Goal: Information Seeking & Learning: Learn about a topic

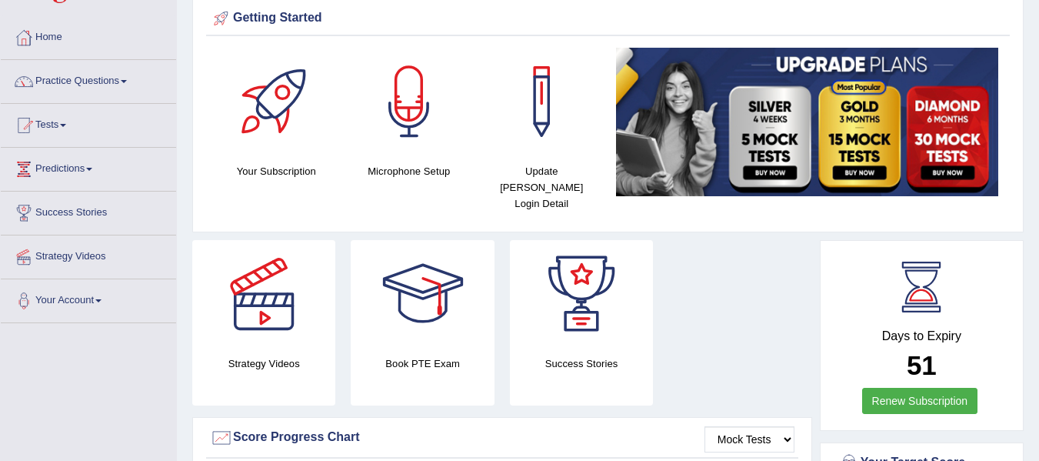
scroll to position [77, 0]
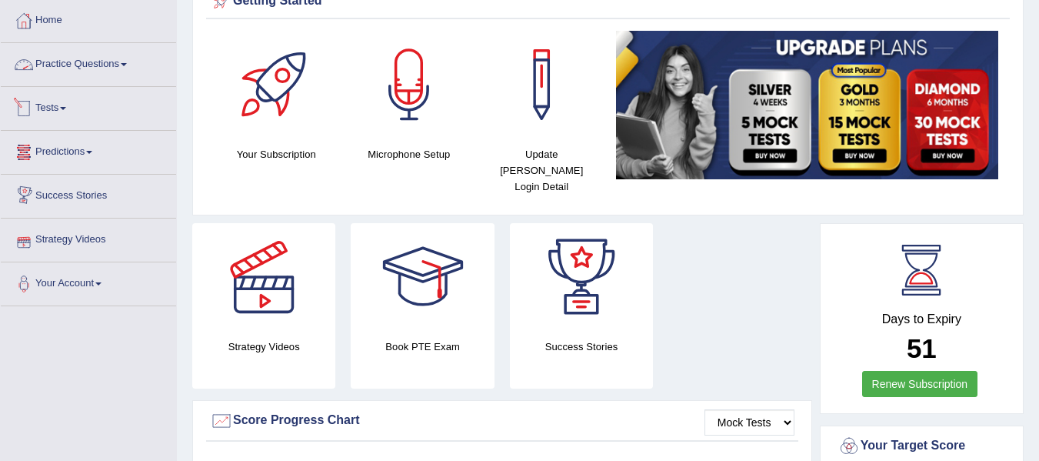
click at [145, 70] on link "Practice Questions" at bounding box center [88, 62] width 175 height 38
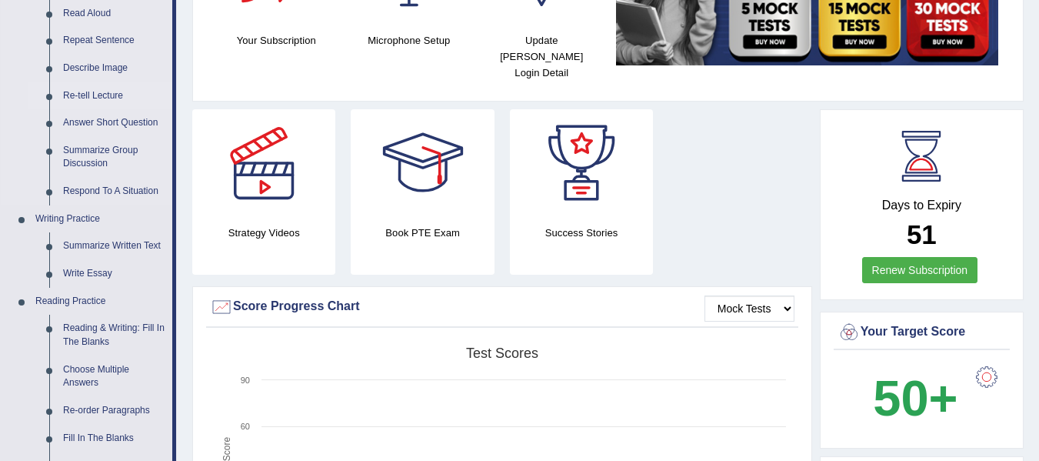
scroll to position [154, 0]
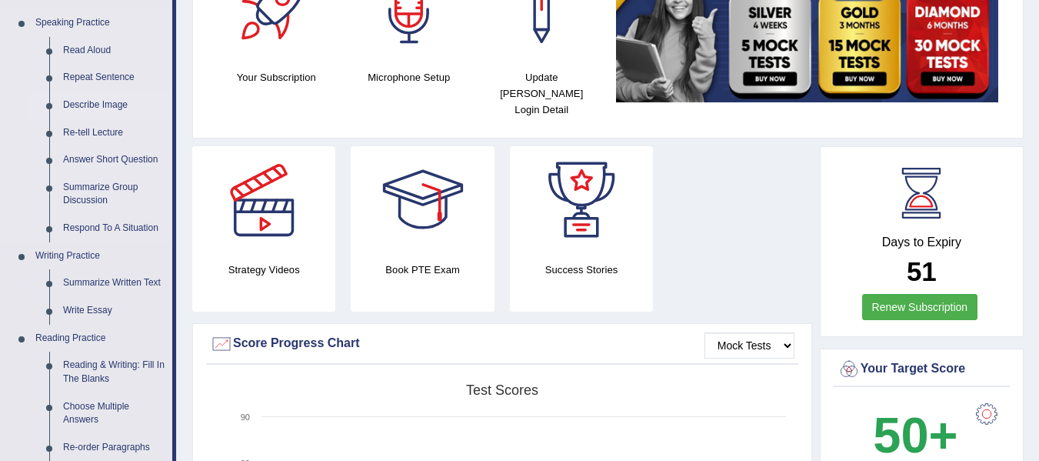
click at [108, 110] on link "Describe Image" at bounding box center [114, 106] width 116 height 28
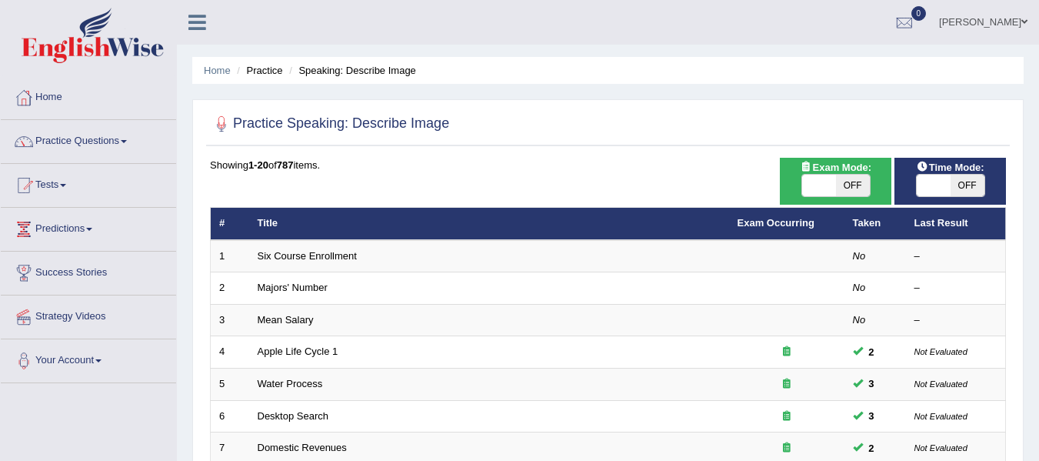
scroll to position [77, 0]
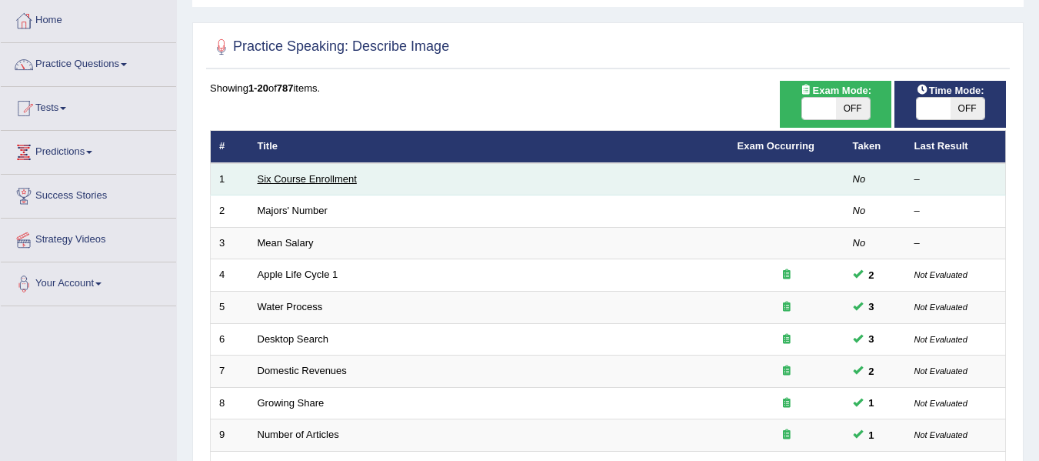
click at [310, 182] on link "Six Course Enrollment" at bounding box center [307, 179] width 99 height 12
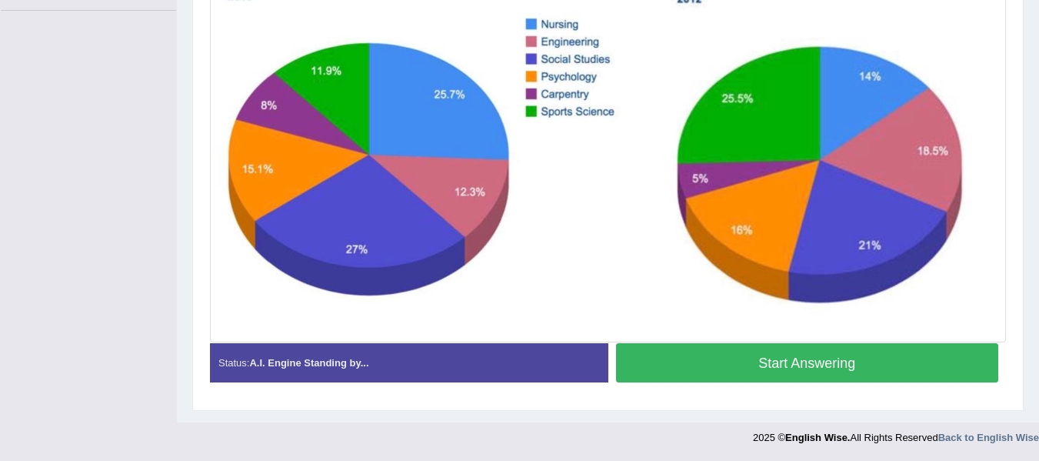
scroll to position [295, 0]
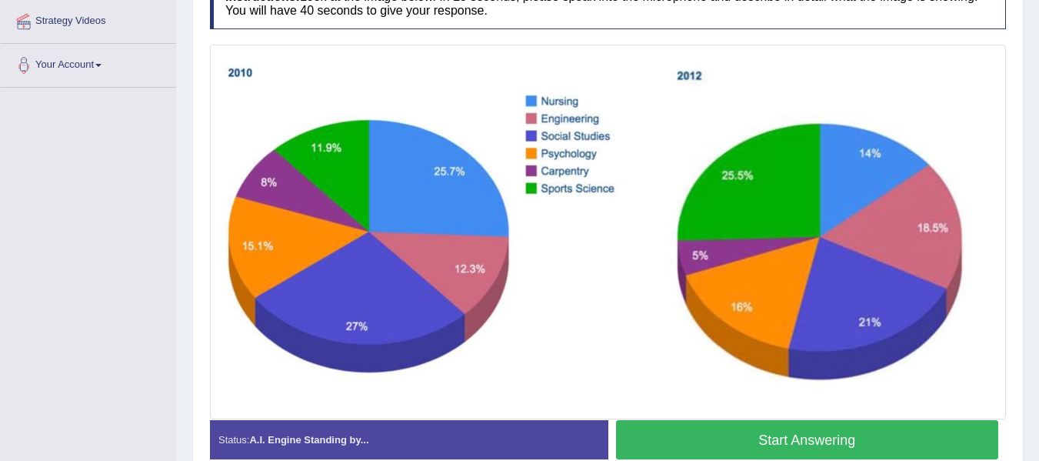
click at [719, 431] on button "Start Answering" at bounding box center [807, 439] width 383 height 39
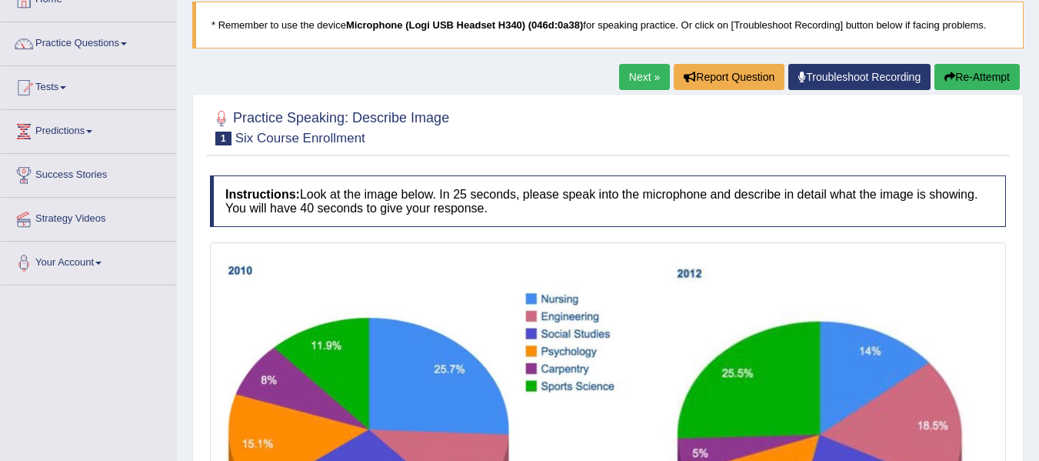
scroll to position [94, 0]
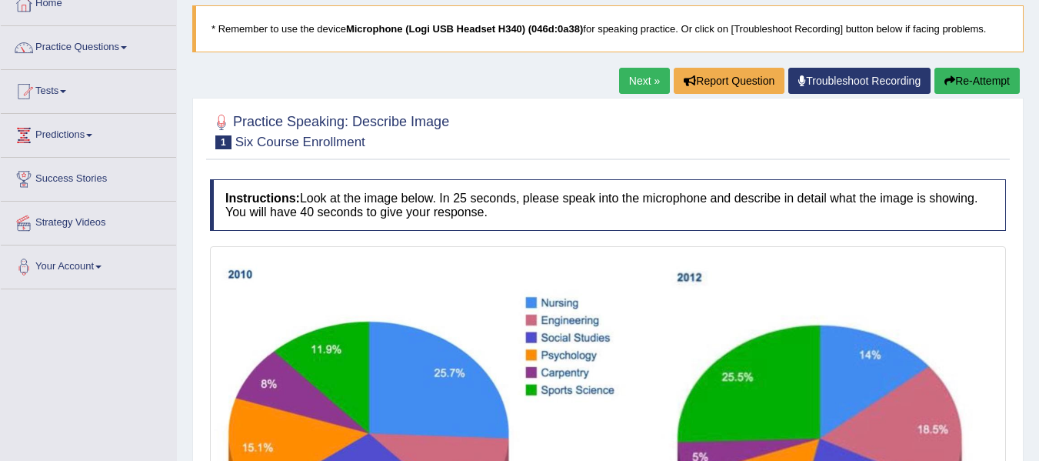
click at [966, 85] on button "Re-Attempt" at bounding box center [977, 81] width 85 height 26
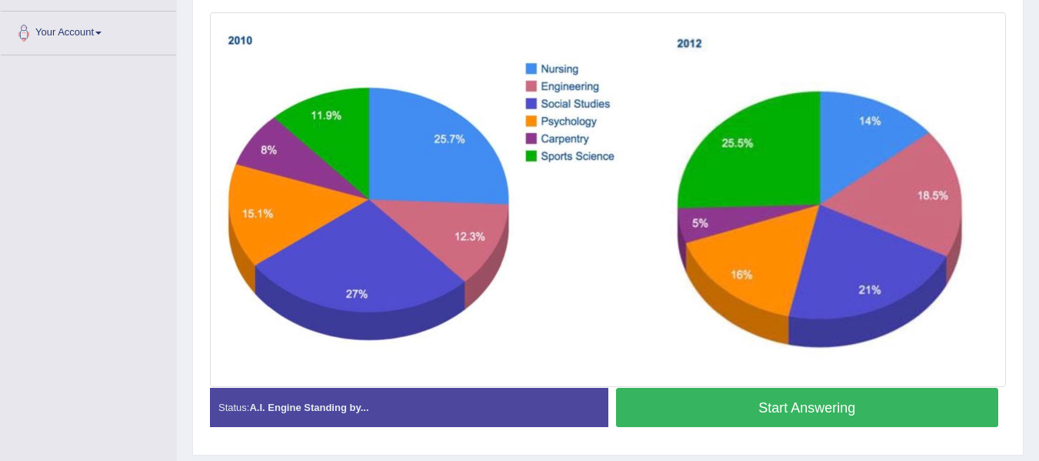
scroll to position [372, 0]
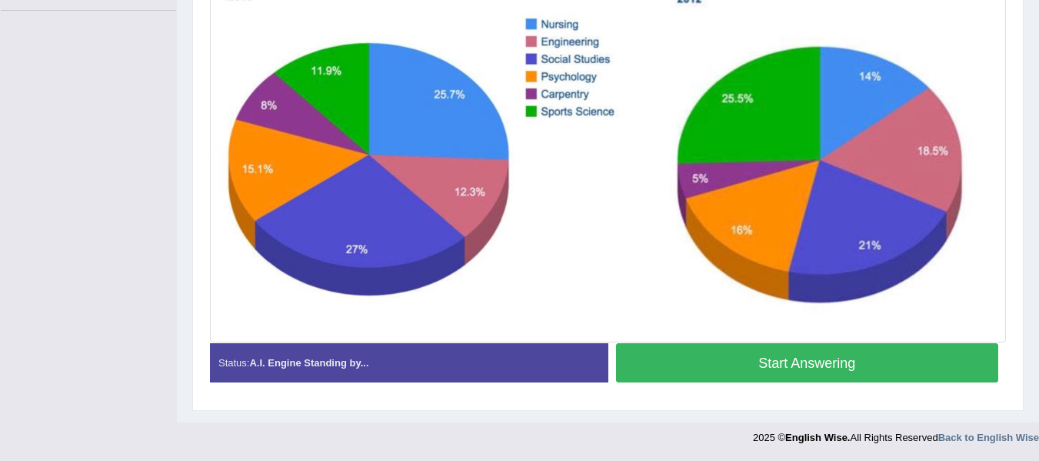
click at [746, 359] on button "Start Answering" at bounding box center [807, 362] width 383 height 39
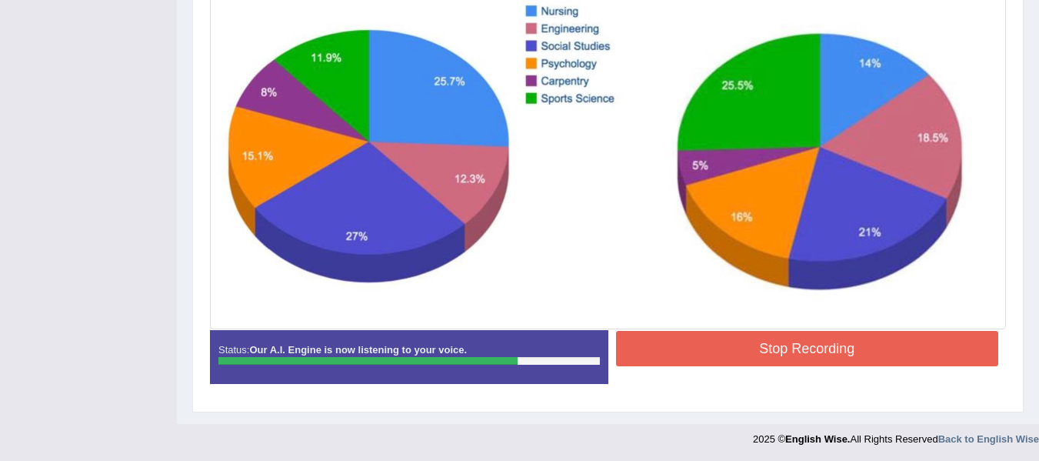
scroll to position [387, 0]
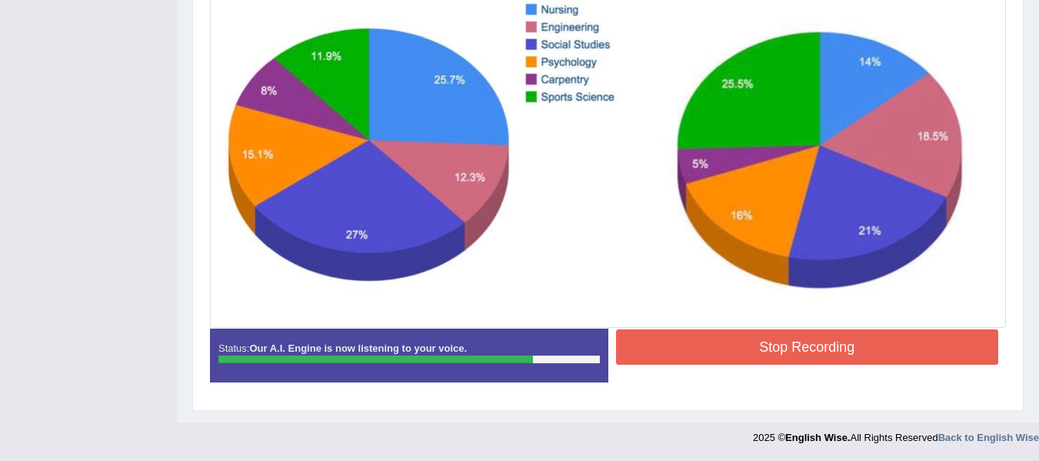
click at [696, 361] on button "Stop Recording" at bounding box center [807, 346] width 383 height 35
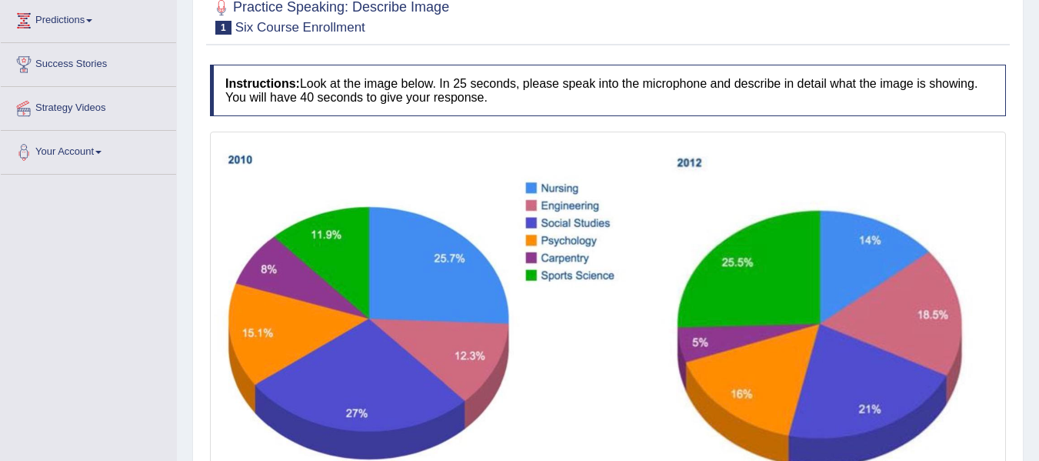
scroll to position [171, 0]
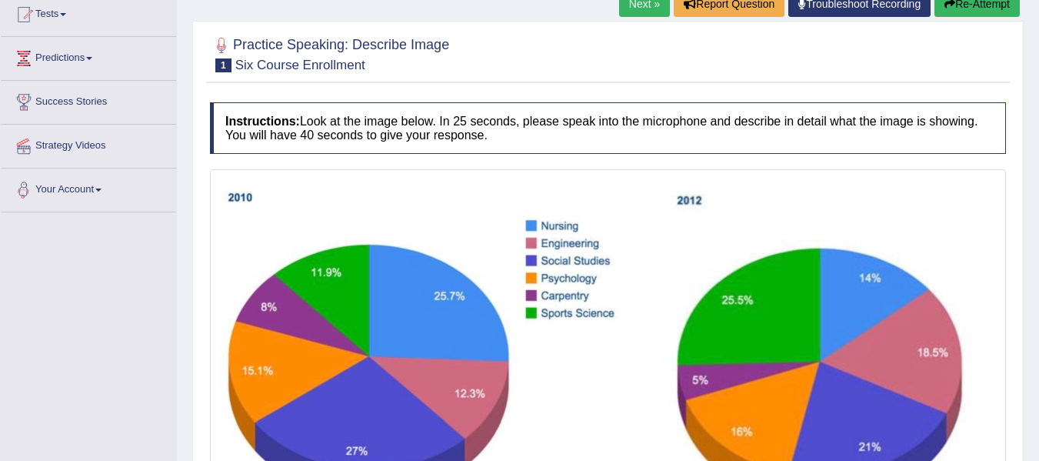
click at [973, 8] on button "Re-Attempt" at bounding box center [977, 4] width 85 height 26
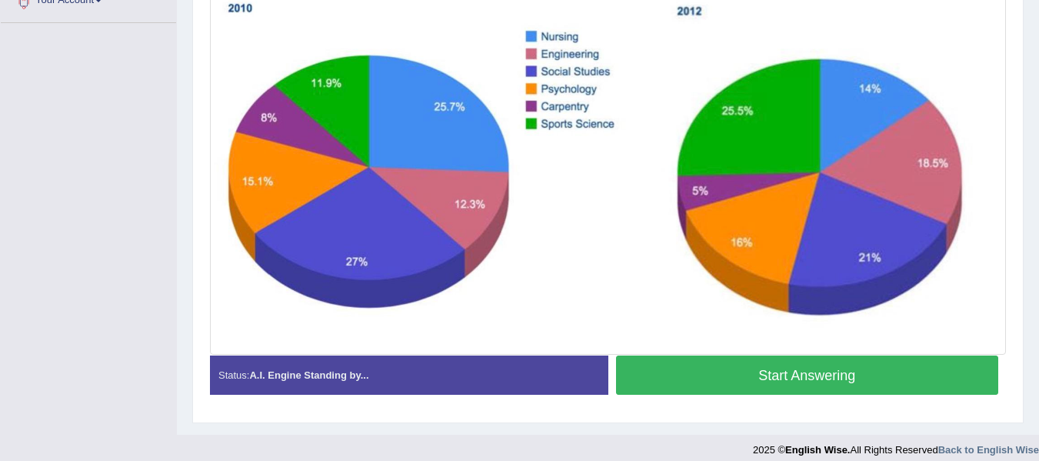
scroll to position [372, 0]
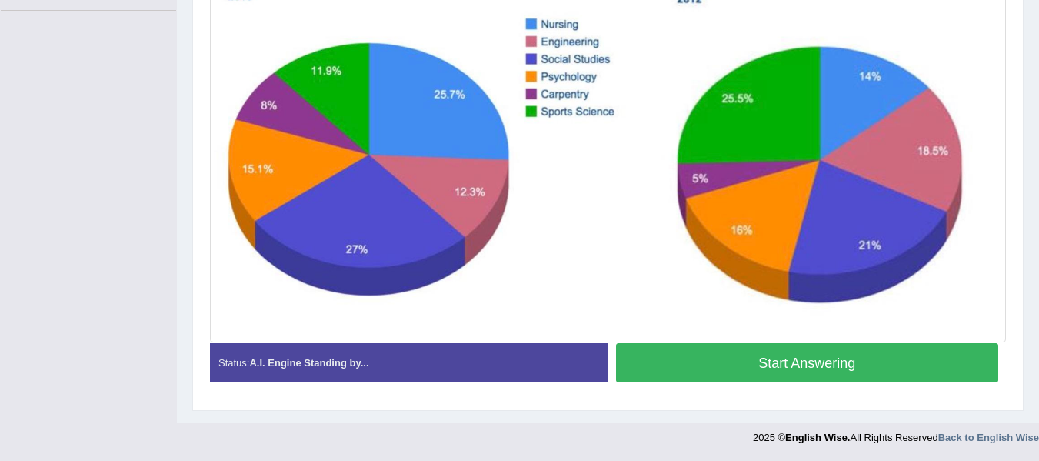
click at [742, 359] on button "Start Answering" at bounding box center [807, 362] width 383 height 39
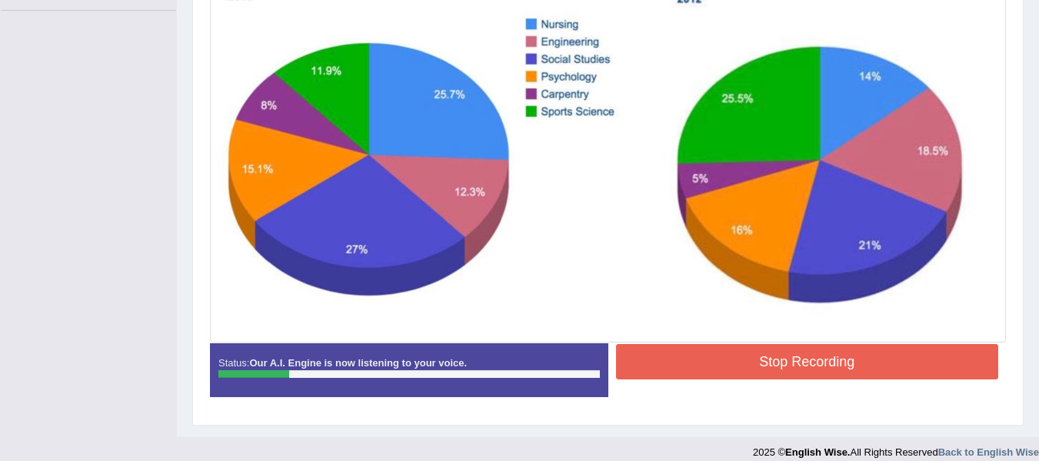
click at [679, 360] on button "Stop Recording" at bounding box center [807, 361] width 383 height 35
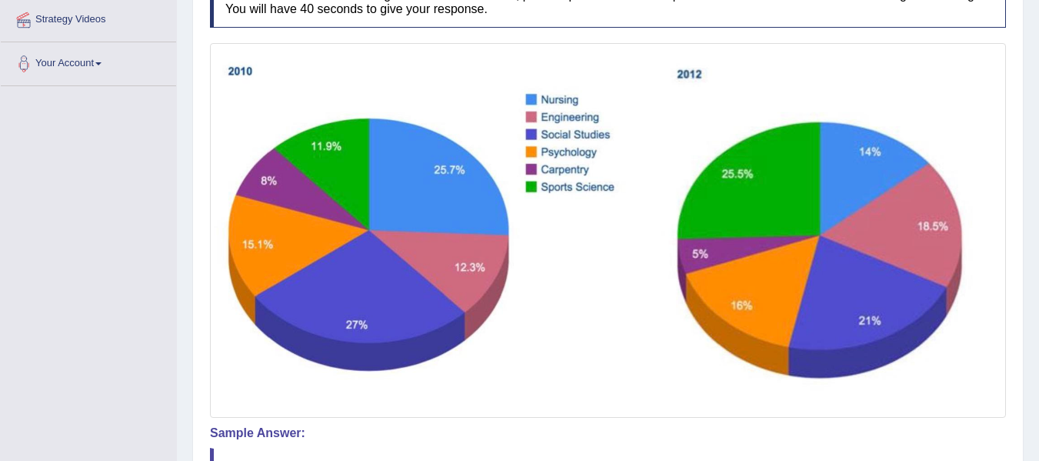
scroll to position [295, 0]
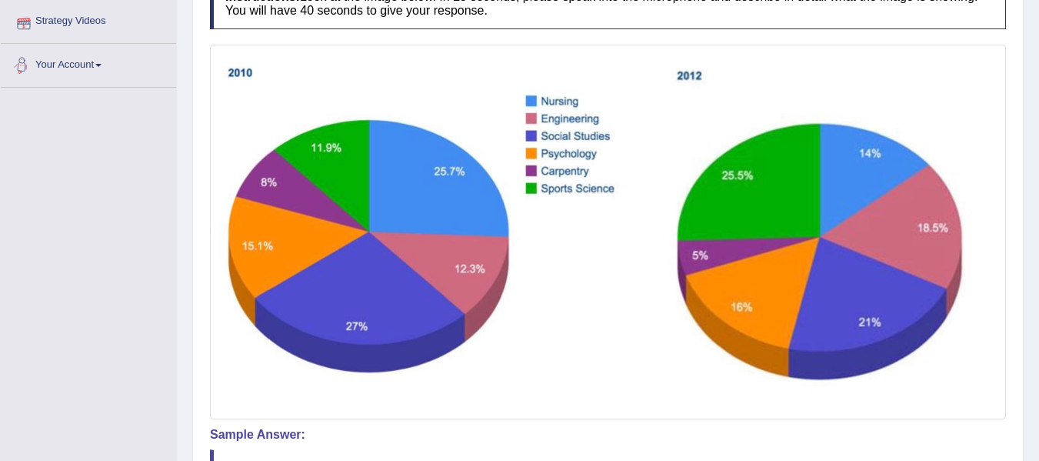
click at [95, 73] on link "Your Account" at bounding box center [88, 63] width 175 height 38
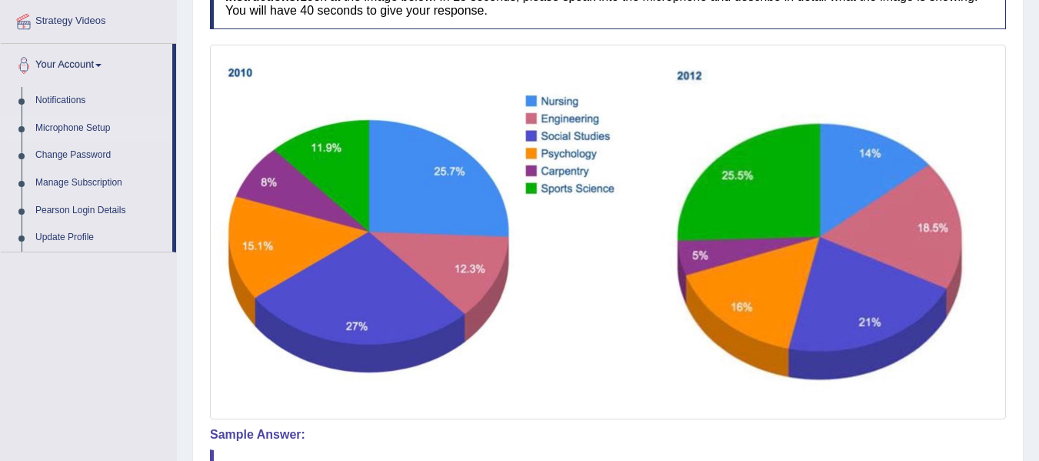
click at [84, 128] on link "Microphone Setup" at bounding box center [100, 129] width 144 height 28
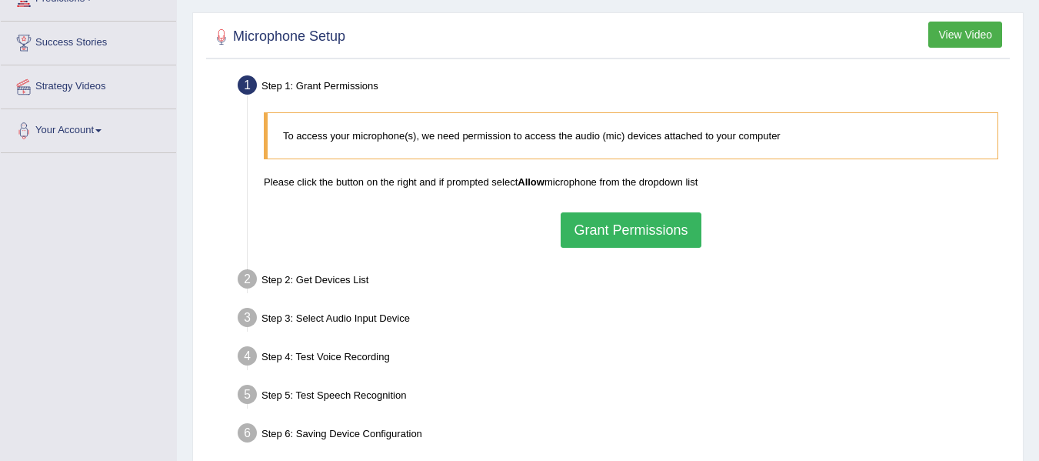
scroll to position [231, 0]
click at [656, 237] on button "Grant Permissions" at bounding box center [631, 229] width 140 height 35
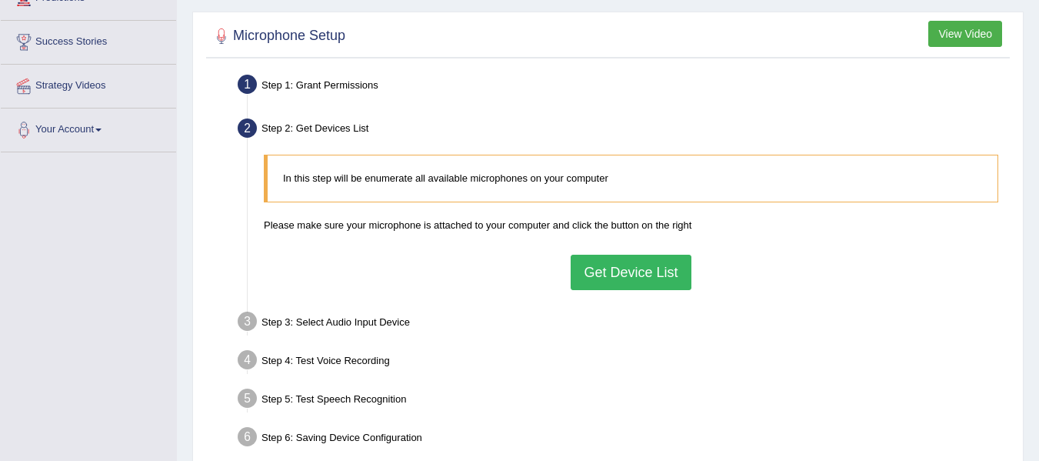
click at [622, 272] on button "Get Device List" at bounding box center [631, 272] width 120 height 35
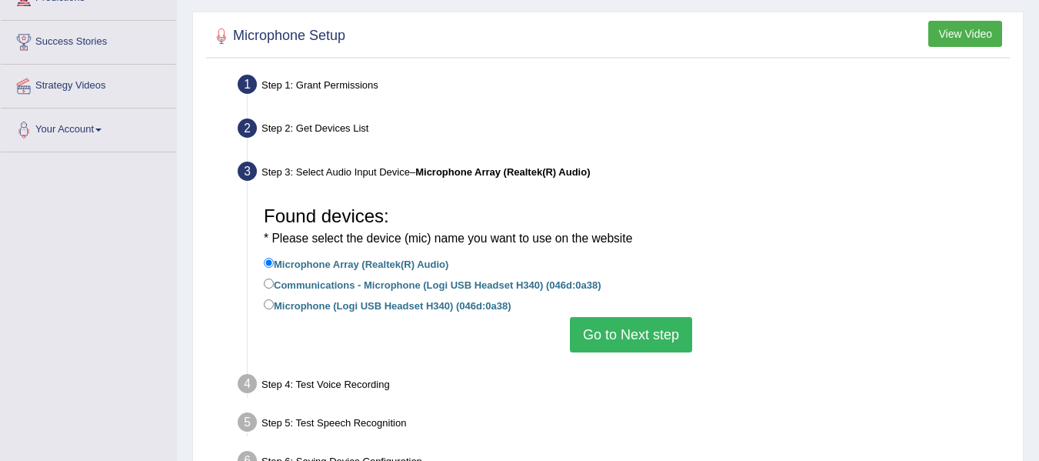
scroll to position [308, 0]
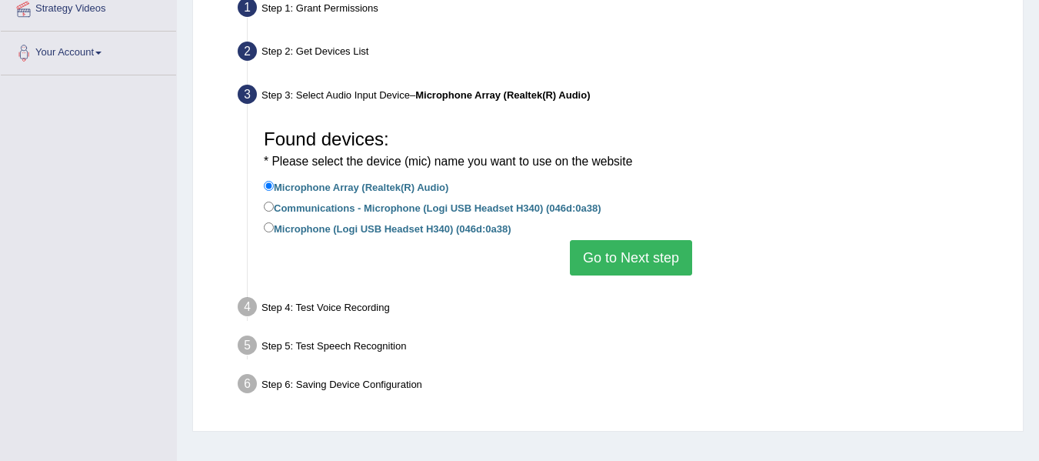
click at [435, 234] on label "Microphone (Logi USB Headset H340) (046d:0a38)" at bounding box center [387, 227] width 247 height 17
click at [274, 232] on input "Microphone (Logi USB Headset H340) (046d:0a38)" at bounding box center [269, 227] width 10 height 10
radio input "true"
click at [628, 257] on button "Go to Next step" at bounding box center [631, 257] width 122 height 35
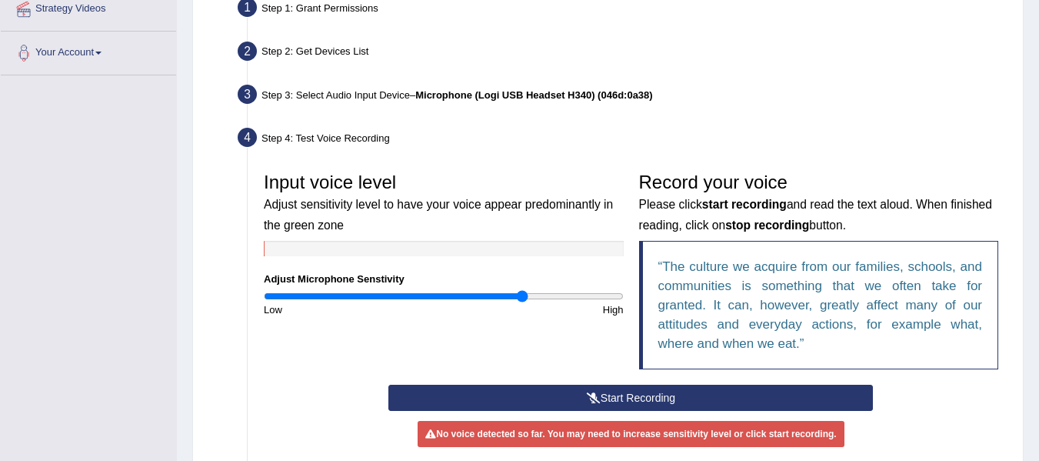
click at [524, 295] on input "range" at bounding box center [444, 296] width 360 height 12
click at [507, 393] on button "Start Recording" at bounding box center [631, 398] width 485 height 26
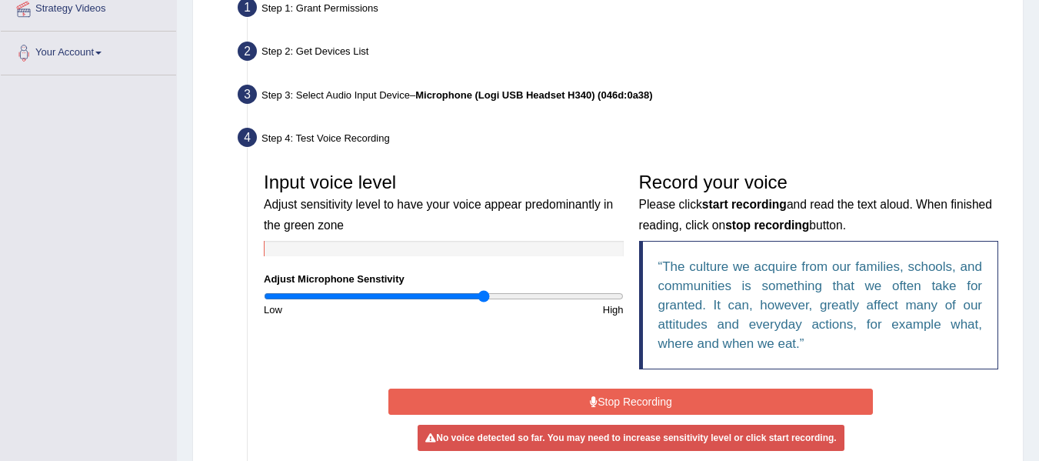
click at [483, 292] on input "range" at bounding box center [444, 296] width 360 height 12
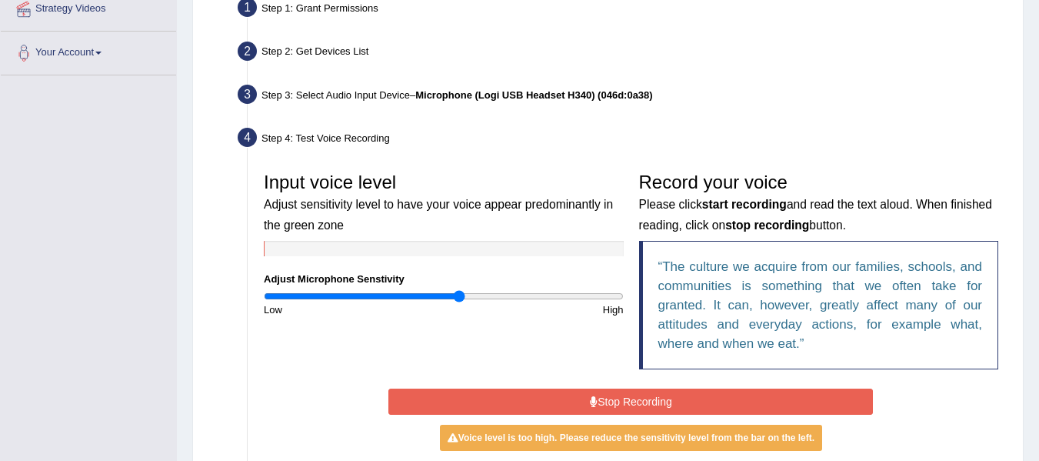
type input "1.1"
click at [458, 299] on input "range" at bounding box center [444, 296] width 360 height 12
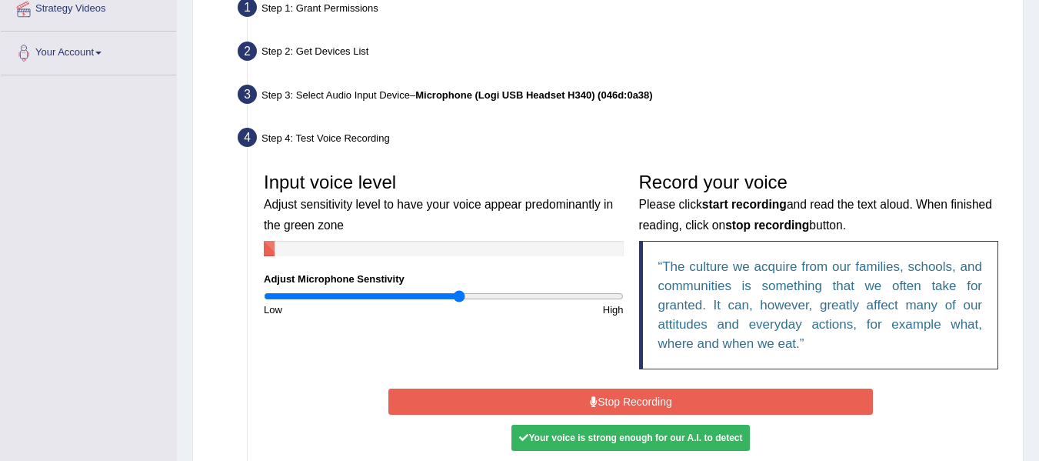
click at [573, 404] on button "Stop Recording" at bounding box center [631, 402] width 485 height 26
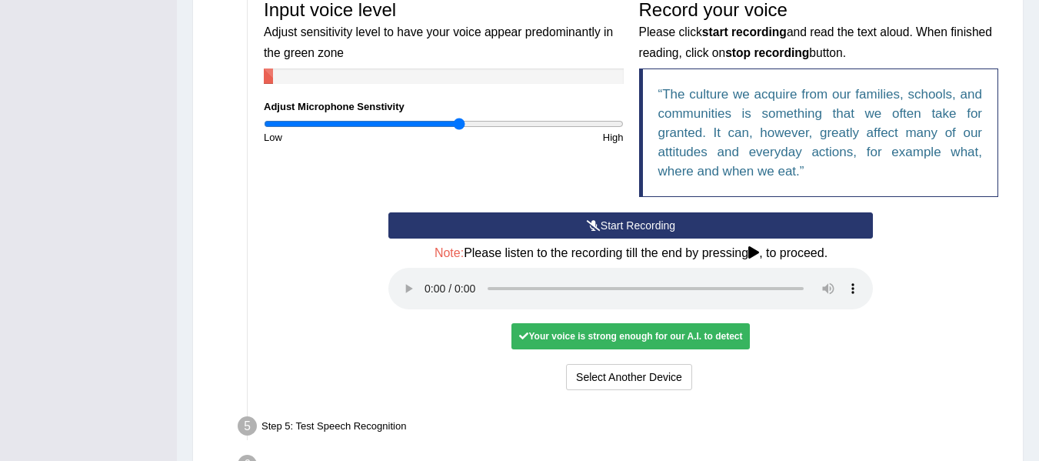
scroll to position [539, 0]
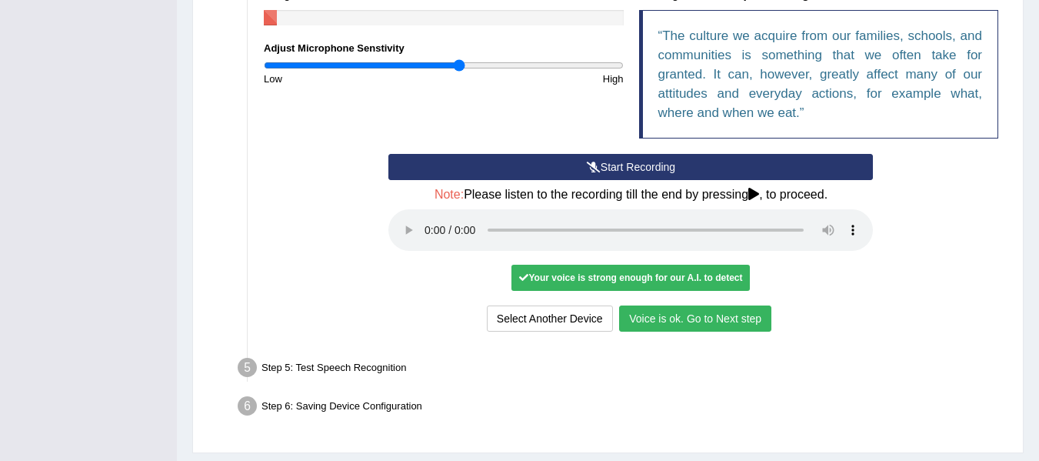
click at [754, 321] on button "Voice is ok. Go to Next step" at bounding box center [695, 318] width 152 height 26
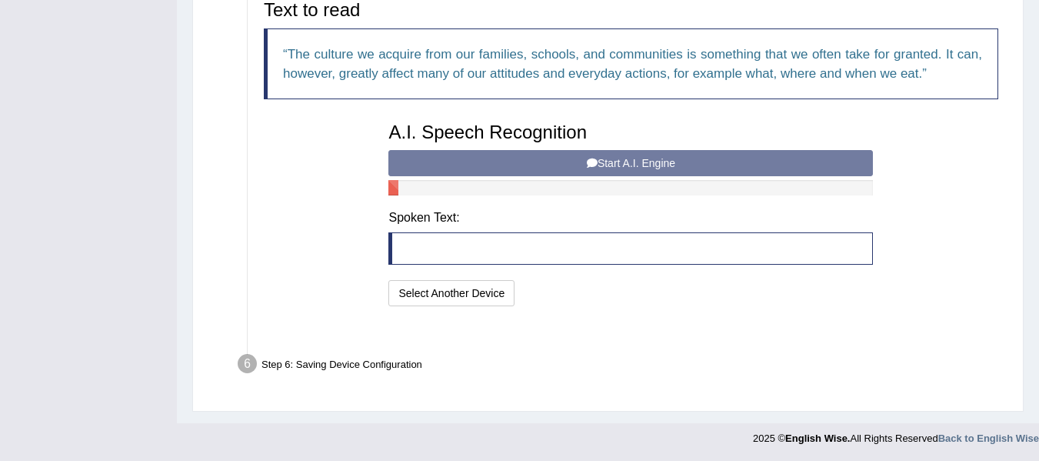
scroll to position [502, 0]
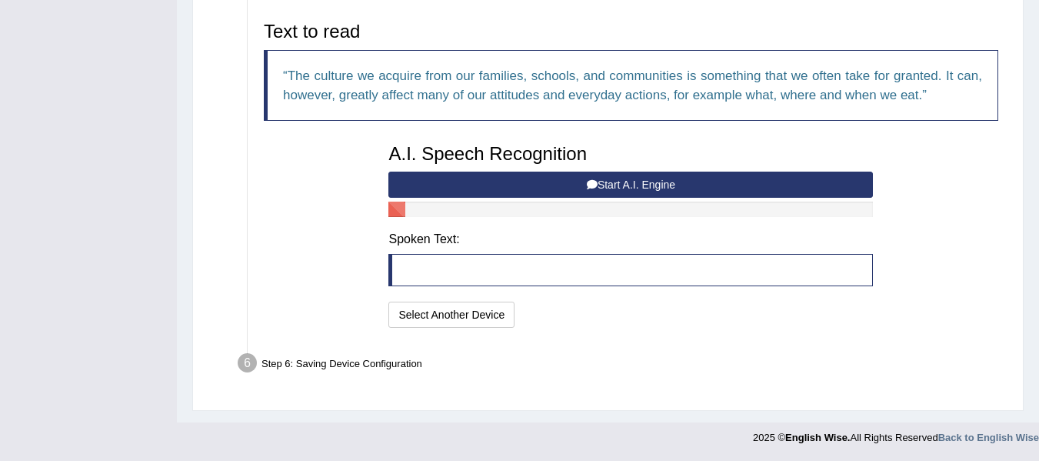
click at [612, 182] on button "Start A.I. Engine" at bounding box center [631, 185] width 485 height 26
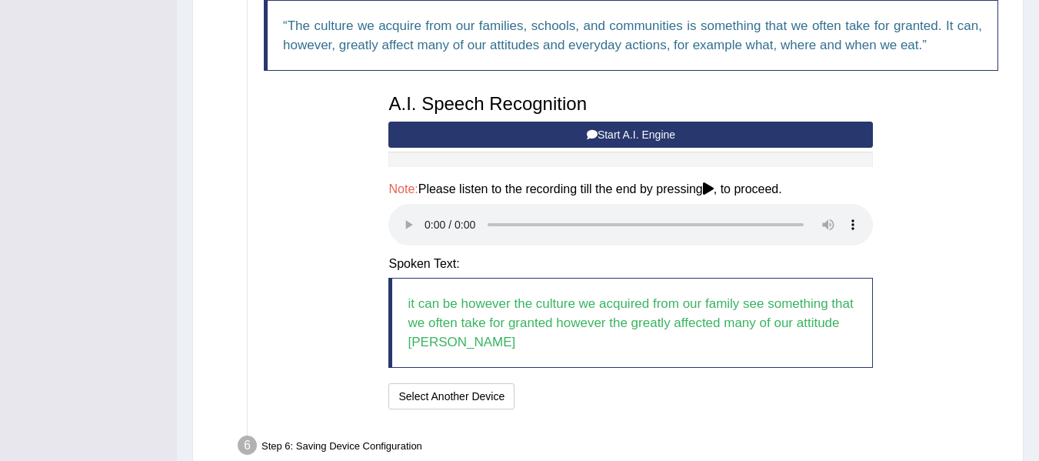
scroll to position [634, 0]
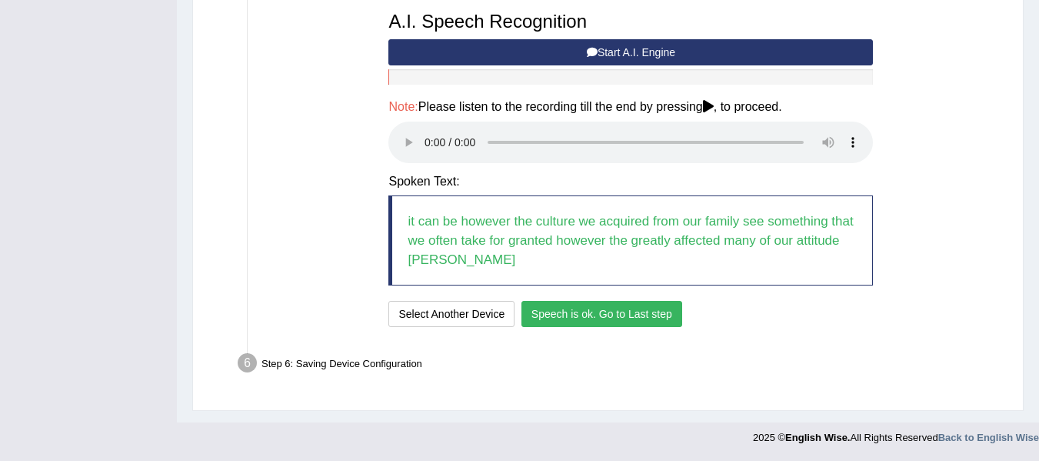
click at [577, 319] on button "Speech is ok. Go to Last step" at bounding box center [602, 314] width 161 height 26
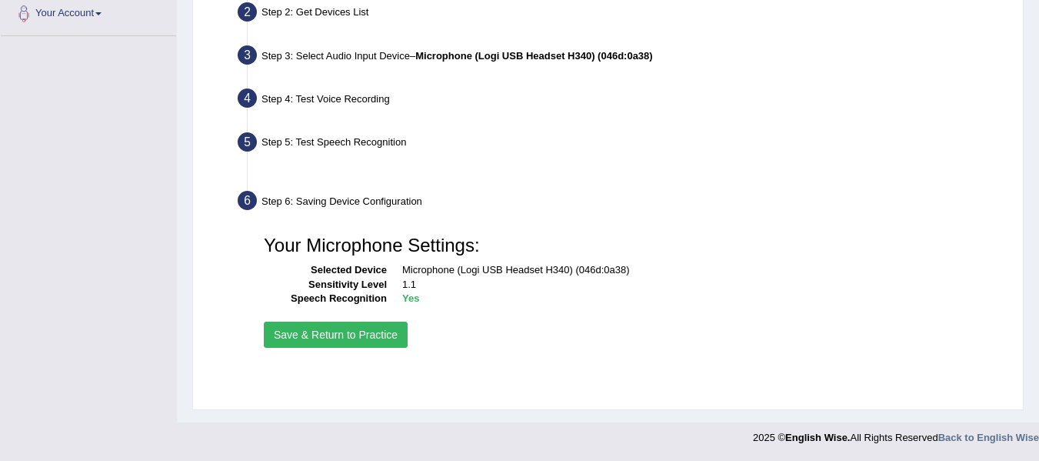
scroll to position [347, 0]
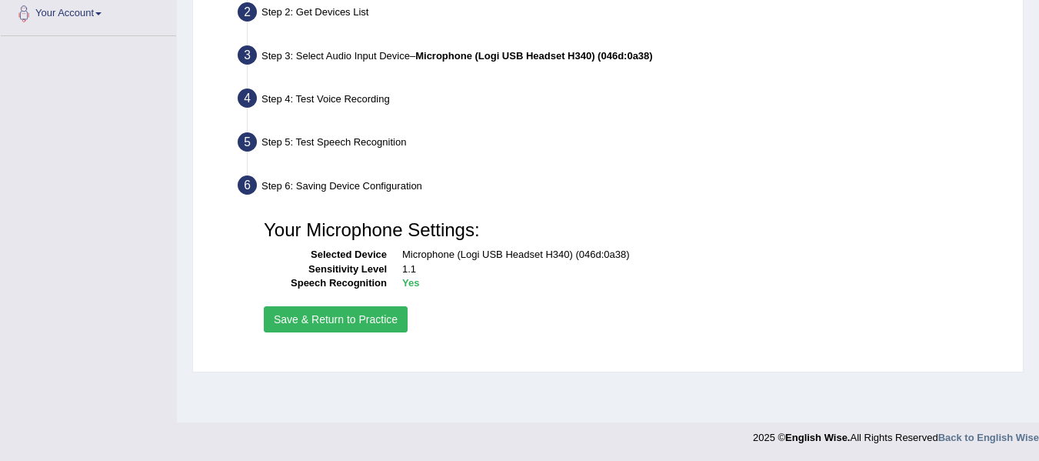
click at [360, 317] on button "Save & Return to Practice" at bounding box center [336, 319] width 144 height 26
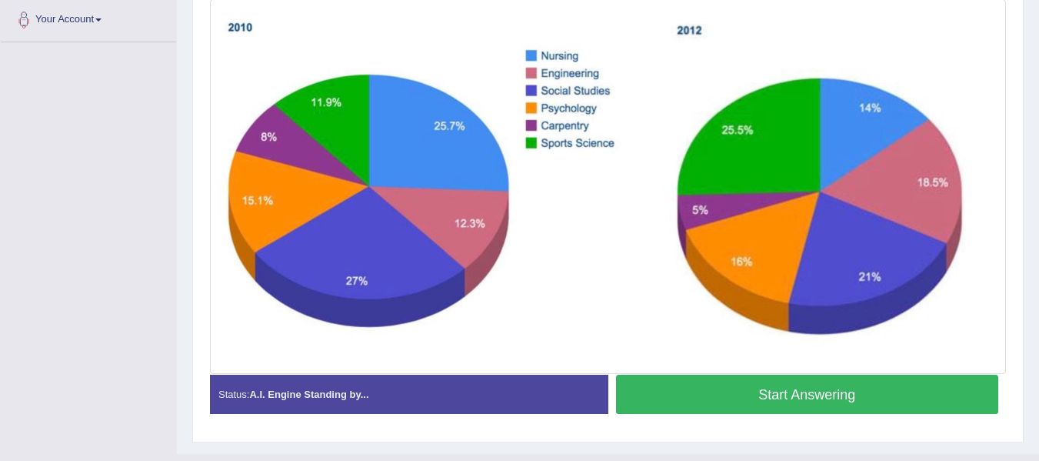
scroll to position [372, 0]
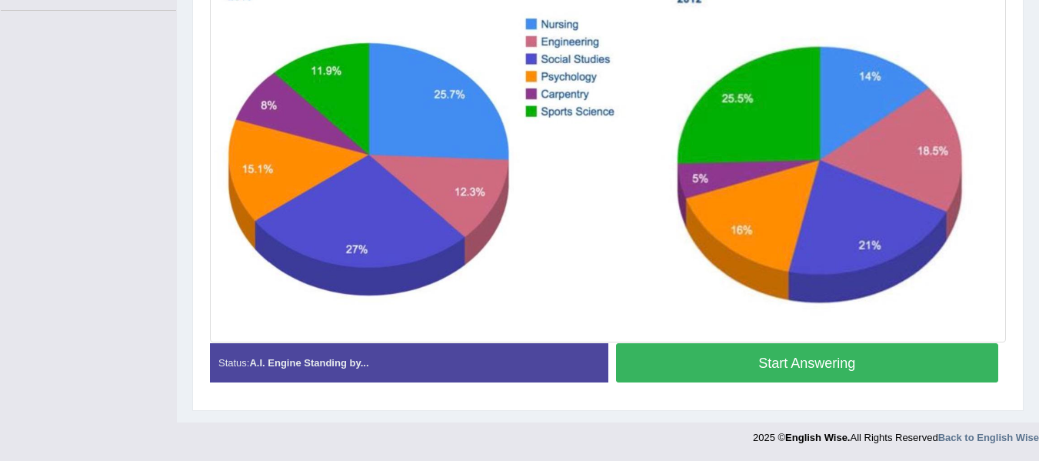
click at [707, 374] on button "Start Answering" at bounding box center [807, 362] width 383 height 39
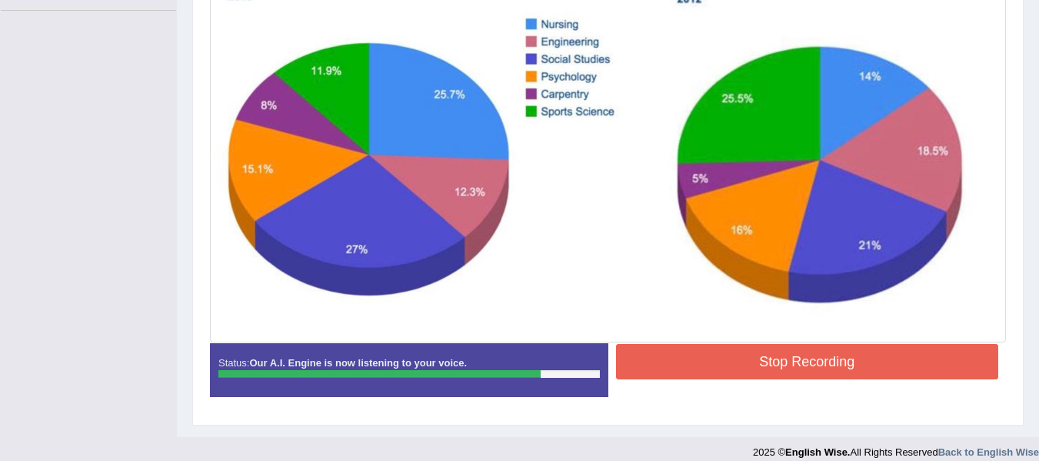
click at [729, 369] on button "Stop Recording" at bounding box center [807, 361] width 383 height 35
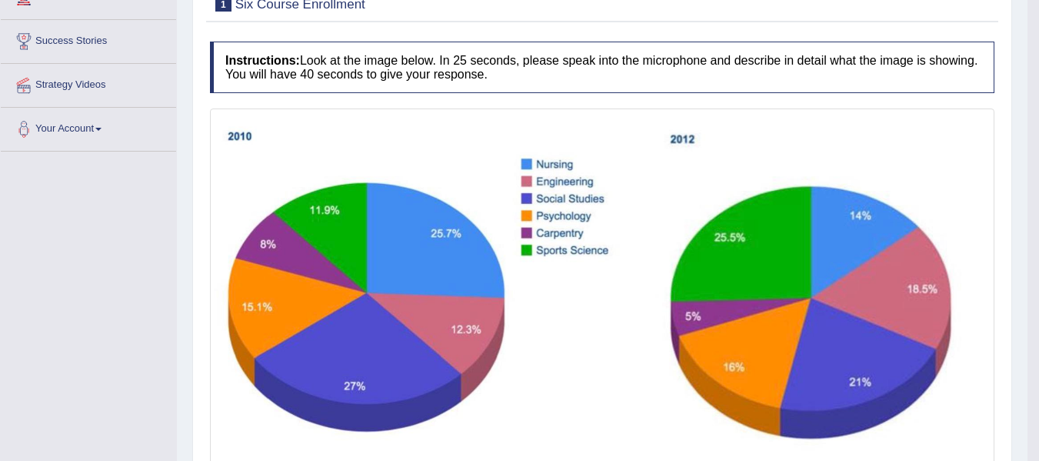
scroll to position [155, 0]
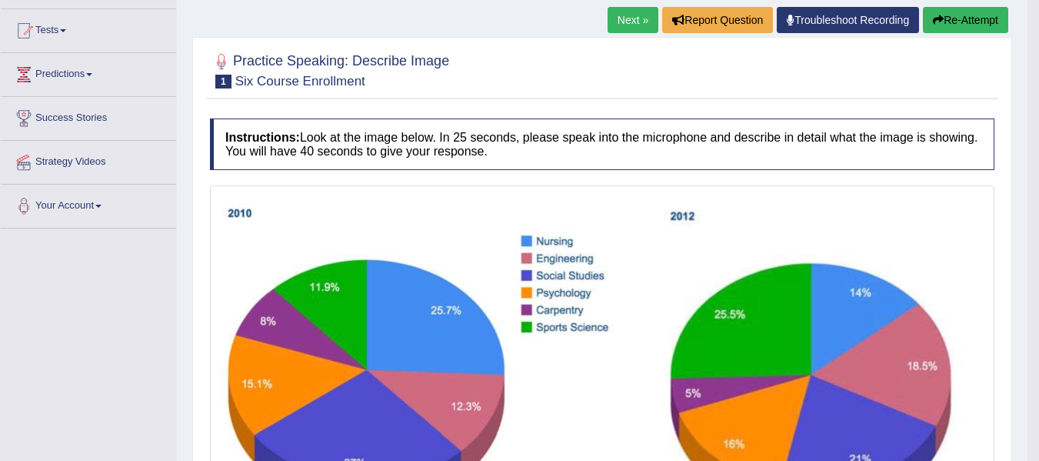
click at [954, 26] on button "Re-Attempt" at bounding box center [965, 20] width 85 height 26
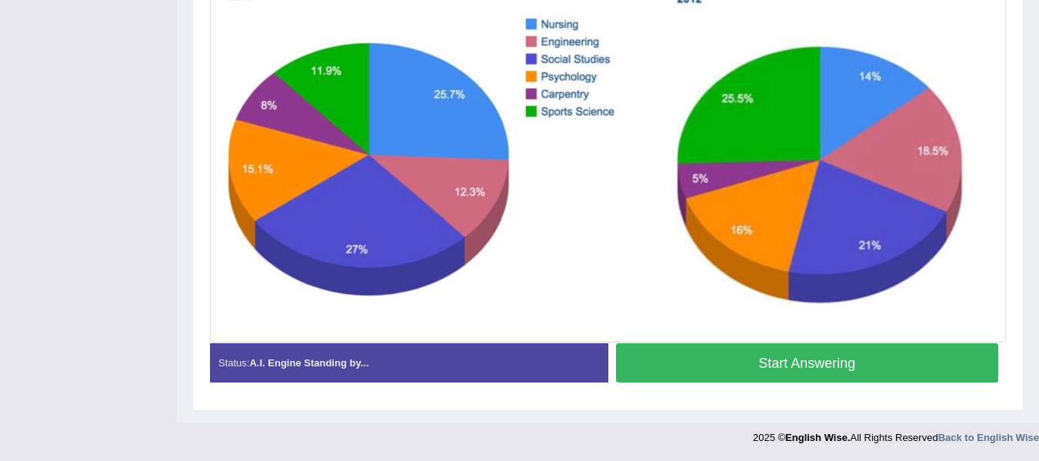
click at [686, 371] on button "Start Answering" at bounding box center [807, 362] width 383 height 39
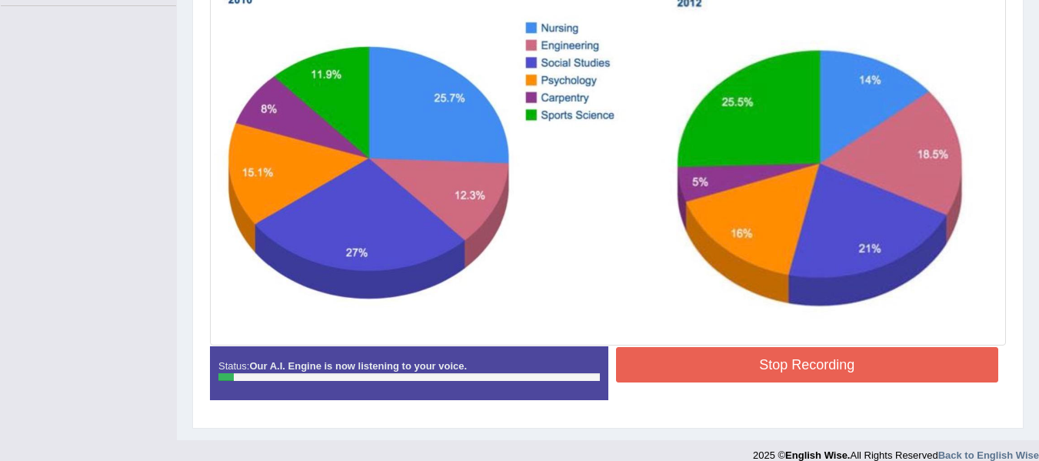
scroll to position [381, 0]
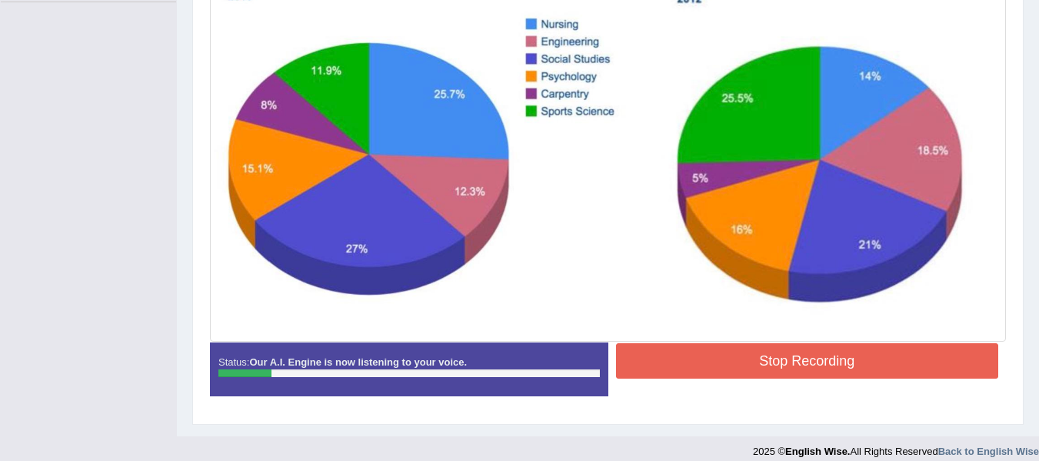
click at [683, 362] on button "Stop Recording" at bounding box center [807, 360] width 383 height 35
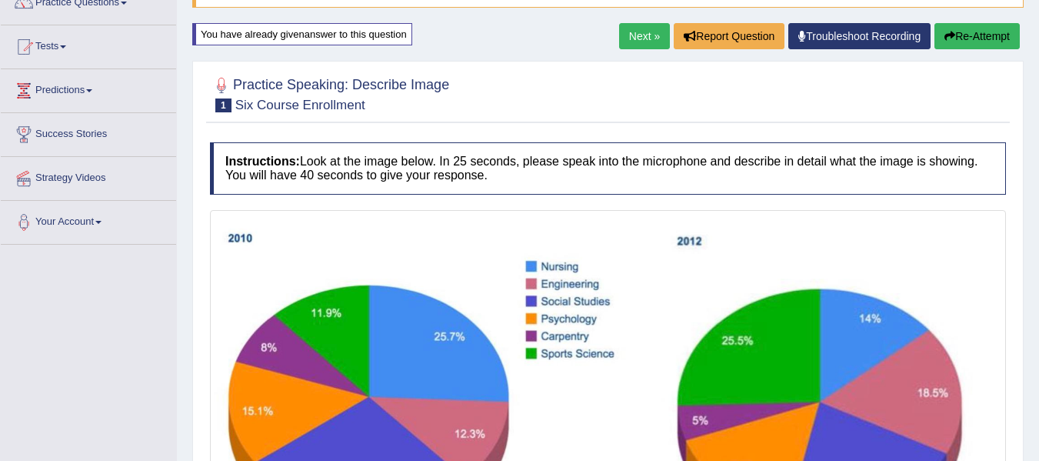
scroll to position [102, 0]
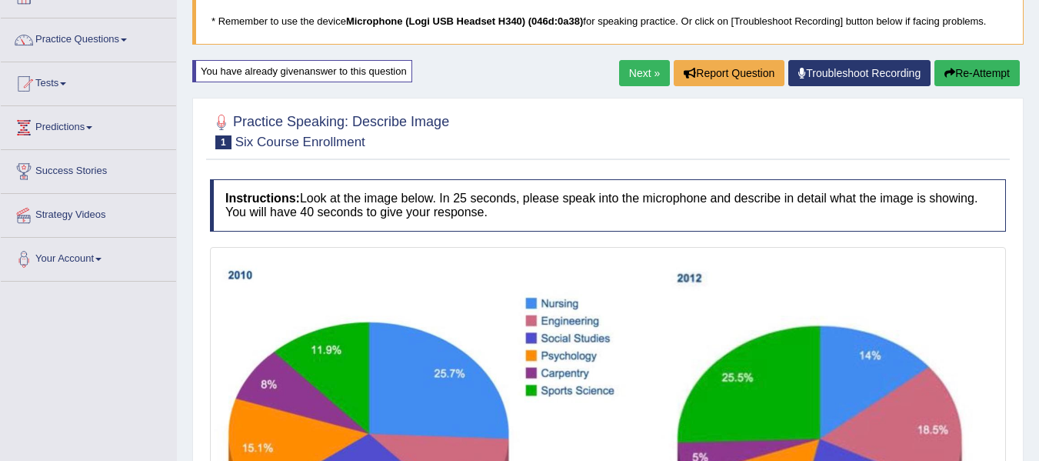
click at [970, 73] on button "Re-Attempt" at bounding box center [977, 73] width 85 height 26
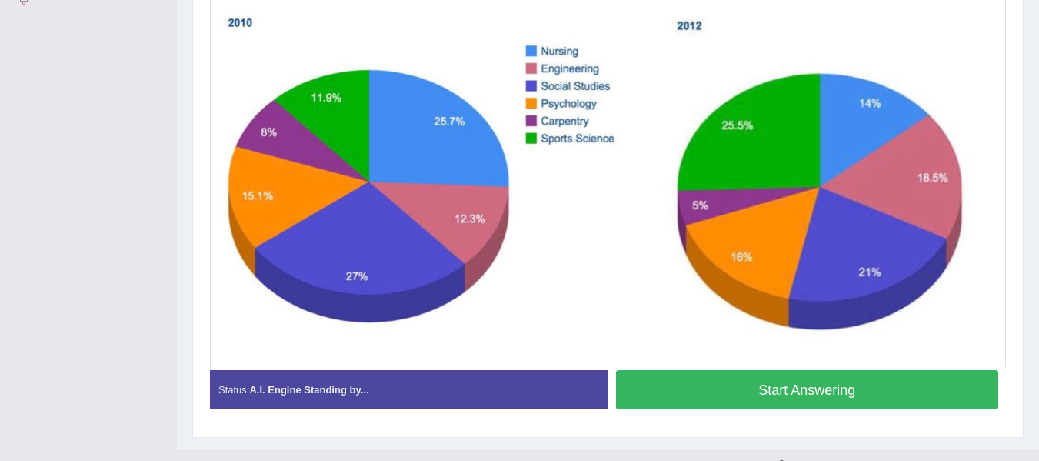
scroll to position [392, 0]
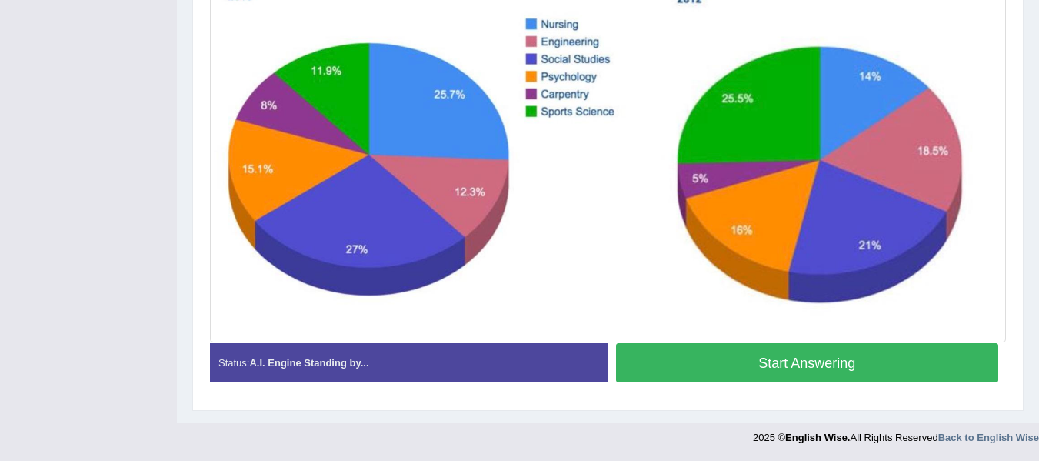
click at [716, 363] on button "Start Answering" at bounding box center [807, 362] width 383 height 39
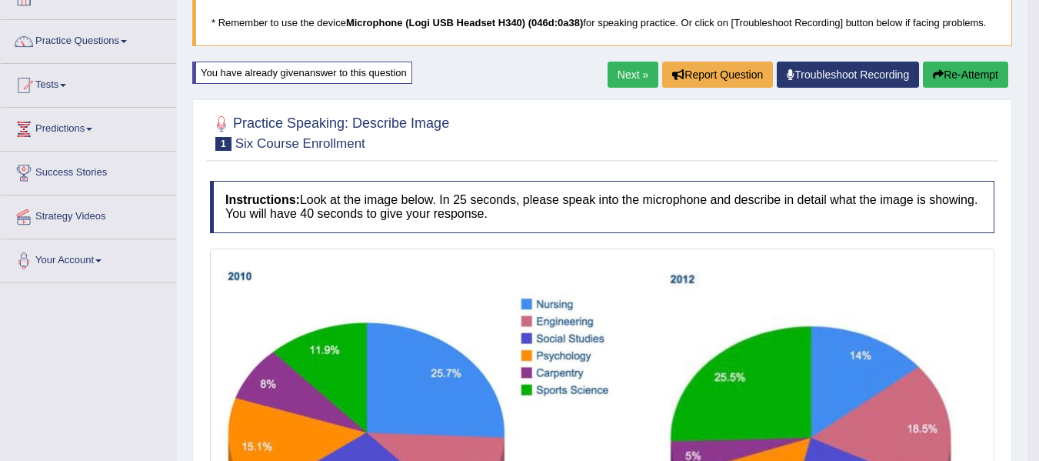
scroll to position [96, 0]
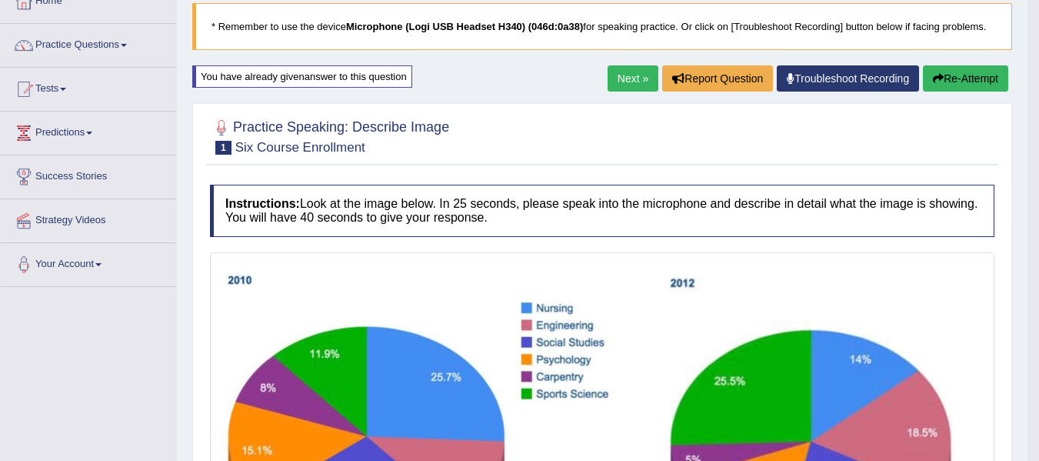
click at [972, 76] on button "Re-Attempt" at bounding box center [965, 78] width 85 height 26
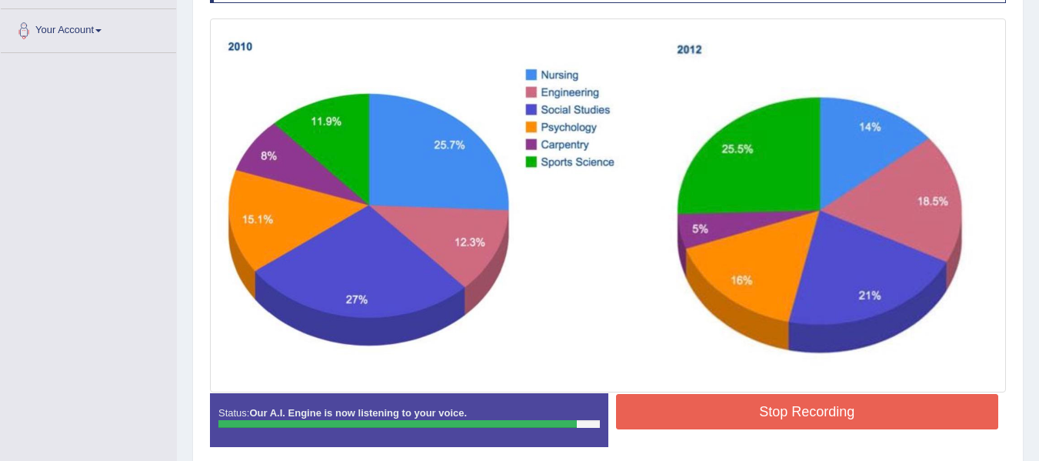
click at [689, 409] on button "Stop Recording" at bounding box center [807, 411] width 383 height 35
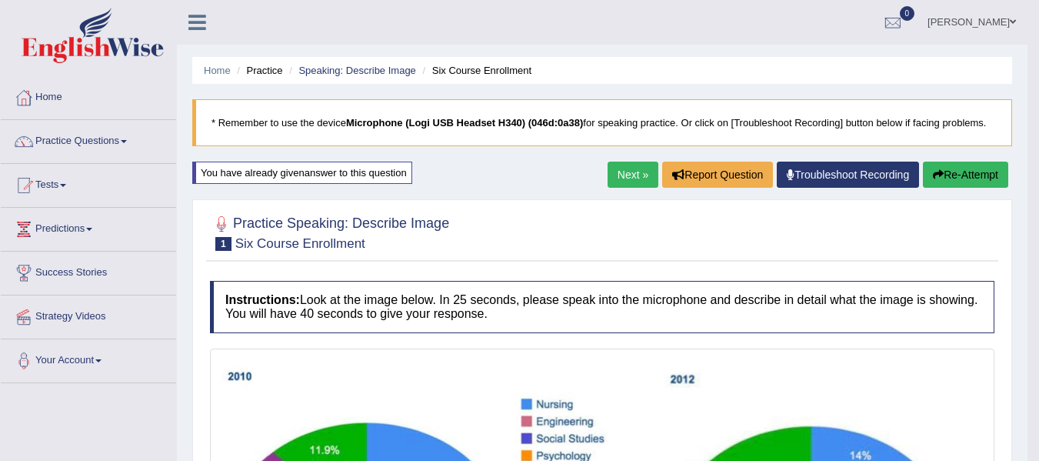
click at [621, 185] on link "Next »" at bounding box center [633, 175] width 51 height 26
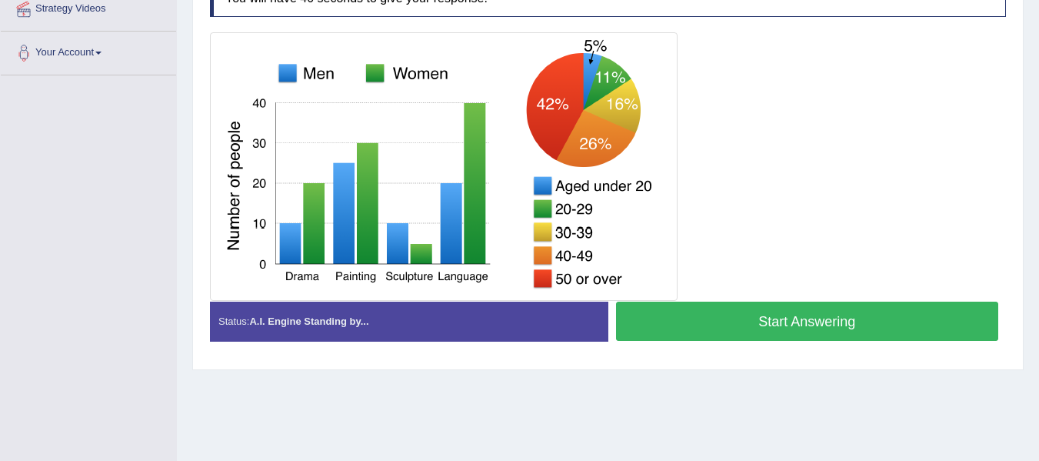
scroll to position [231, 0]
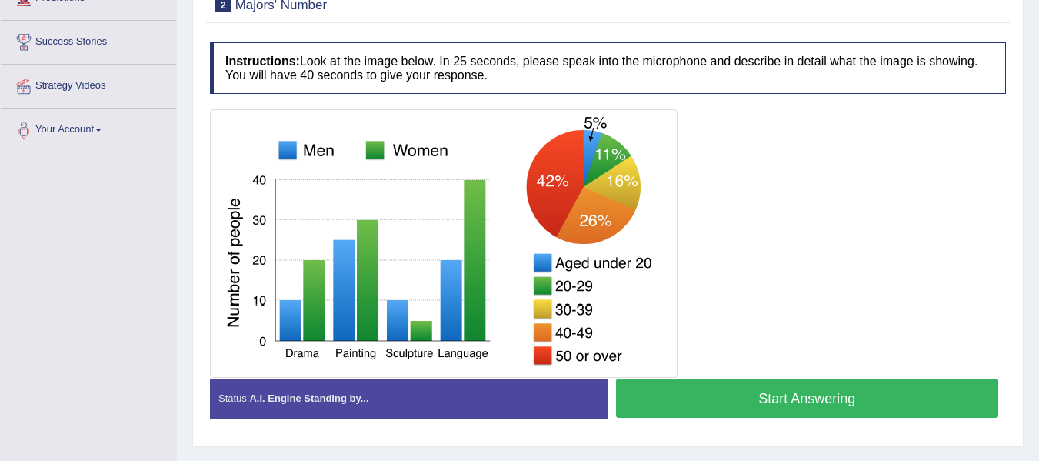
click at [716, 400] on button "Start Answering" at bounding box center [807, 398] width 383 height 39
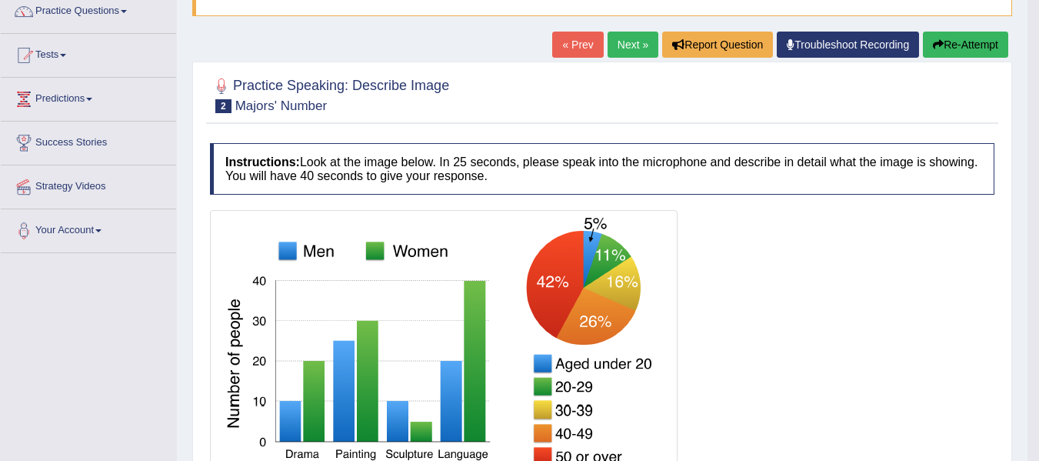
scroll to position [77, 0]
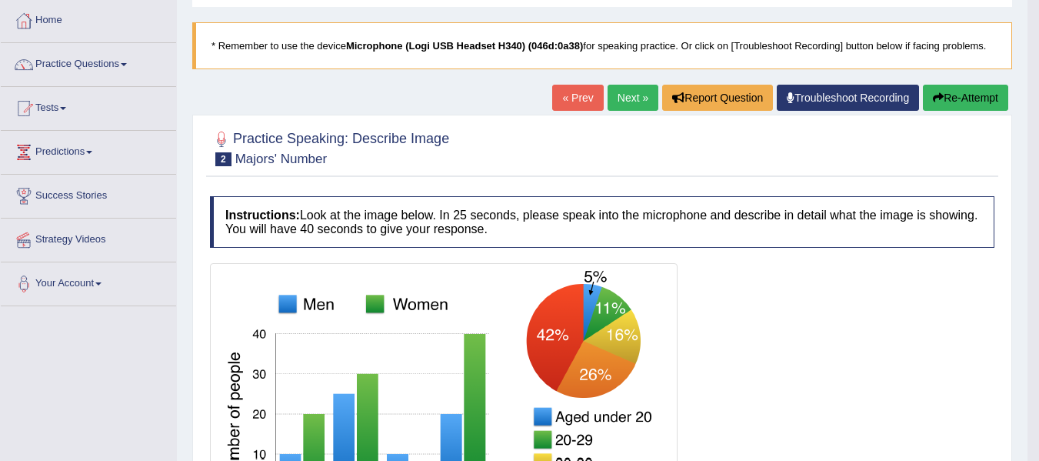
click at [983, 103] on button "Re-Attempt" at bounding box center [965, 98] width 85 height 26
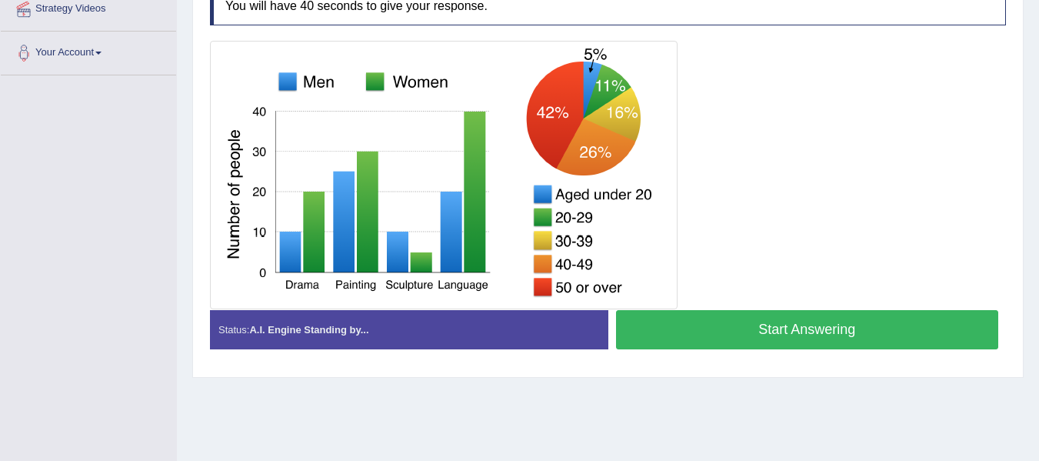
click at [792, 330] on button "Start Answering" at bounding box center [807, 329] width 383 height 39
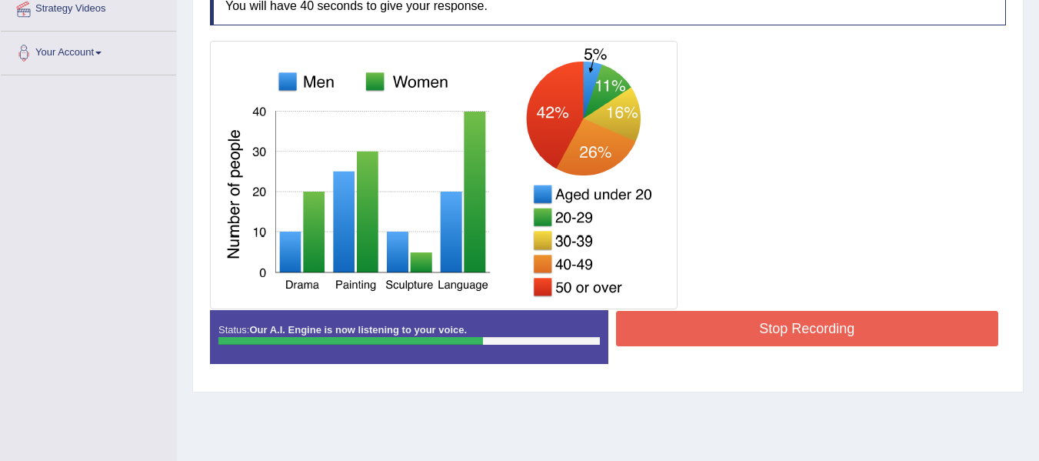
click at [789, 335] on button "Stop Recording" at bounding box center [807, 328] width 383 height 35
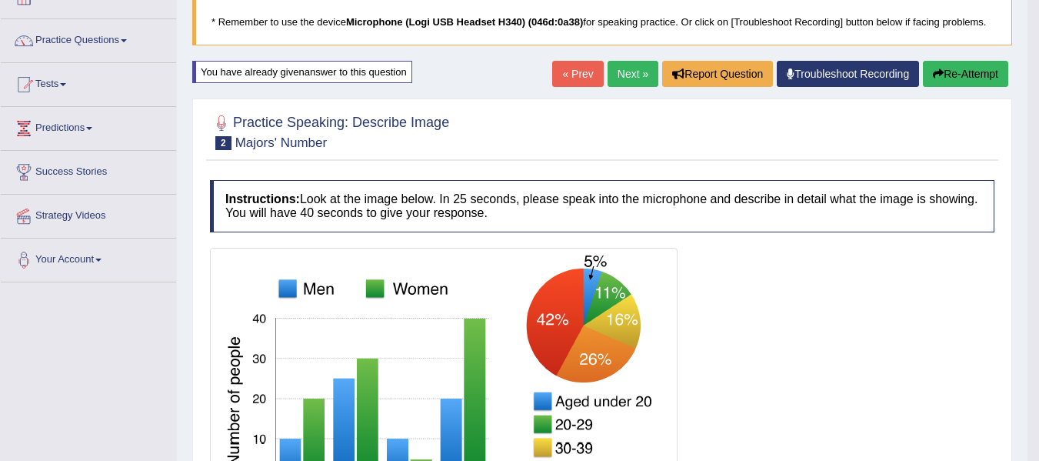
scroll to position [62, 0]
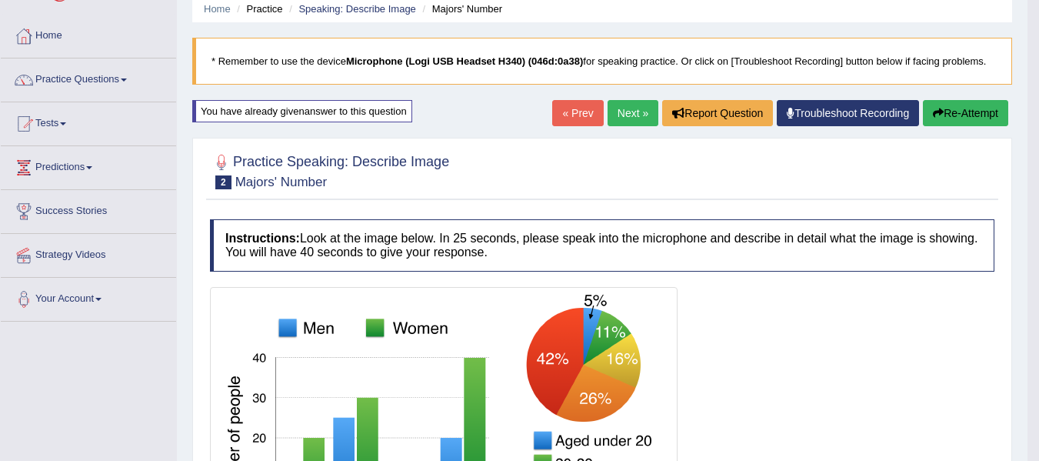
click at [966, 117] on button "Re-Attempt" at bounding box center [965, 113] width 85 height 26
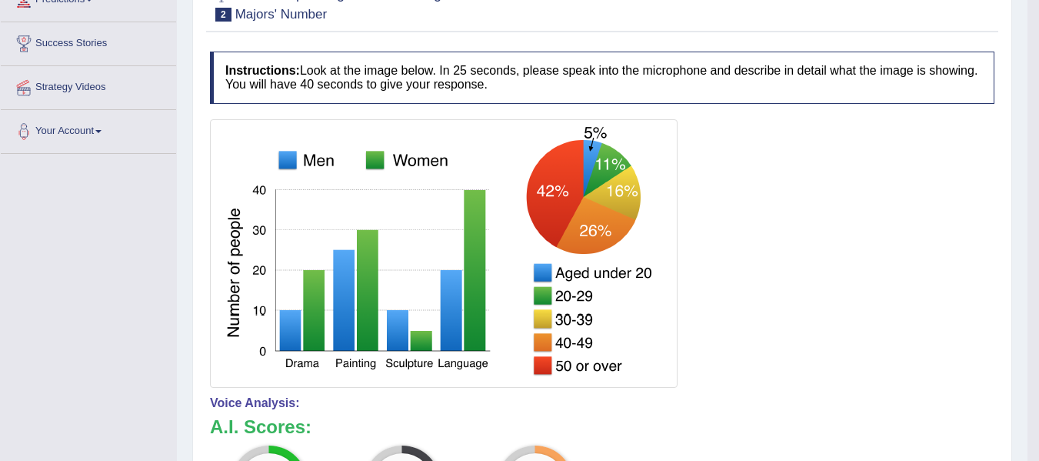
scroll to position [292, 0]
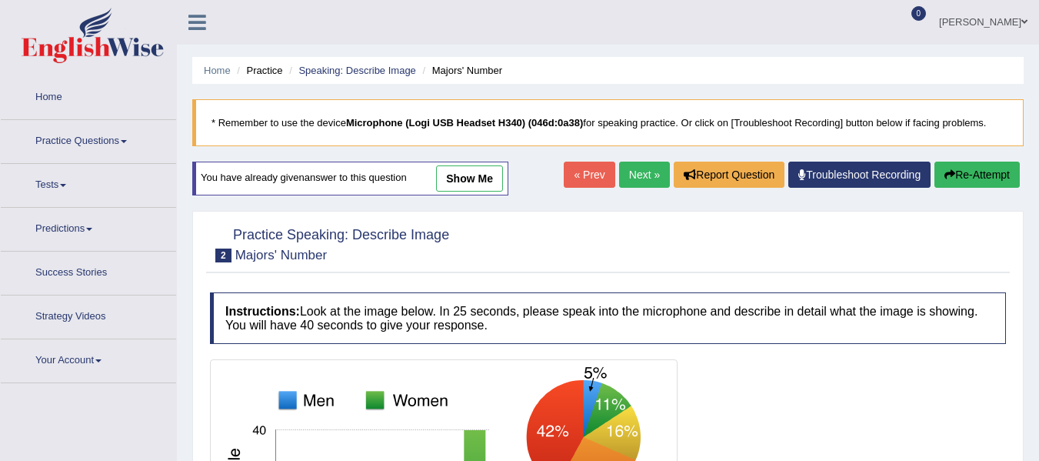
scroll to position [343, 0]
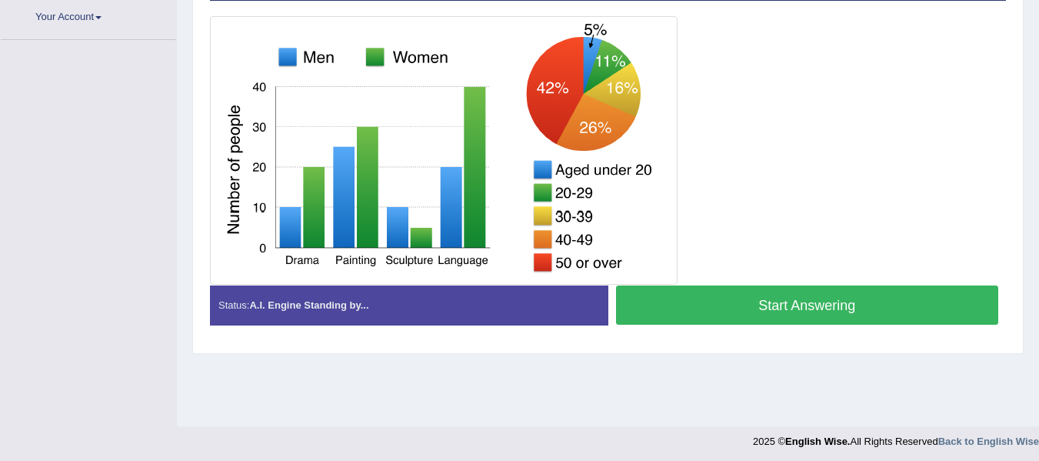
click at [784, 302] on button "Start Answering" at bounding box center [807, 304] width 383 height 39
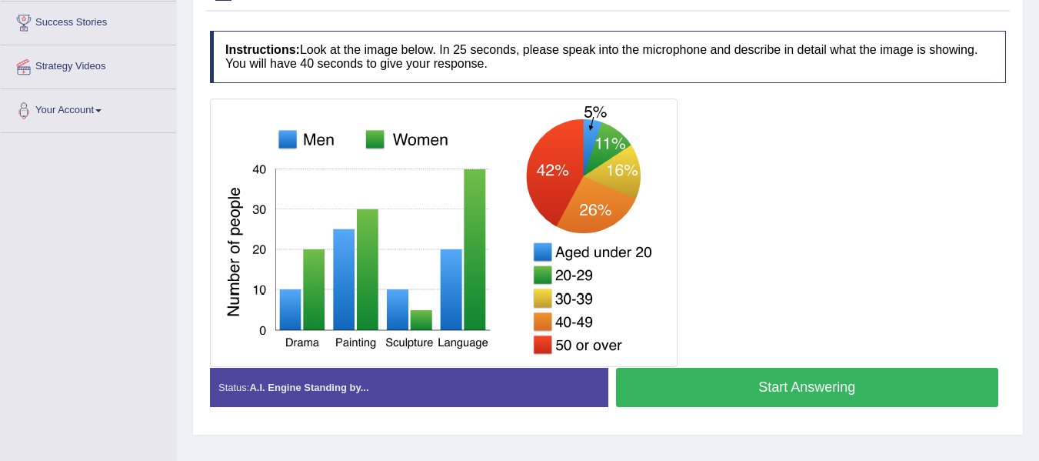
scroll to position [266, 0]
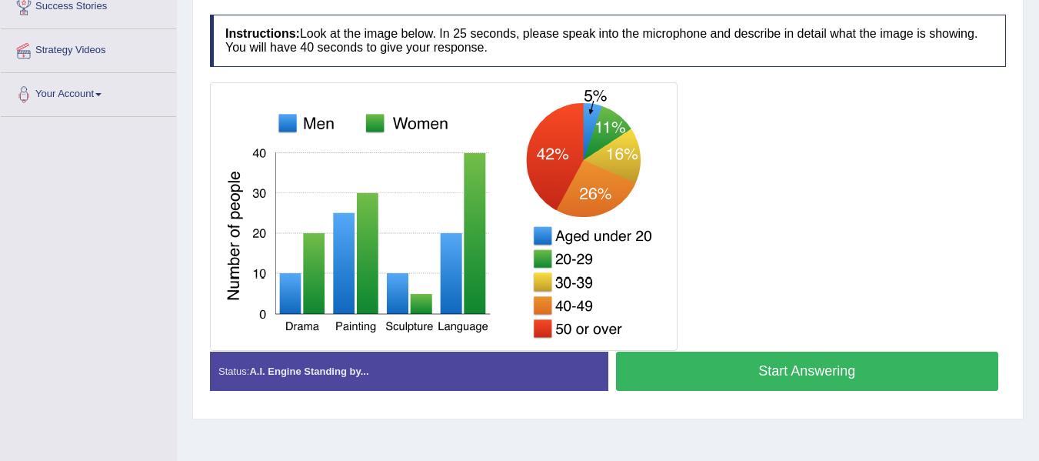
click at [800, 363] on button "Start Answering" at bounding box center [807, 371] width 383 height 39
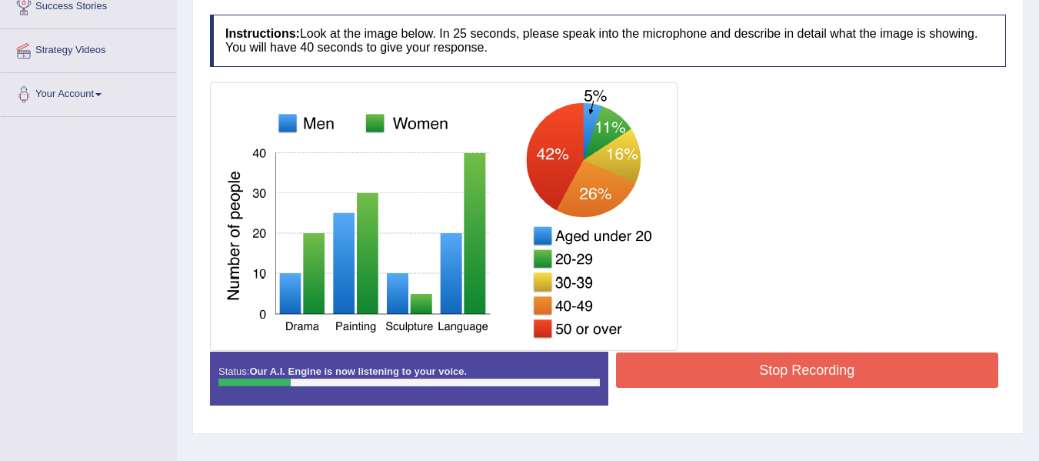
click at [726, 373] on button "Stop Recording" at bounding box center [807, 369] width 383 height 35
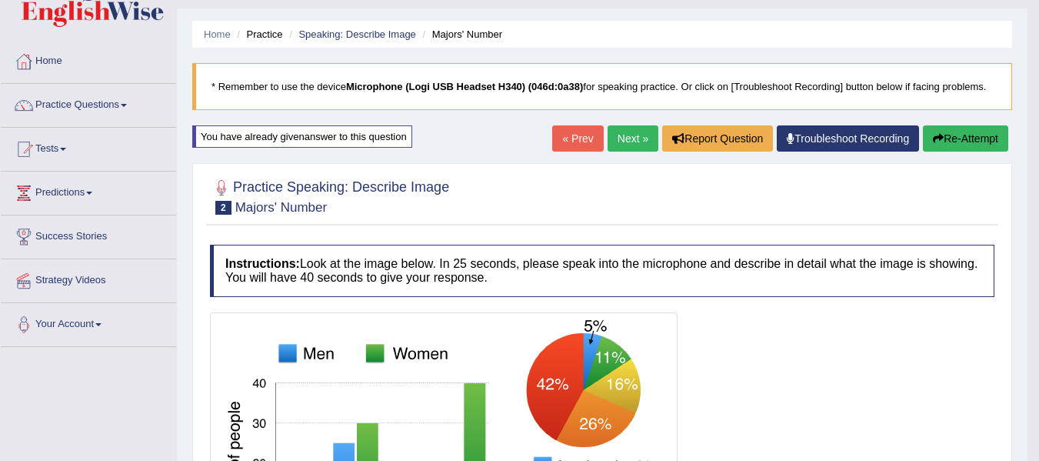
scroll to position [35, 0]
click at [939, 139] on icon "button" at bounding box center [938, 139] width 11 height 11
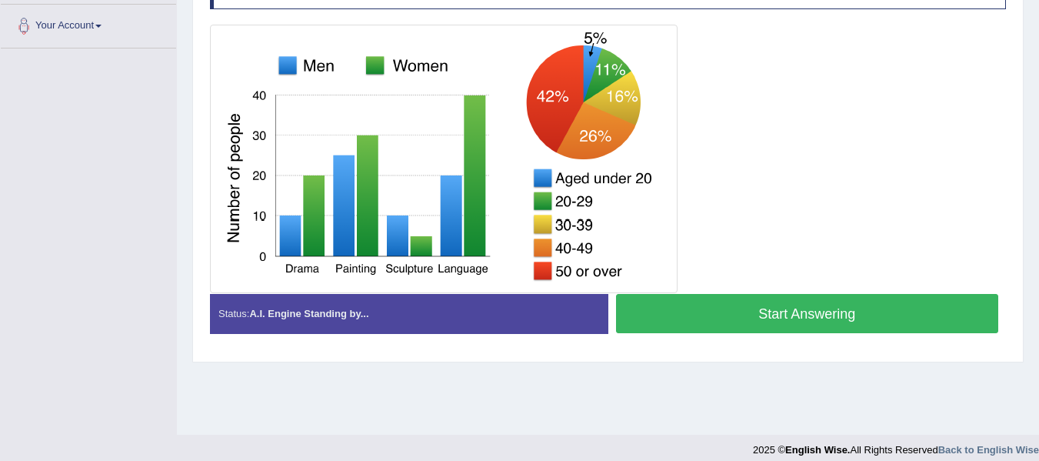
scroll to position [347, 0]
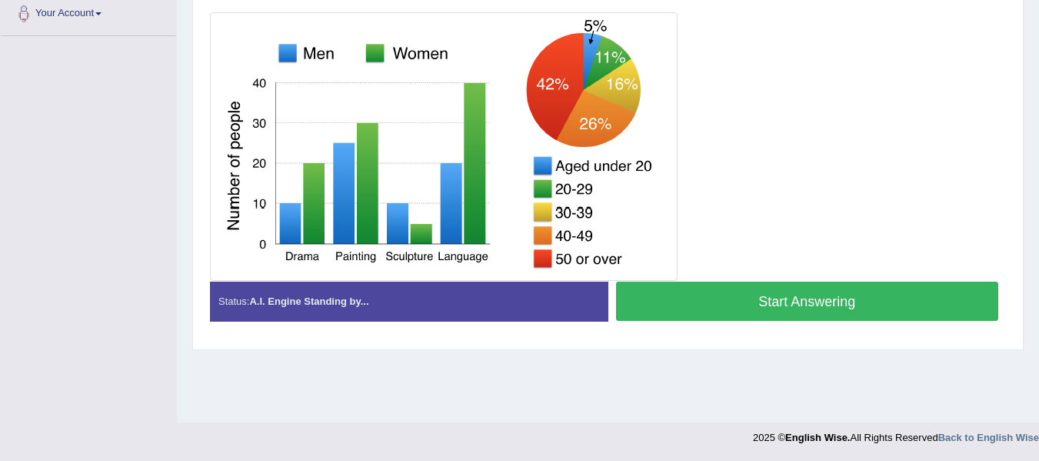
click at [861, 287] on button "Start Answering" at bounding box center [807, 301] width 383 height 39
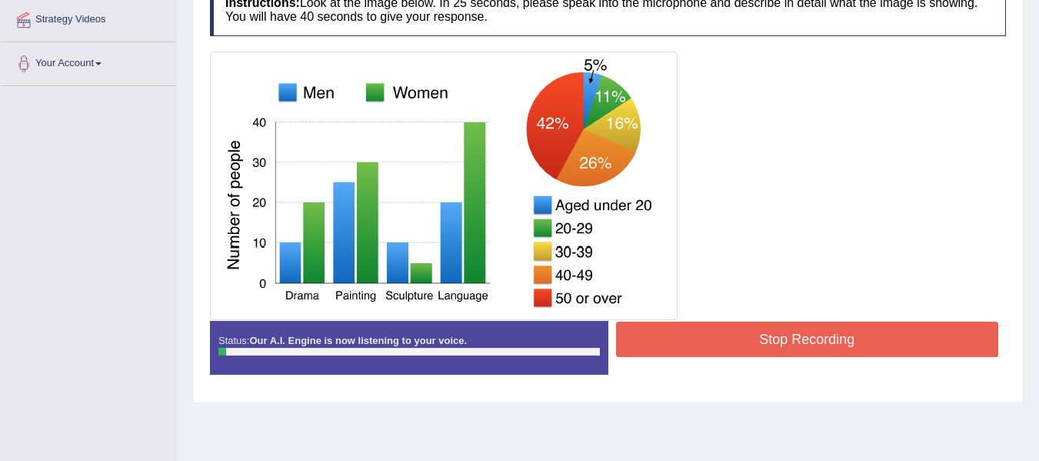
scroll to position [270, 0]
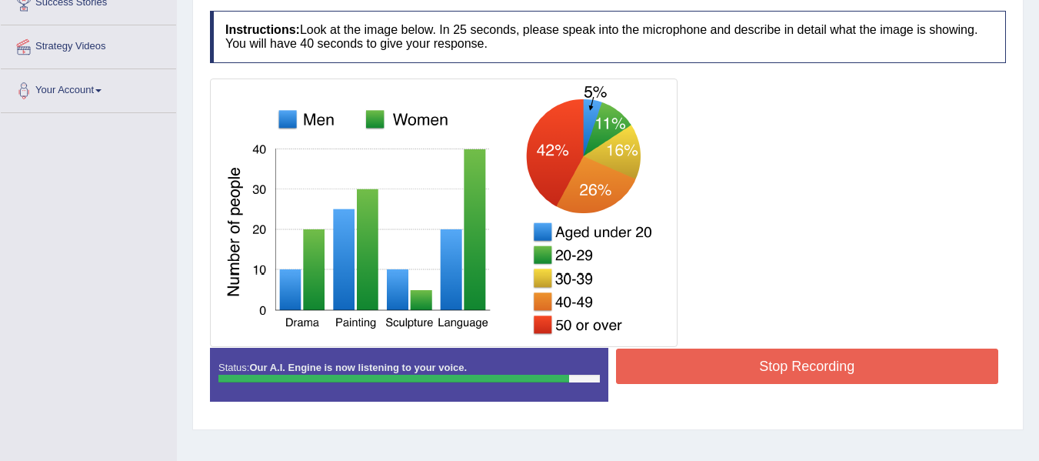
click at [723, 371] on button "Stop Recording" at bounding box center [807, 366] width 383 height 35
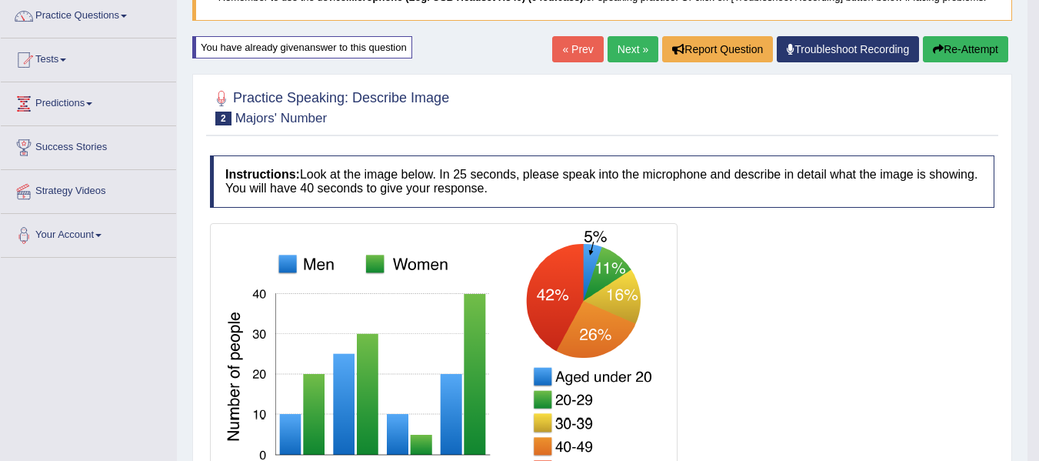
scroll to position [116, 0]
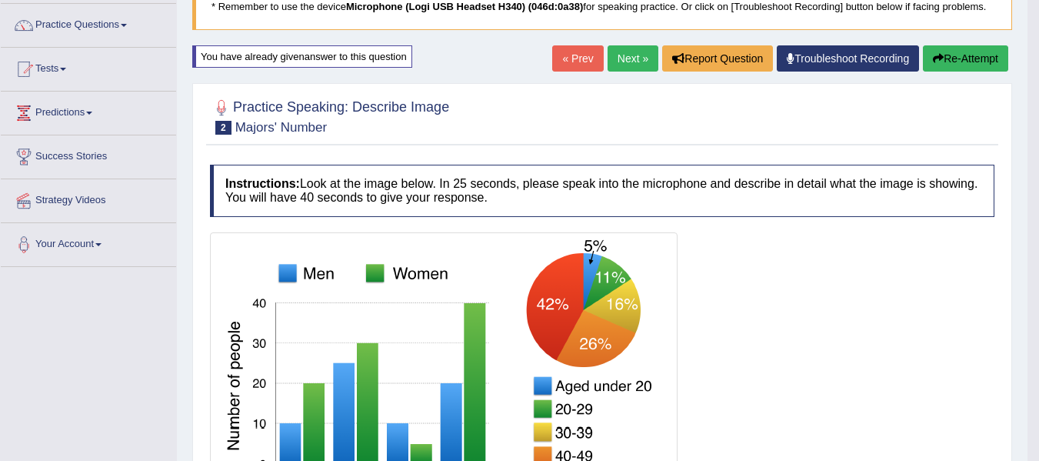
click at [969, 52] on button "Re-Attempt" at bounding box center [965, 58] width 85 height 26
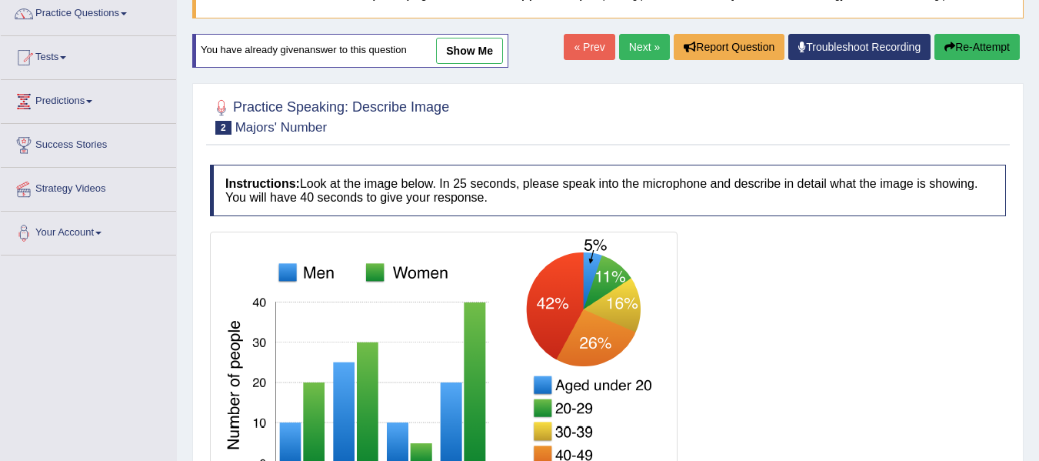
scroll to position [282, 0]
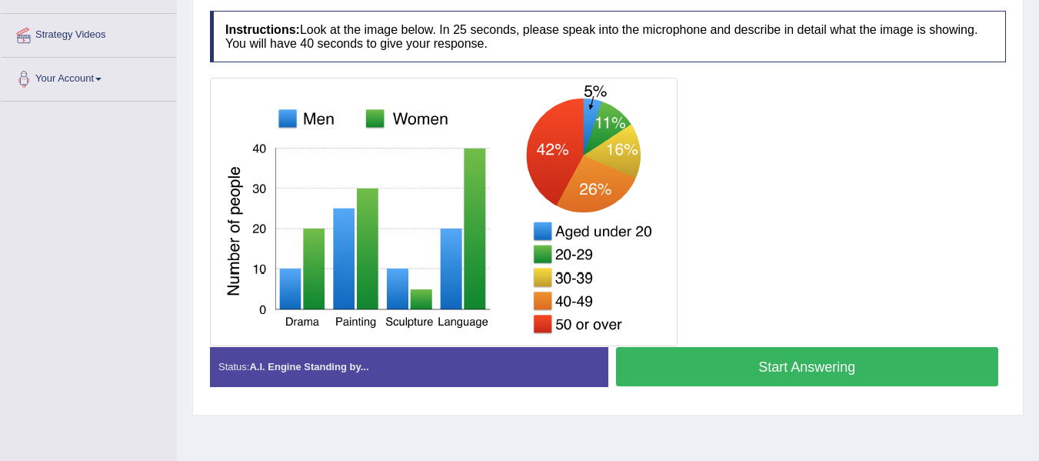
click at [732, 360] on button "Start Answering" at bounding box center [807, 366] width 383 height 39
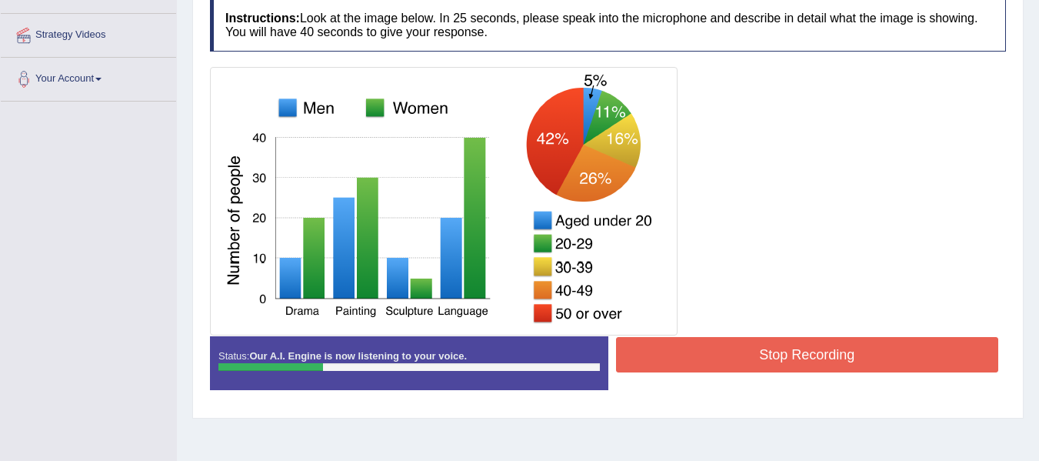
click at [769, 355] on button "Stop Recording" at bounding box center [807, 354] width 383 height 35
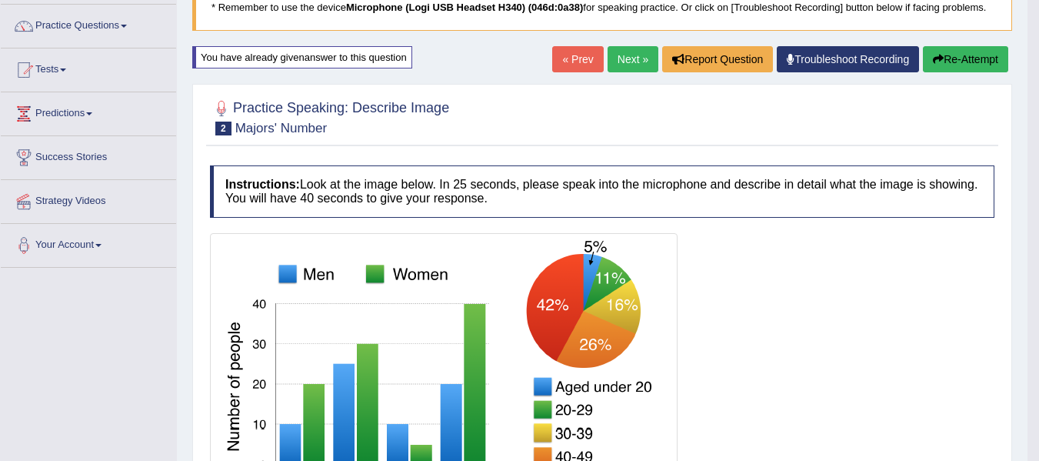
scroll to position [51, 0]
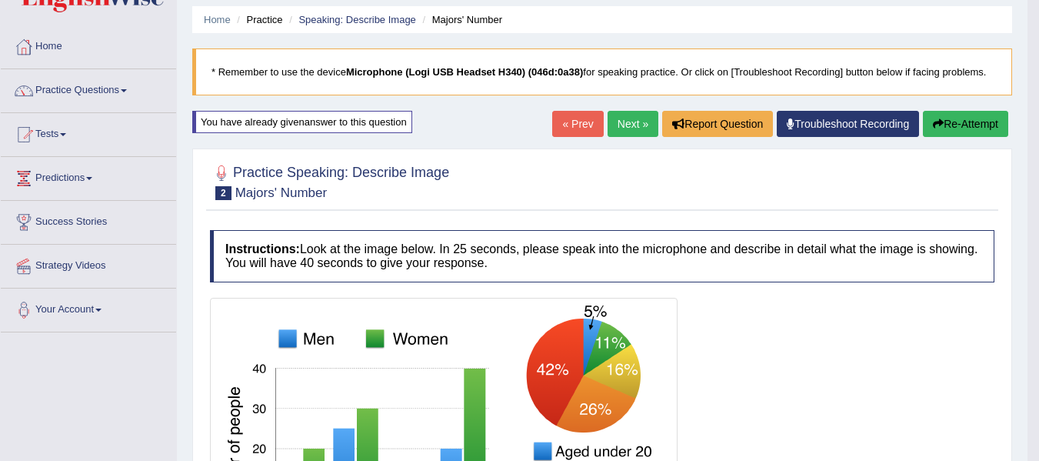
click at [952, 108] on div "Home Practice Speaking: Describe Image Majors' Number * Remember to use the dev…" at bounding box center [602, 460] width 851 height 1023
click at [952, 119] on button "Re-Attempt" at bounding box center [965, 124] width 85 height 26
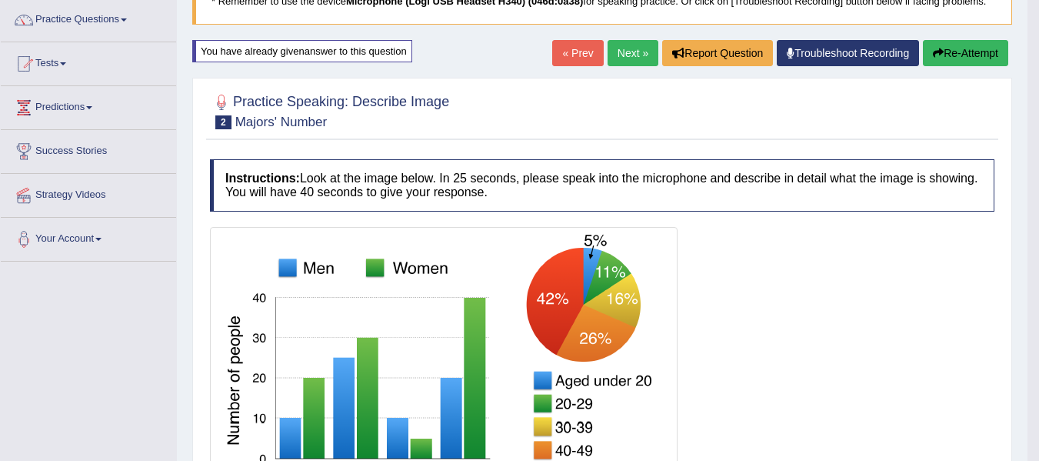
scroll to position [116, 0]
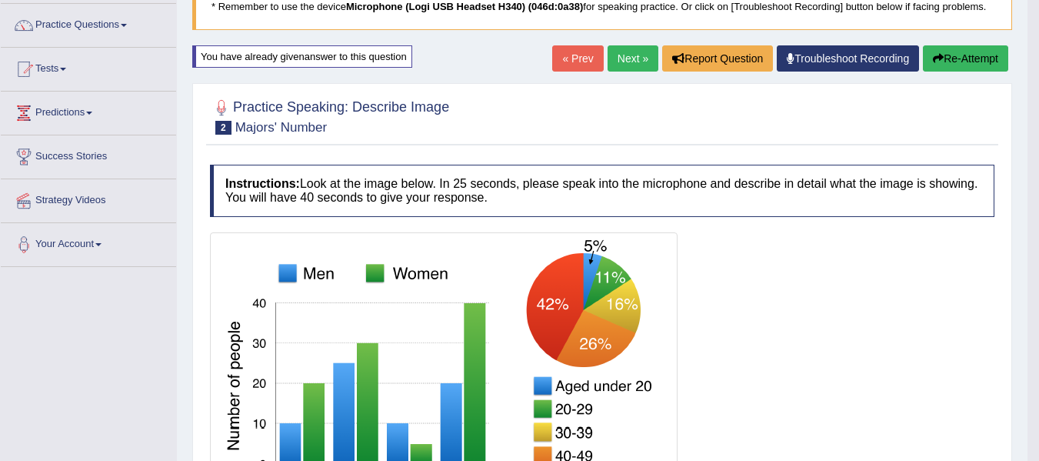
click at [954, 60] on button "Re-Attempt" at bounding box center [965, 58] width 85 height 26
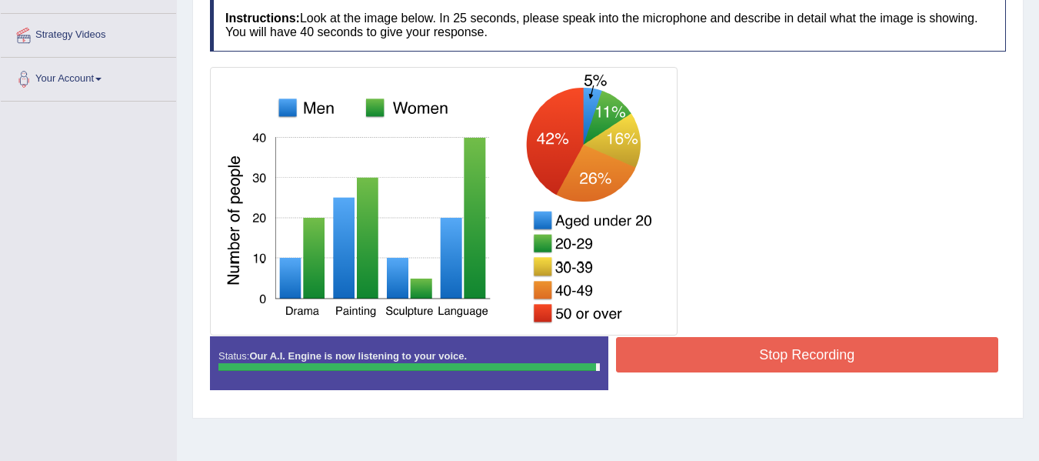
click at [776, 355] on button "Stop Recording" at bounding box center [807, 354] width 383 height 35
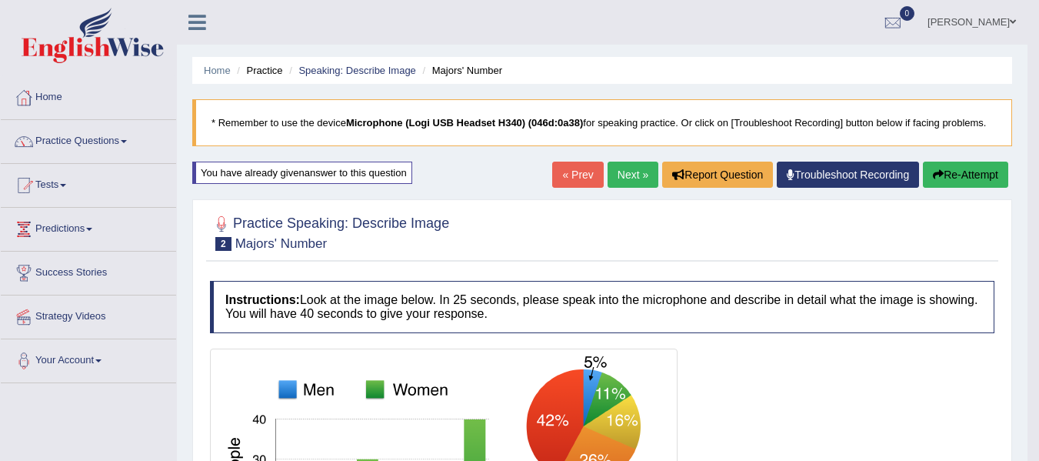
click at [960, 179] on button "Re-Attempt" at bounding box center [965, 175] width 85 height 26
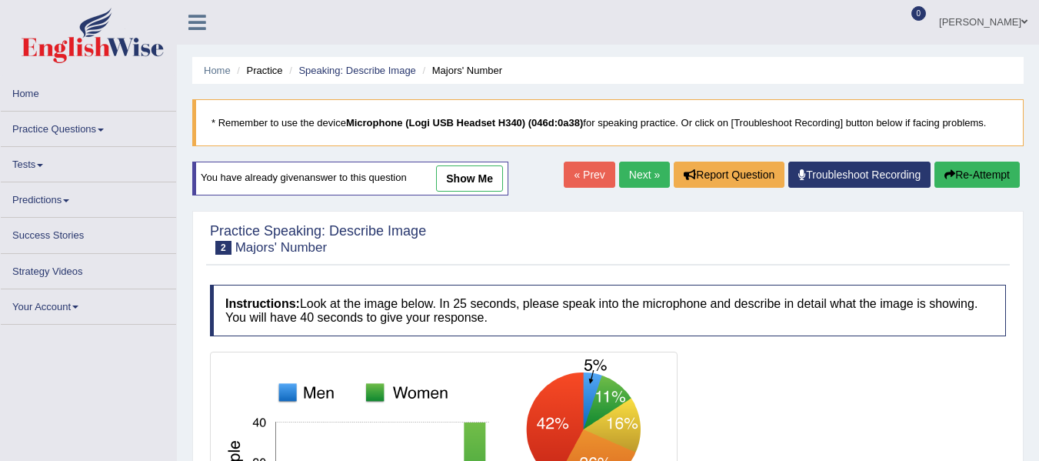
scroll to position [266, 0]
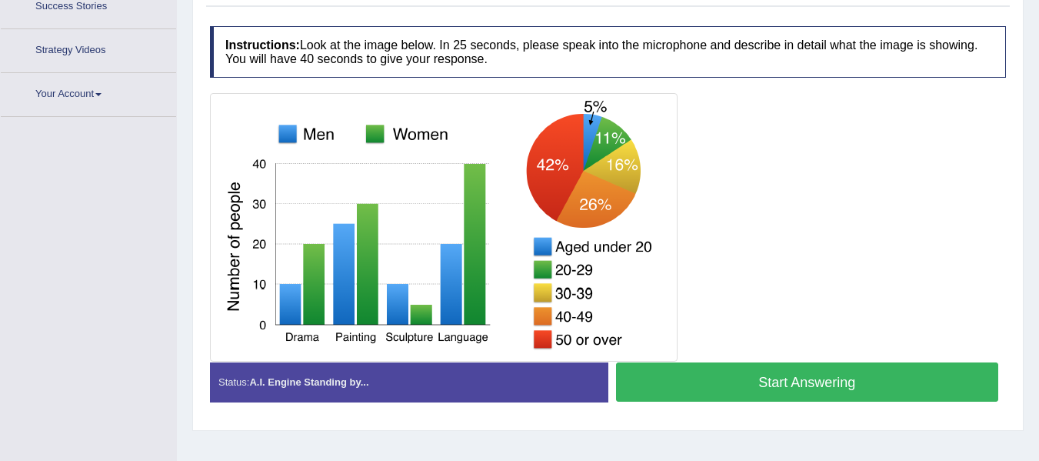
click at [692, 362] on button "Start Answering" at bounding box center [807, 381] width 383 height 39
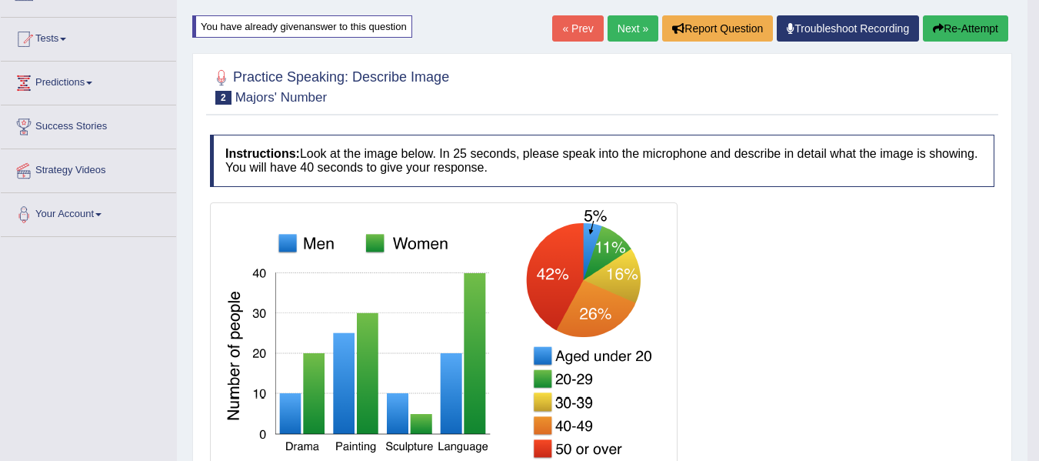
scroll to position [116, 0]
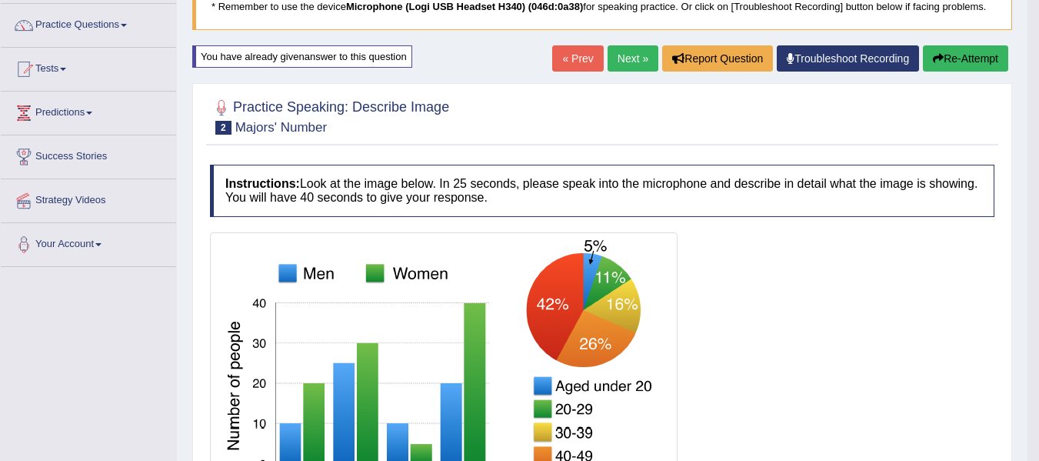
click at [972, 39] on div "Home Practice Speaking: Describe Image Majors' Number * Remember to use the dev…" at bounding box center [602, 395] width 851 height 1023
click at [966, 62] on button "Re-Attempt" at bounding box center [965, 58] width 85 height 26
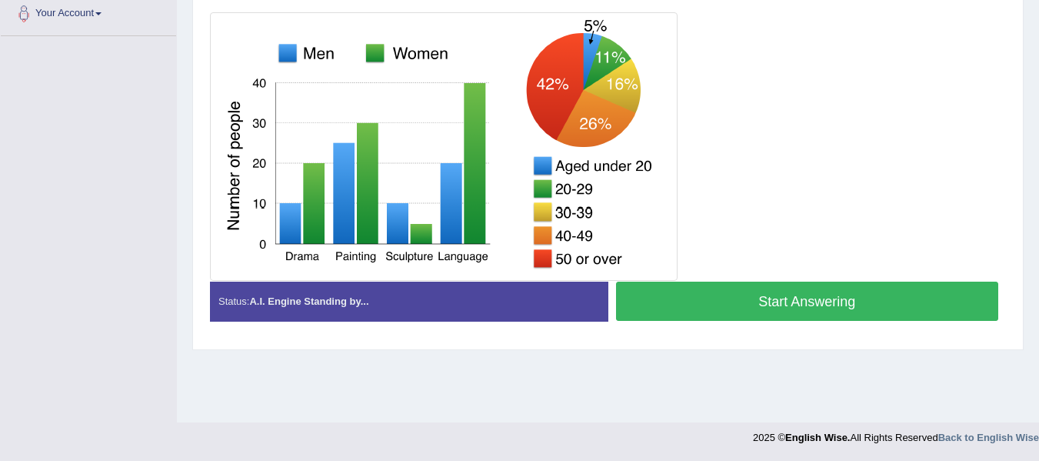
click at [810, 292] on button "Start Answering" at bounding box center [807, 301] width 383 height 39
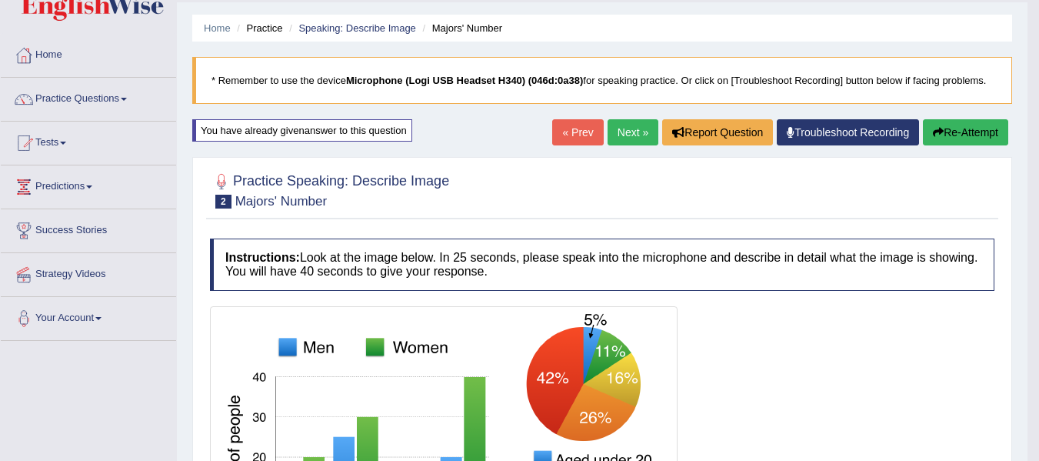
scroll to position [39, 0]
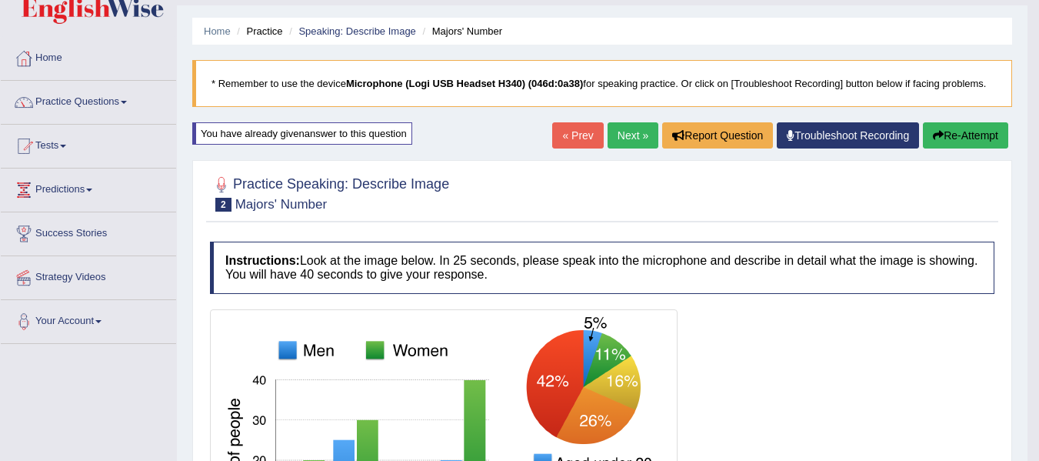
click at [957, 137] on button "Re-Attempt" at bounding box center [965, 135] width 85 height 26
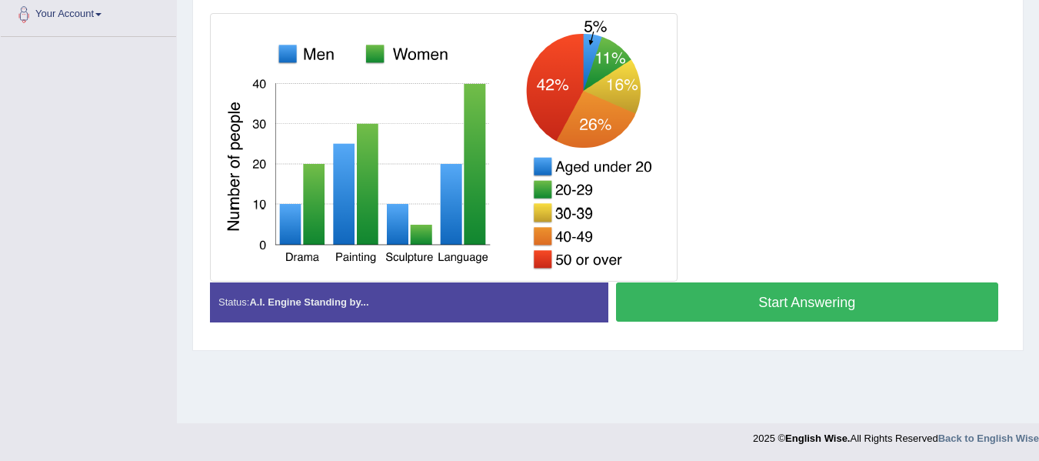
scroll to position [347, 0]
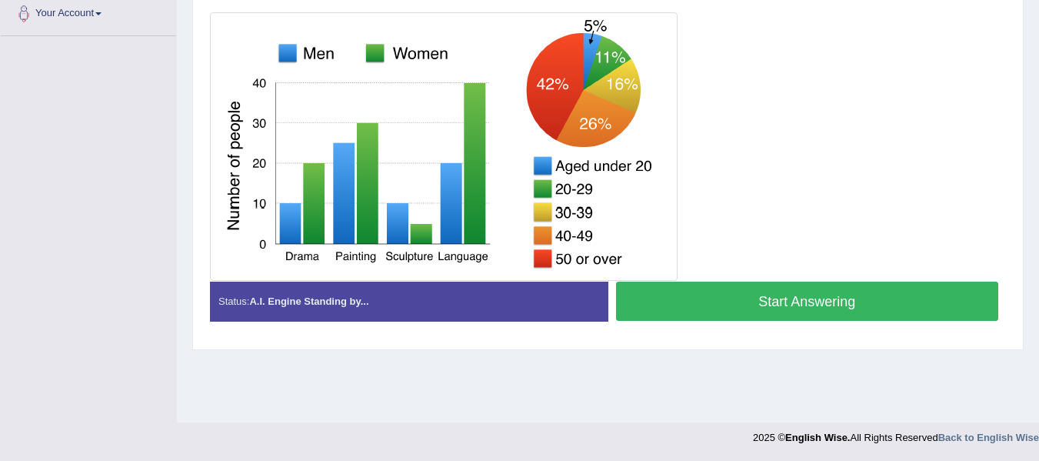
click at [726, 304] on button "Start Answering" at bounding box center [807, 301] width 383 height 39
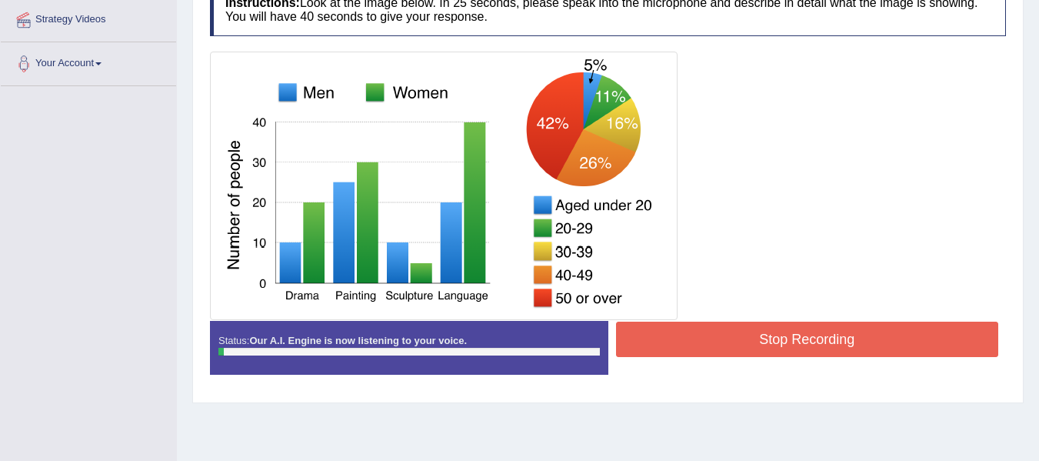
scroll to position [270, 0]
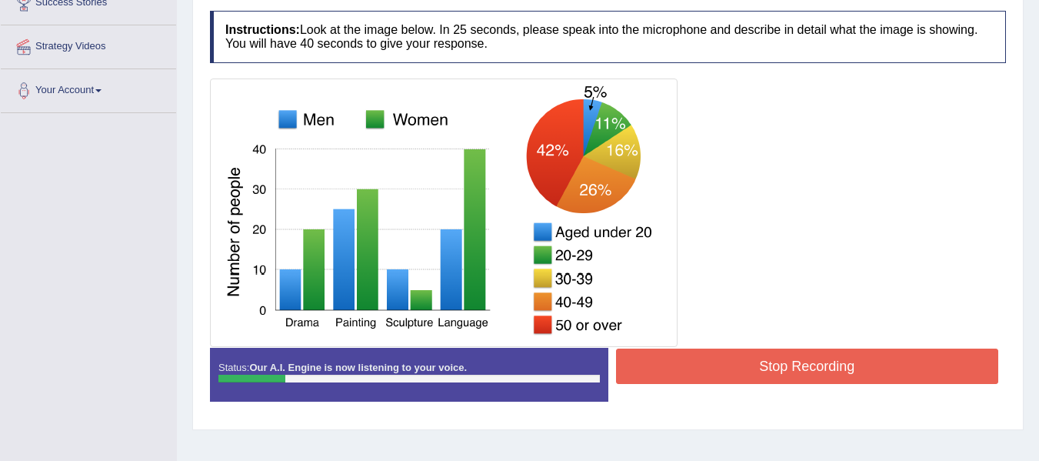
click at [775, 389] on div "Status: Our A.I. Engine is now listening to your voice. Start Answering Stop Re…" at bounding box center [608, 382] width 796 height 69
click at [786, 360] on button "Stop Recording" at bounding box center [807, 366] width 383 height 35
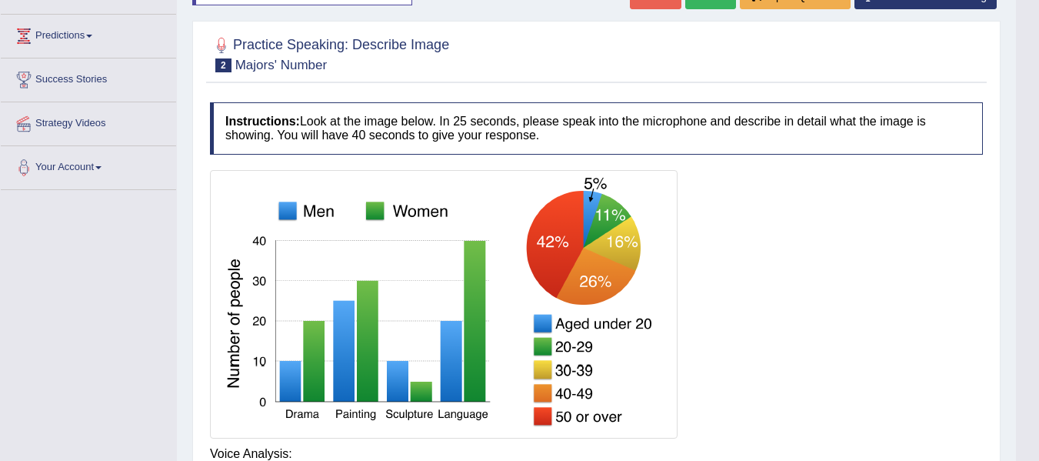
scroll to position [116, 0]
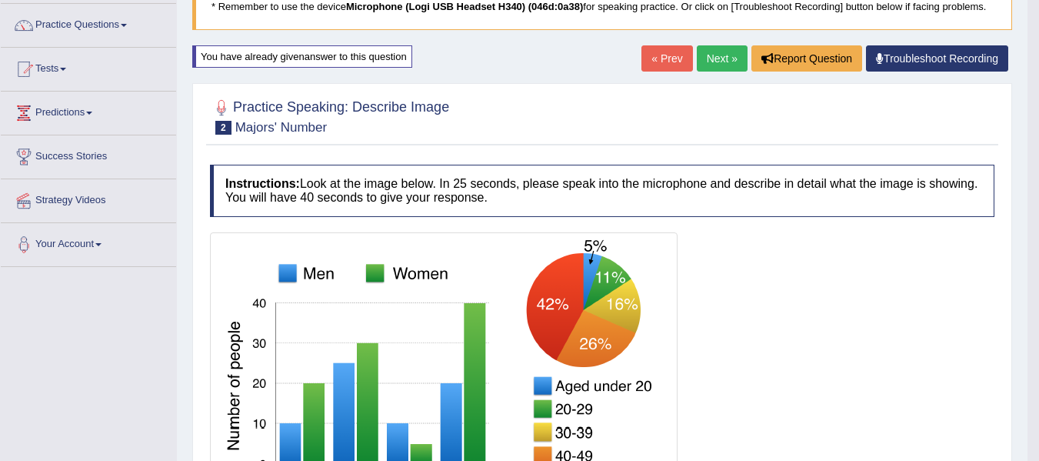
click at [726, 58] on link "Next »" at bounding box center [722, 58] width 51 height 26
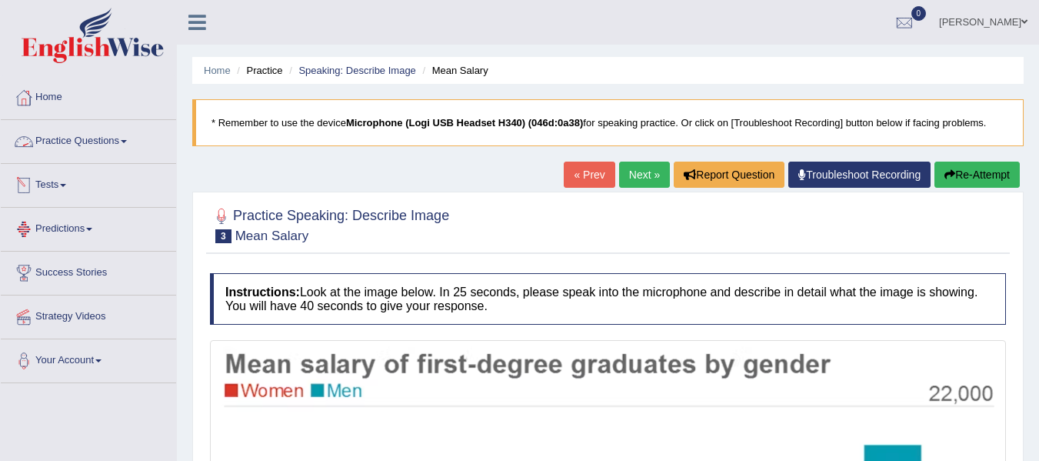
click at [82, 140] on link "Practice Questions" at bounding box center [88, 139] width 175 height 38
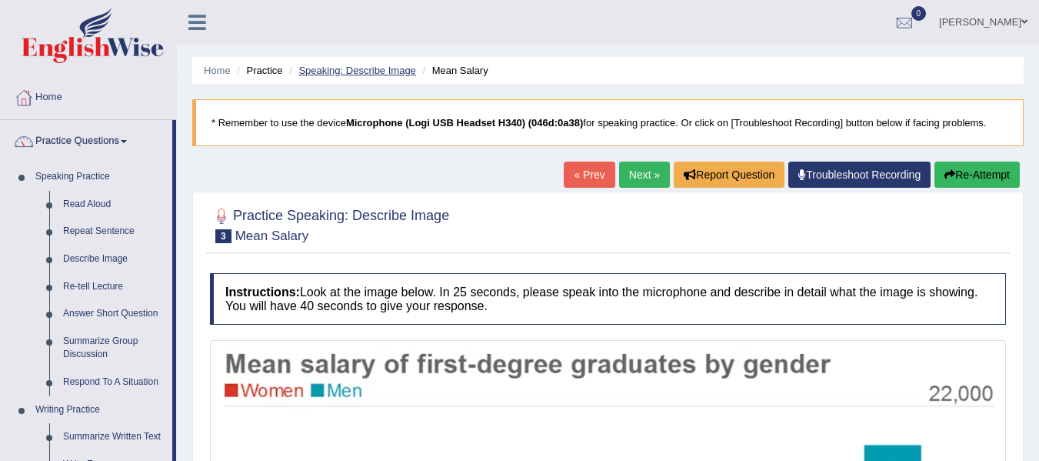
click at [309, 71] on link "Speaking: Describe Image" at bounding box center [357, 71] width 117 height 12
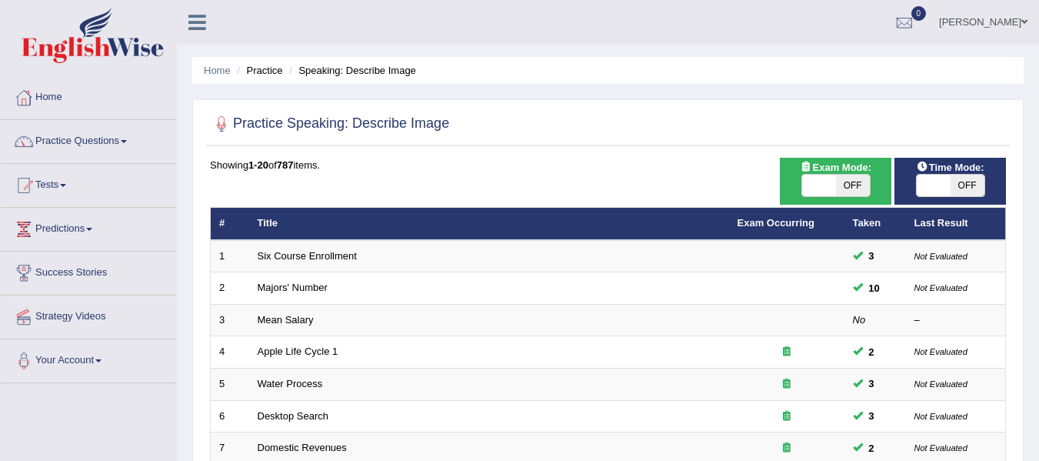
click at [846, 178] on span "OFF" at bounding box center [853, 186] width 34 height 22
checkbox input "true"
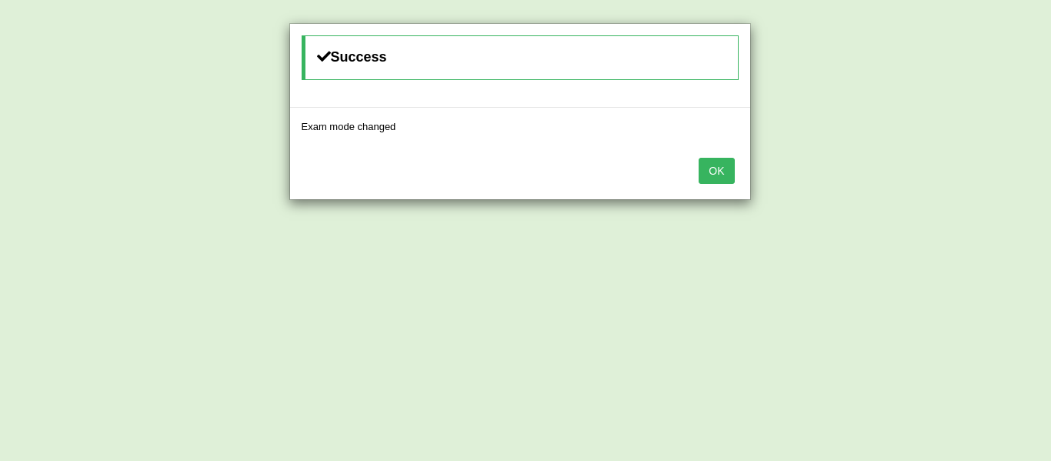
click at [979, 178] on div "Success Exam mode changed OK" at bounding box center [525, 230] width 1051 height 461
click at [725, 175] on button "OK" at bounding box center [716, 171] width 35 height 26
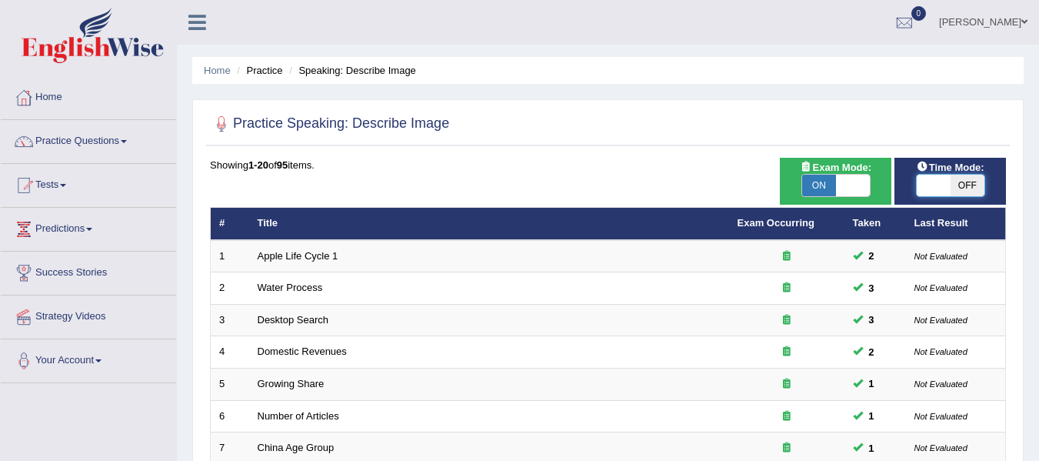
click at [946, 185] on span at bounding box center [934, 186] width 34 height 22
checkbox input "true"
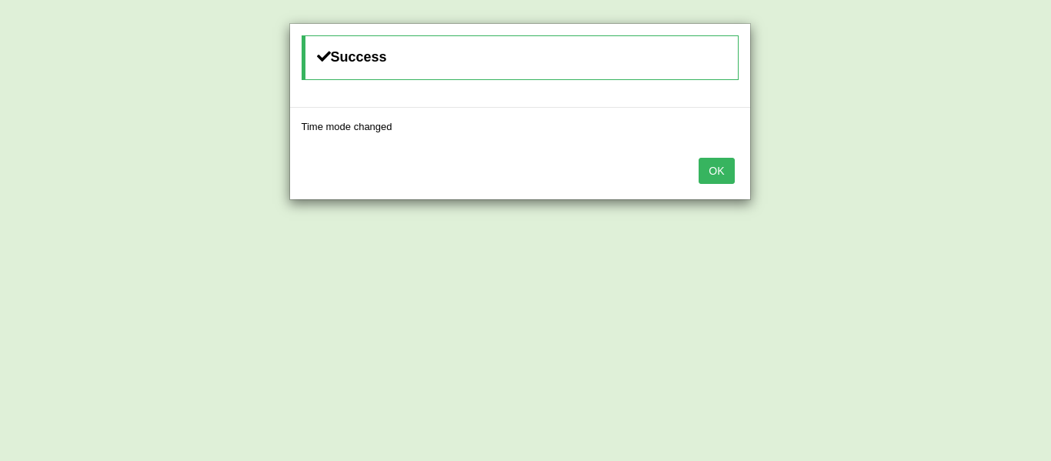
click at [715, 165] on button "OK" at bounding box center [716, 171] width 35 height 26
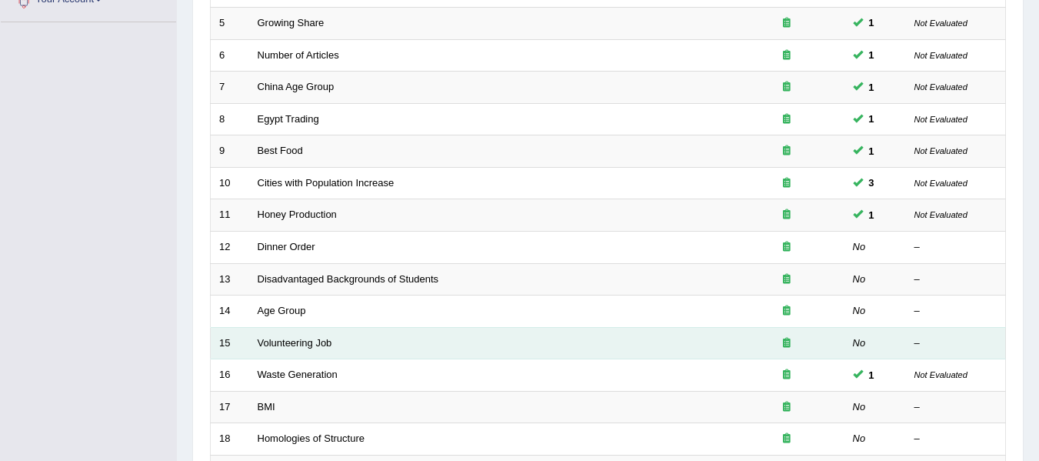
scroll to position [385, 0]
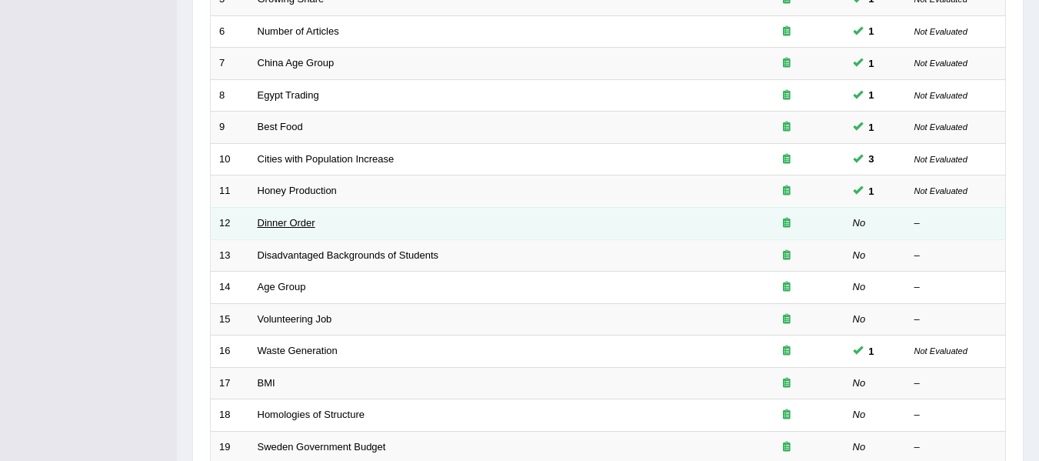
click at [270, 220] on link "Dinner Order" at bounding box center [287, 223] width 58 height 12
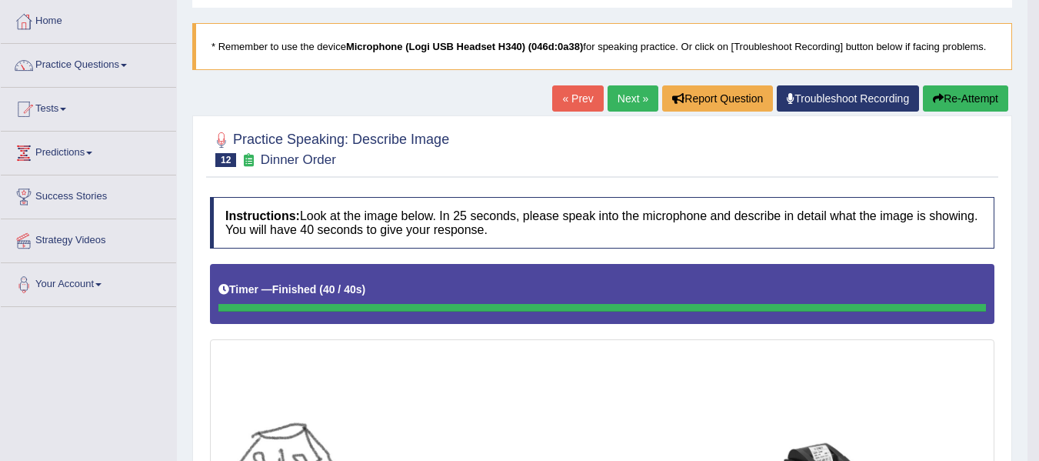
scroll to position [74, 0]
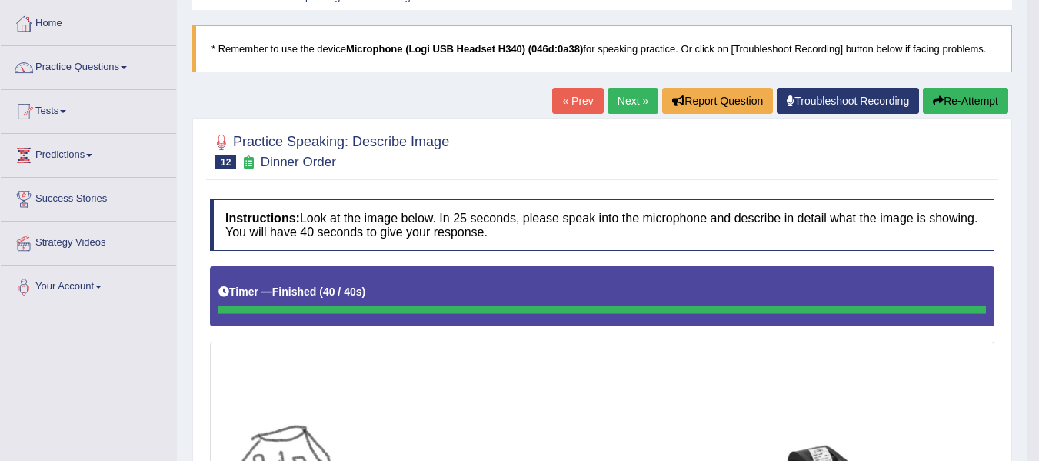
click at [631, 107] on link "Next »" at bounding box center [633, 101] width 51 height 26
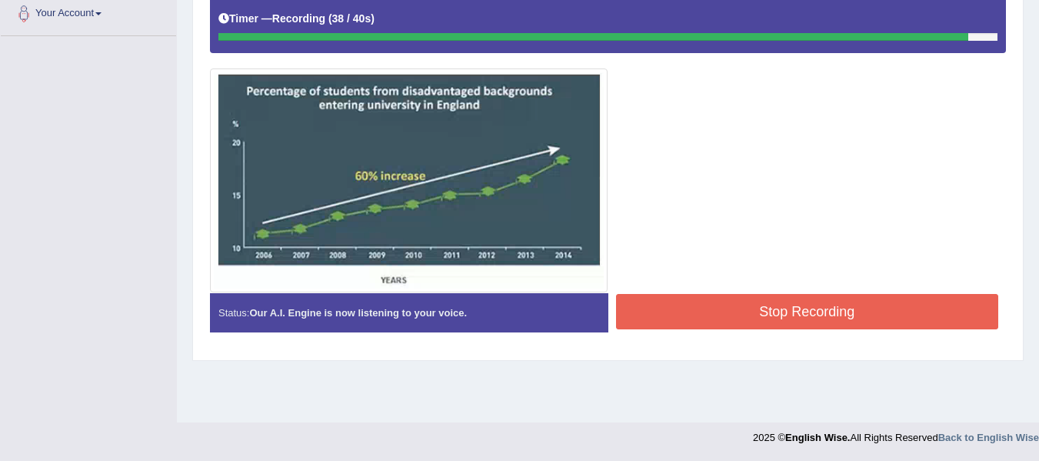
click at [676, 322] on button "Stop Recording" at bounding box center [807, 311] width 383 height 35
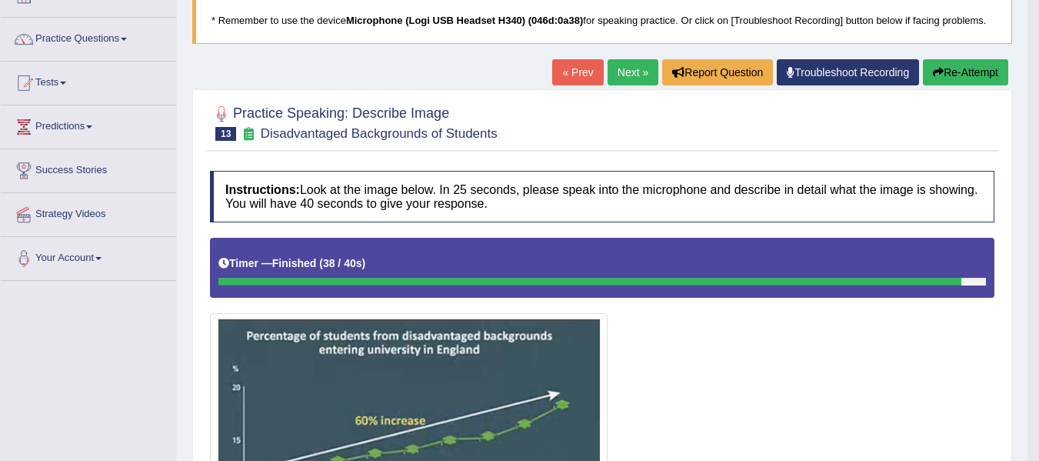
scroll to position [81, 0]
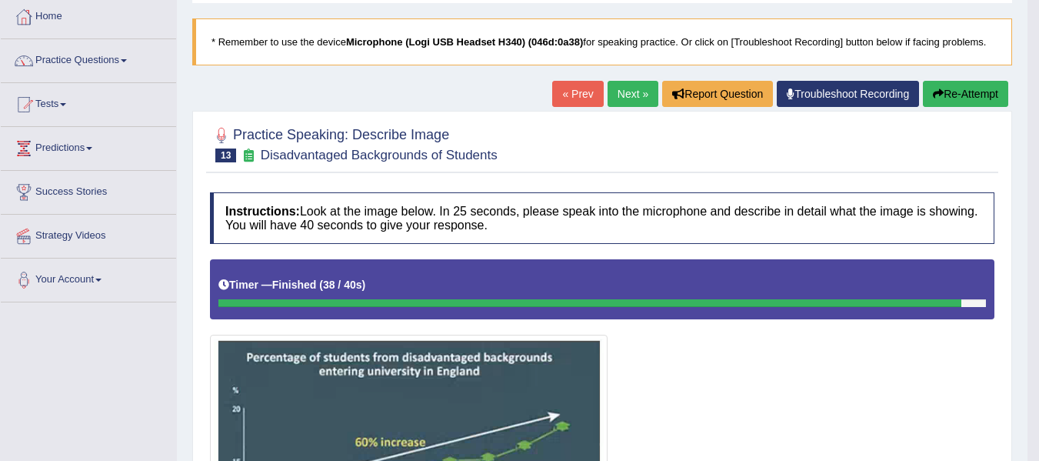
click at [995, 88] on button "Re-Attempt" at bounding box center [965, 94] width 85 height 26
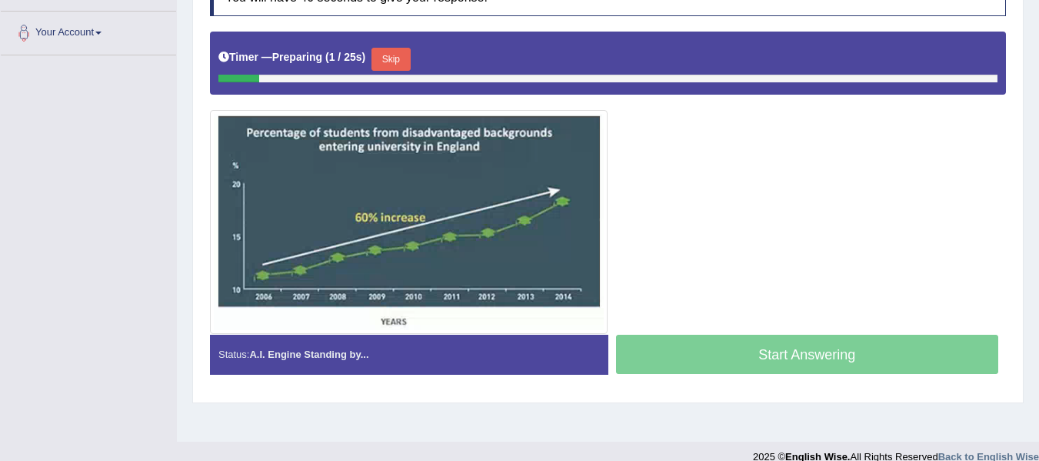
scroll to position [347, 0]
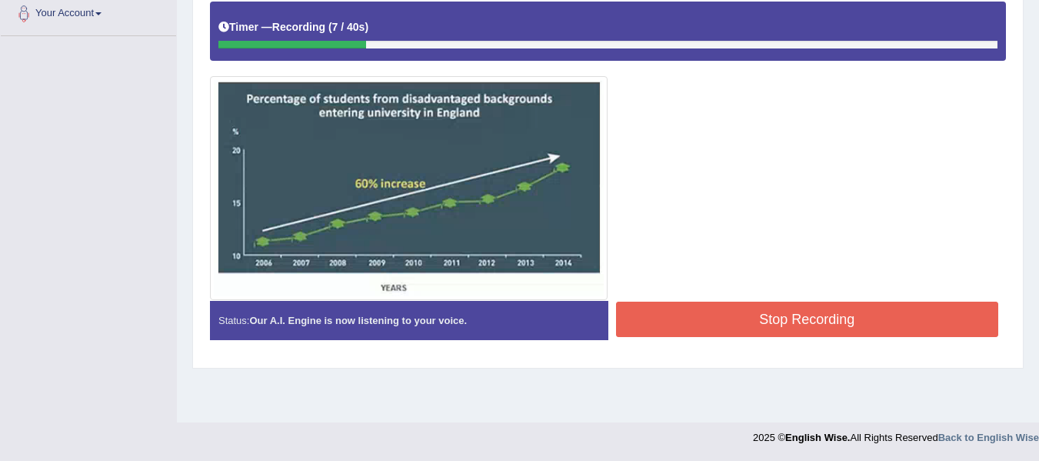
click at [787, 319] on button "Stop Recording" at bounding box center [807, 319] width 383 height 35
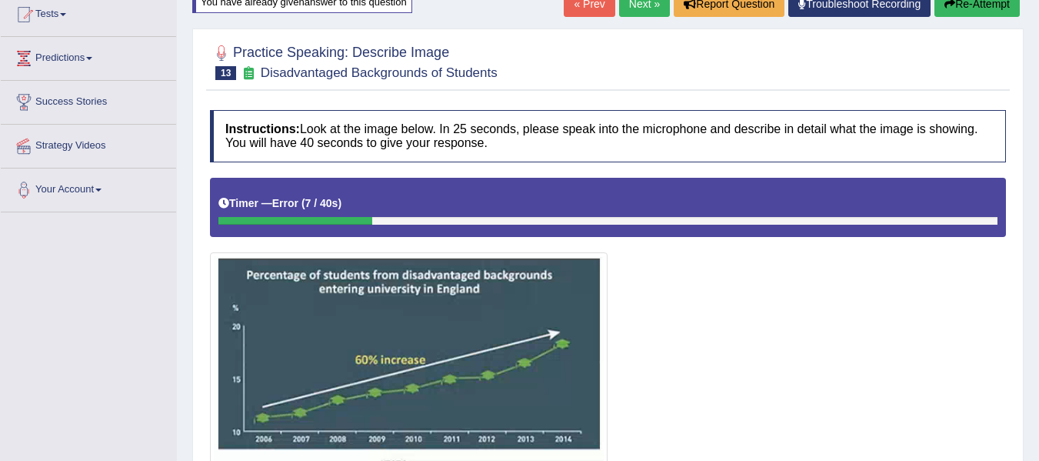
scroll to position [116, 0]
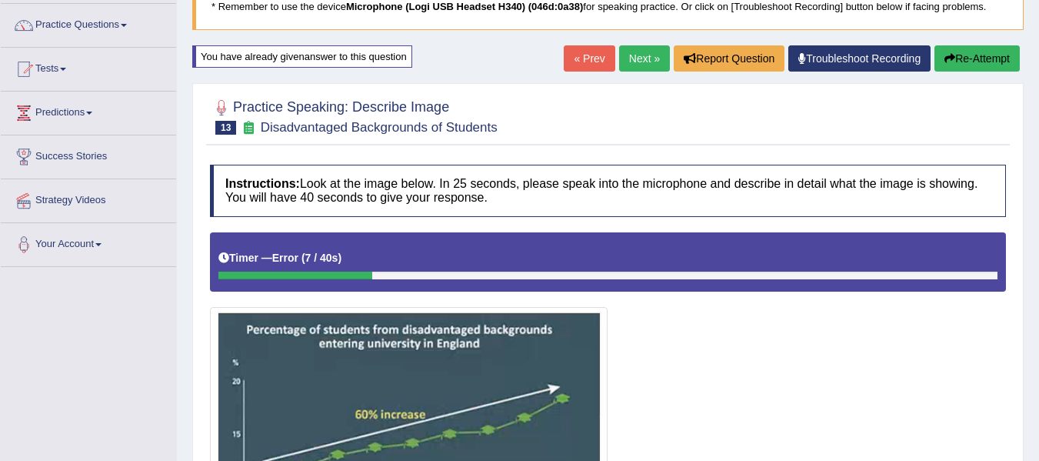
click at [973, 64] on button "Re-Attempt" at bounding box center [977, 58] width 85 height 26
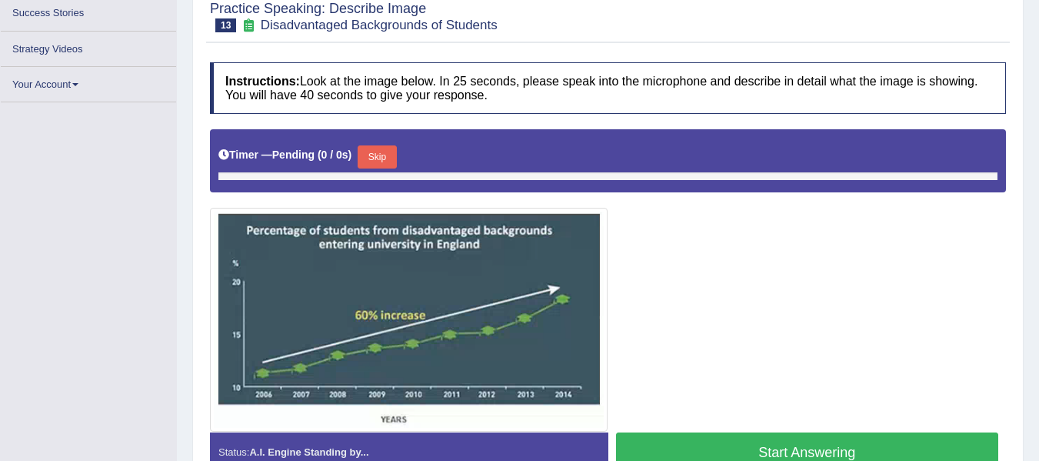
scroll to position [347, 0]
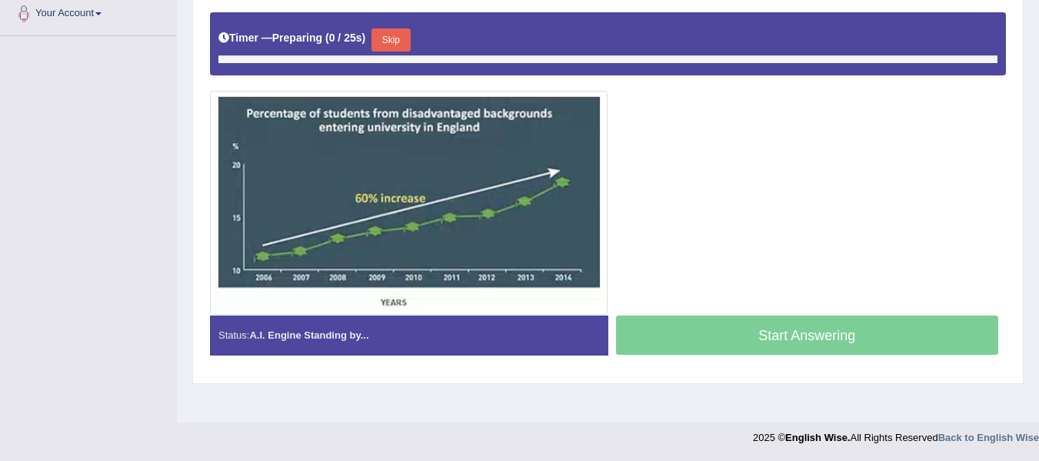
click at [402, 37] on button "Skip" at bounding box center [391, 39] width 38 height 23
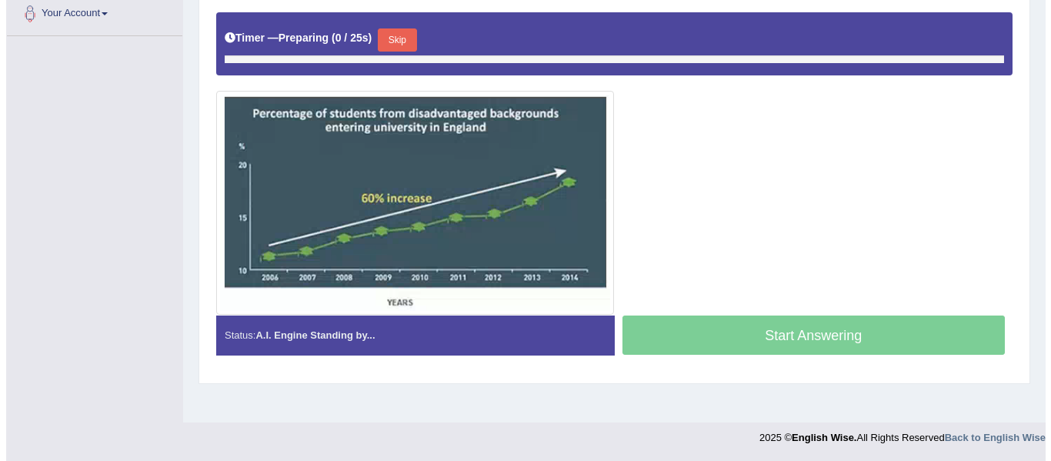
scroll to position [0, 0]
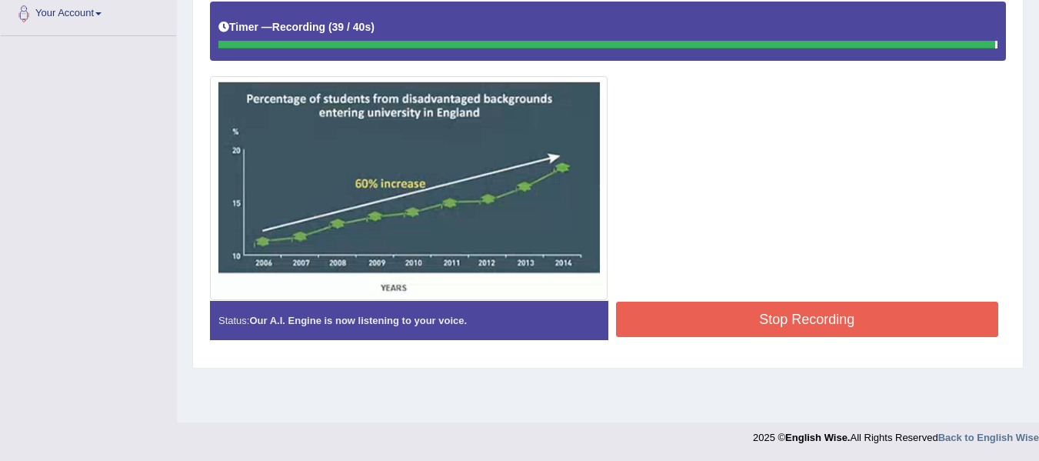
click at [722, 319] on button "Stop Recording" at bounding box center [807, 319] width 383 height 35
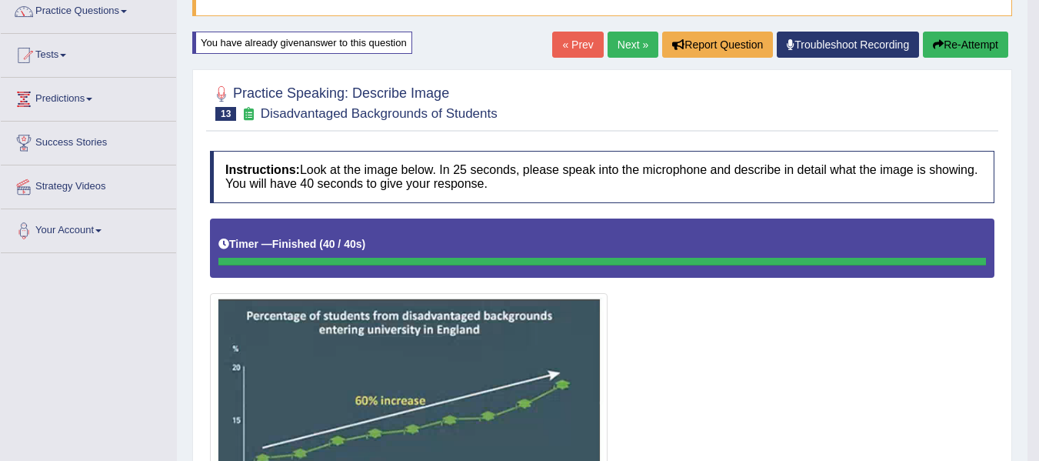
scroll to position [88, 0]
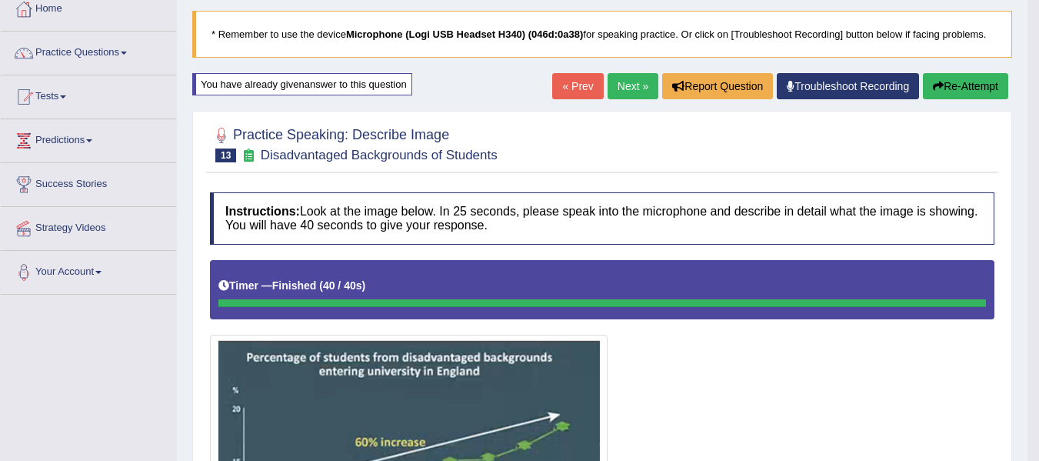
click at [949, 93] on button "Re-Attempt" at bounding box center [965, 86] width 85 height 26
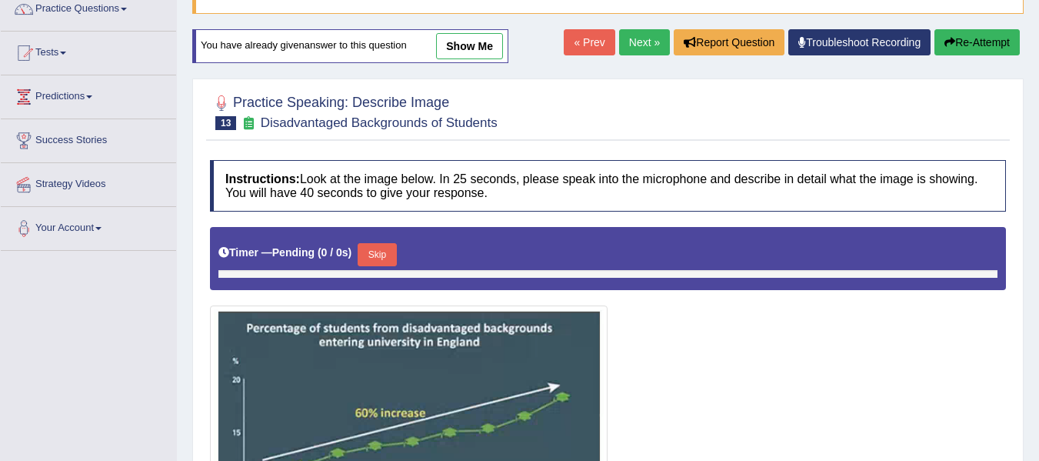
scroll to position [336, 0]
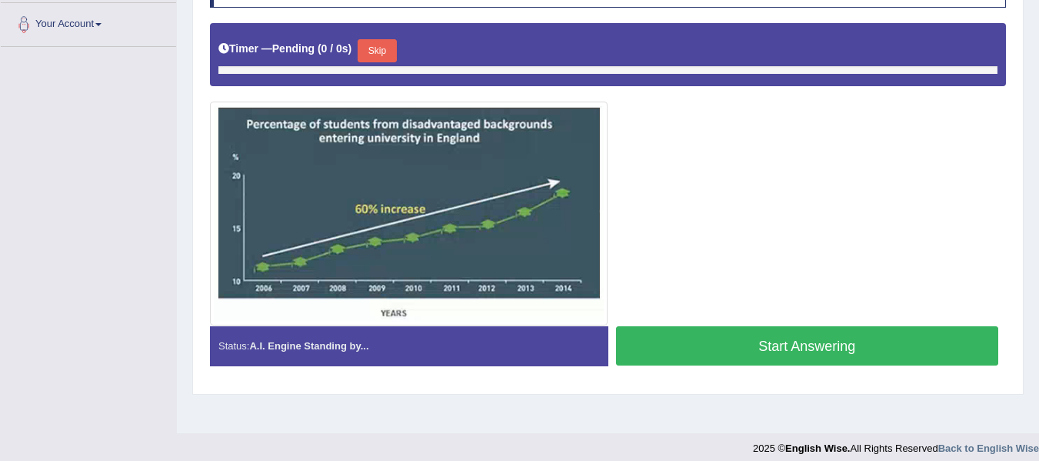
click at [392, 53] on button "Skip" at bounding box center [377, 50] width 38 height 23
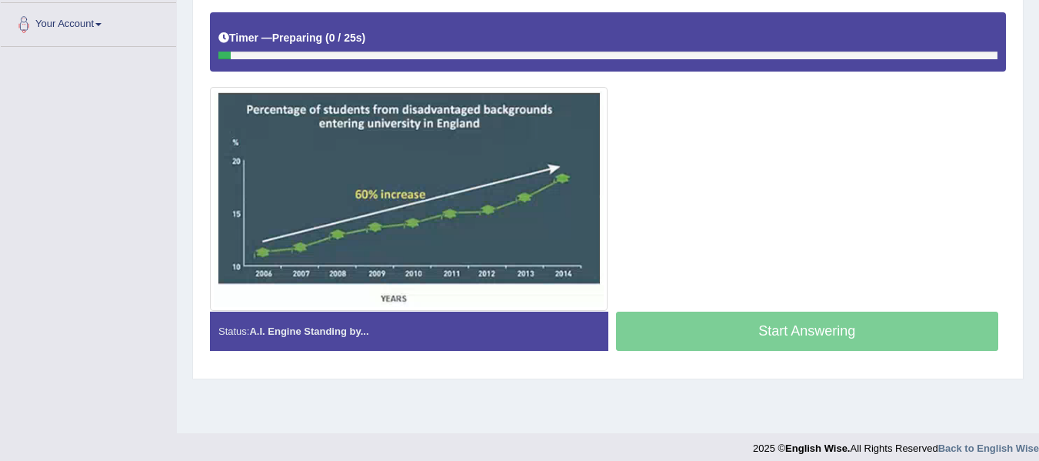
scroll to position [0, 0]
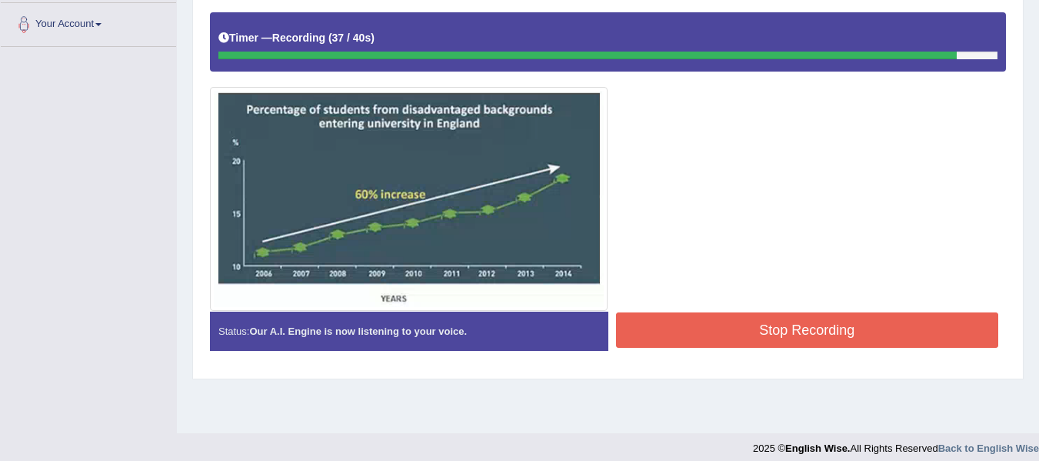
click at [762, 346] on button "Stop Recording" at bounding box center [807, 329] width 383 height 35
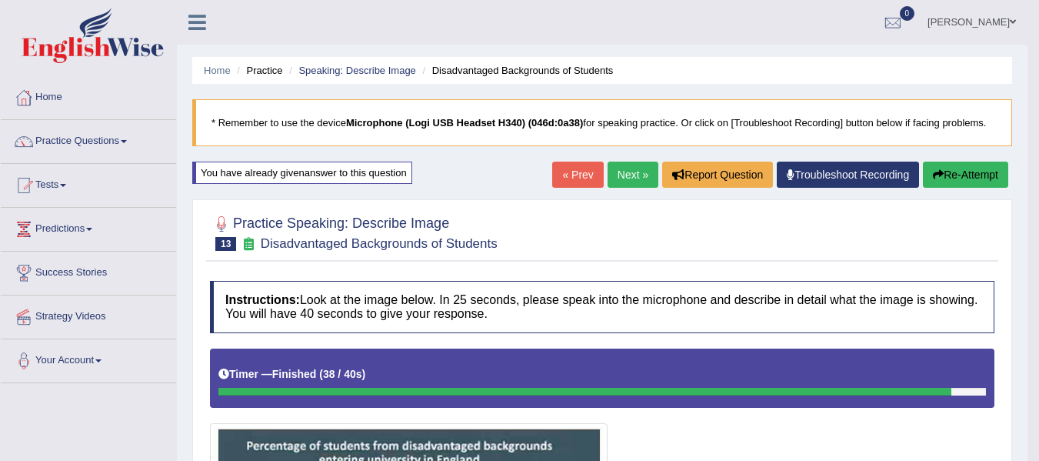
click at [979, 178] on button "Re-Attempt" at bounding box center [965, 175] width 85 height 26
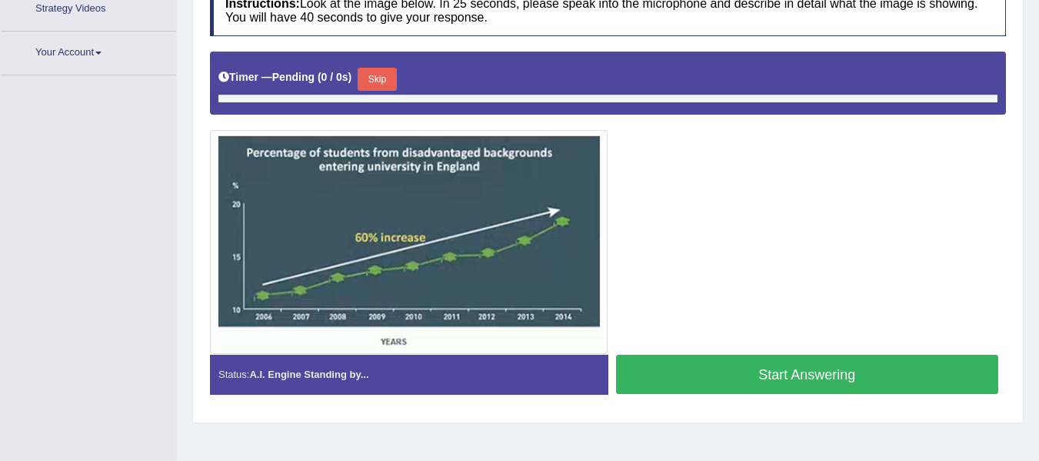
scroll to position [347, 0]
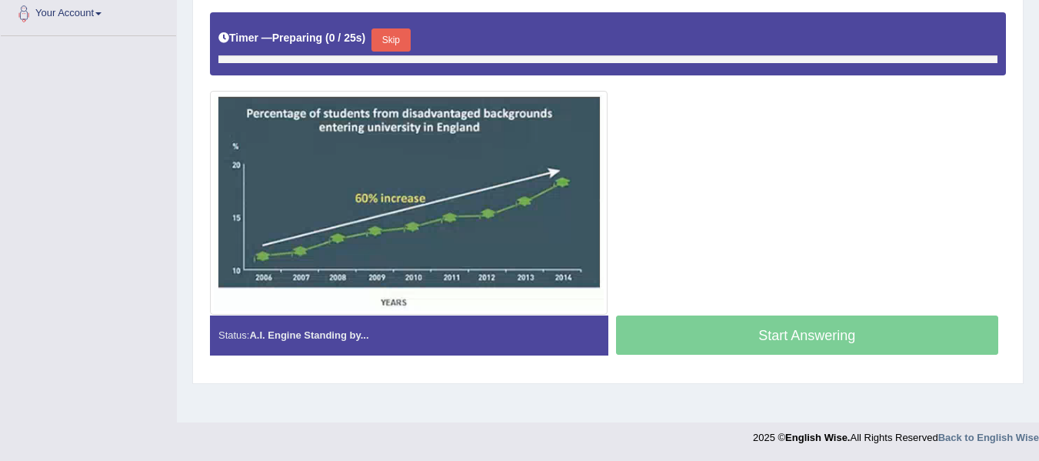
click at [392, 44] on button "Skip" at bounding box center [391, 39] width 38 height 23
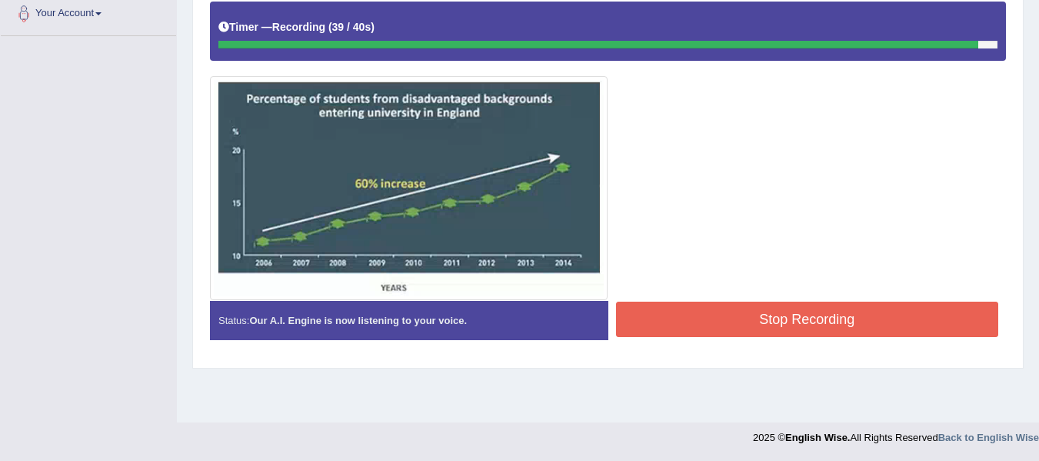
click at [838, 328] on button "Stop Recording" at bounding box center [807, 319] width 383 height 35
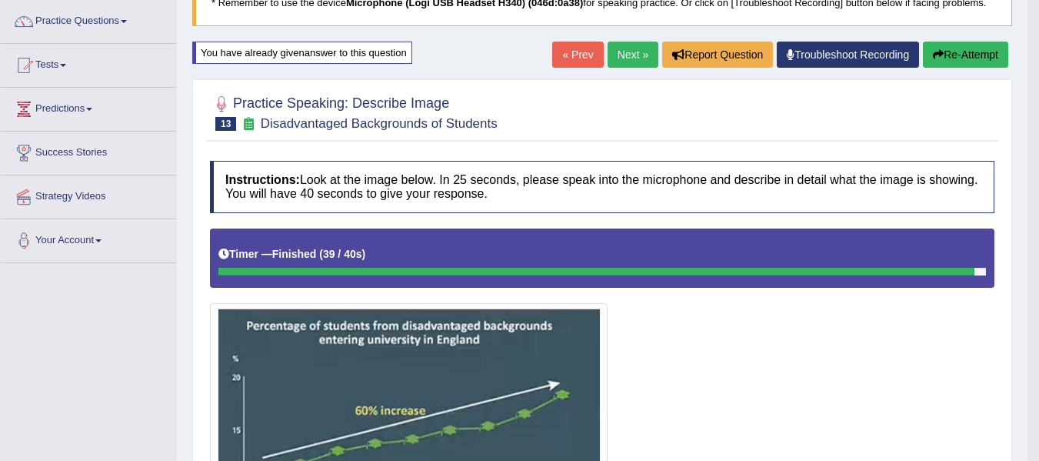
scroll to position [116, 0]
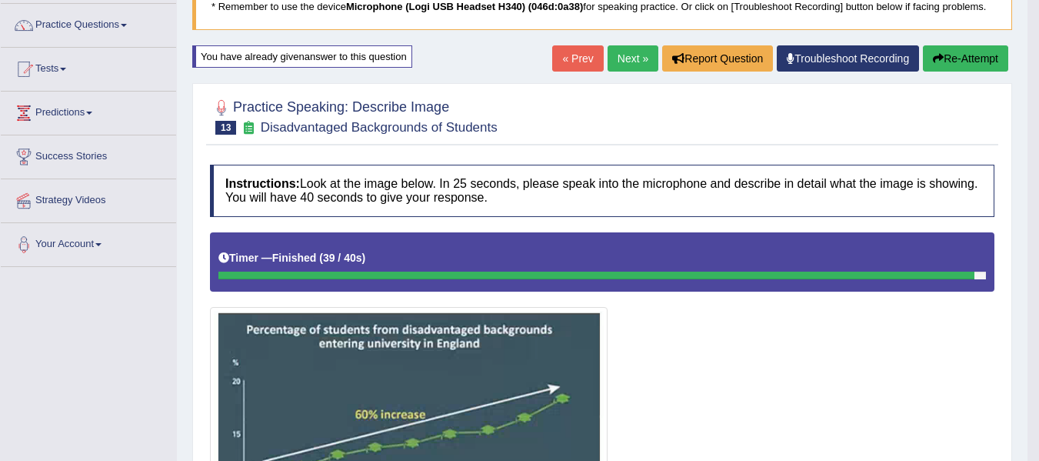
click at [937, 64] on icon "button" at bounding box center [938, 58] width 11 height 11
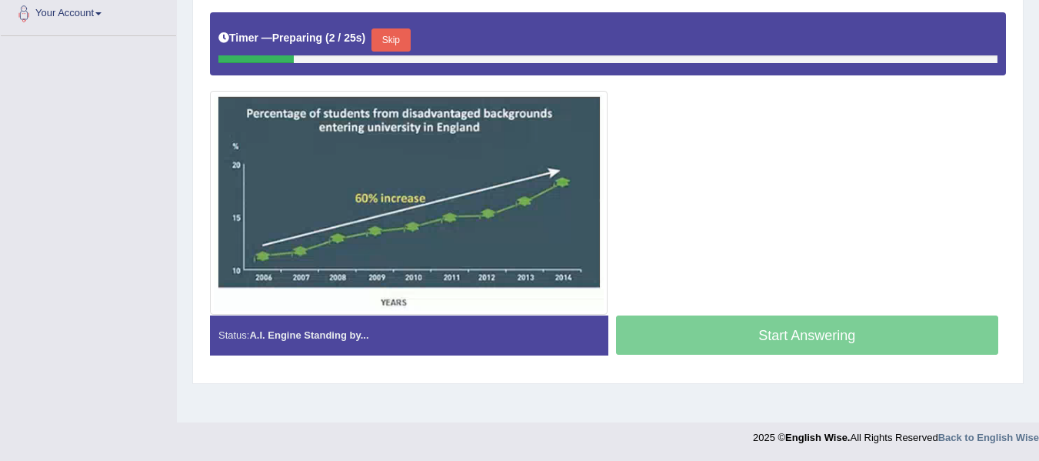
click at [395, 43] on button "Skip" at bounding box center [391, 39] width 38 height 23
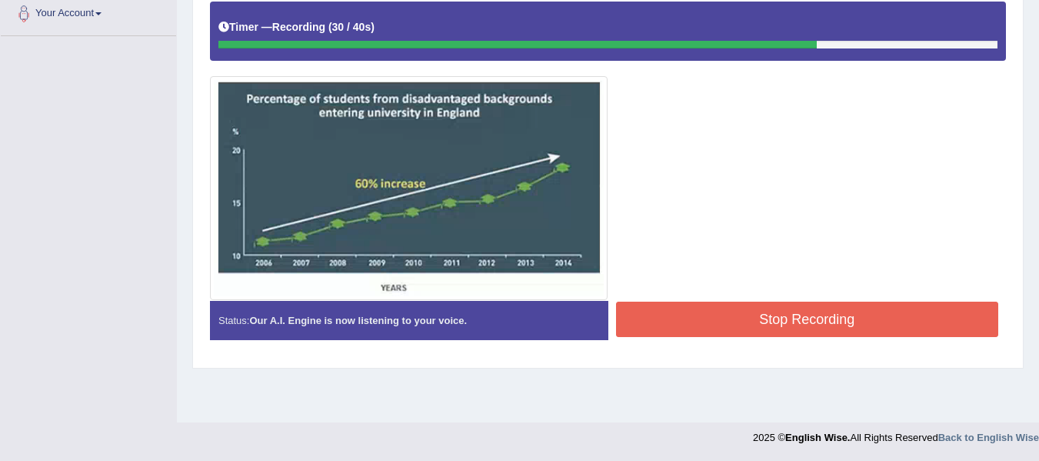
click at [910, 329] on button "Stop Recording" at bounding box center [807, 319] width 383 height 35
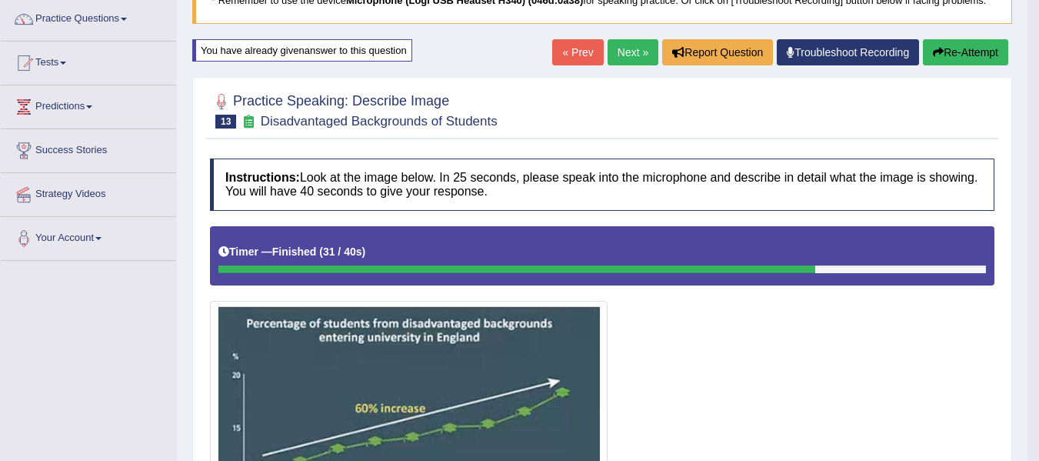
scroll to position [116, 0]
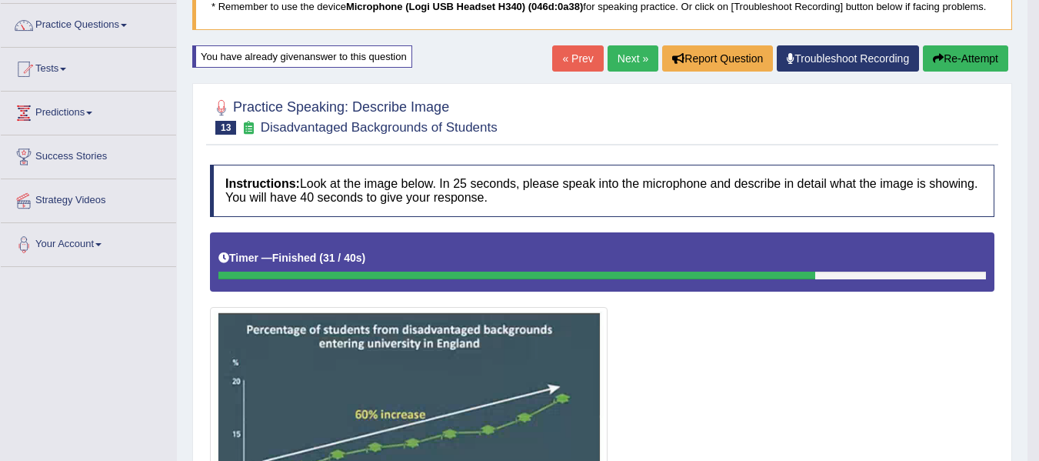
click at [978, 57] on button "Re-Attempt" at bounding box center [965, 58] width 85 height 26
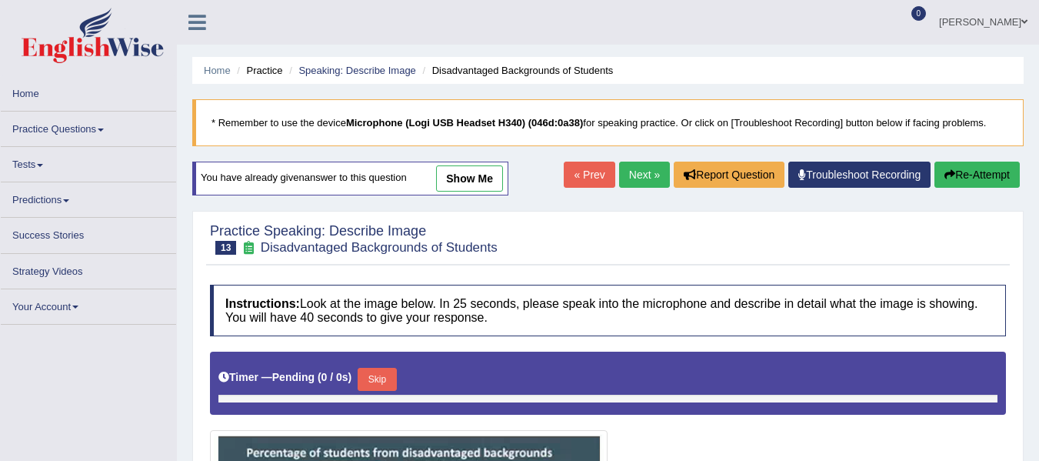
scroll to position [182, 0]
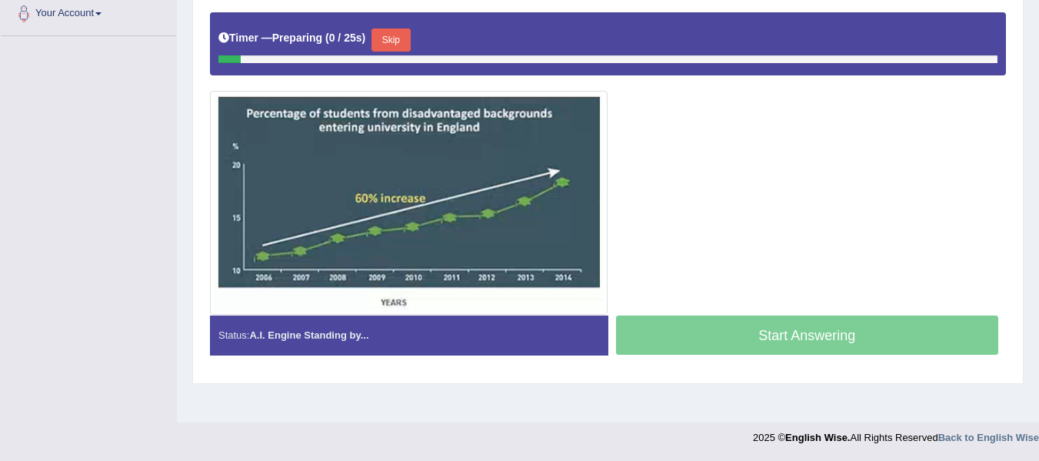
scroll to position [0, 0]
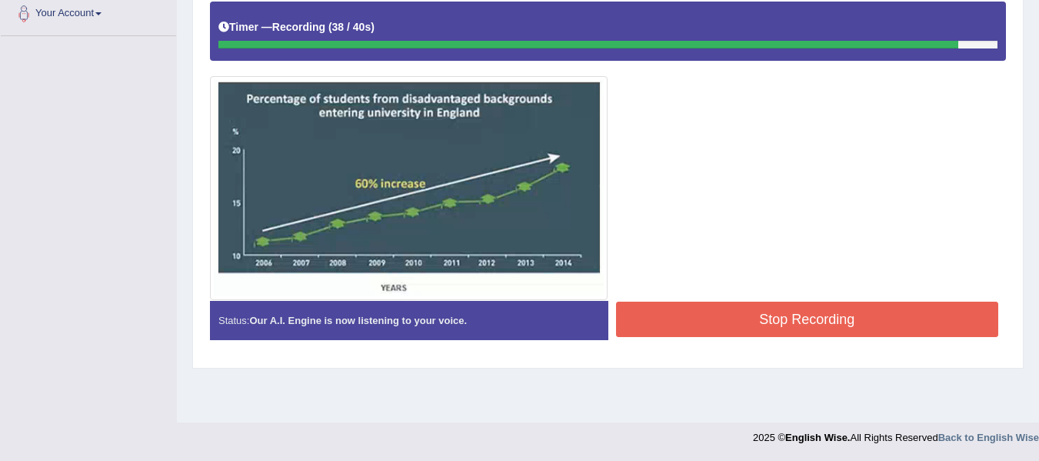
click at [662, 325] on button "Stop Recording" at bounding box center [807, 319] width 383 height 35
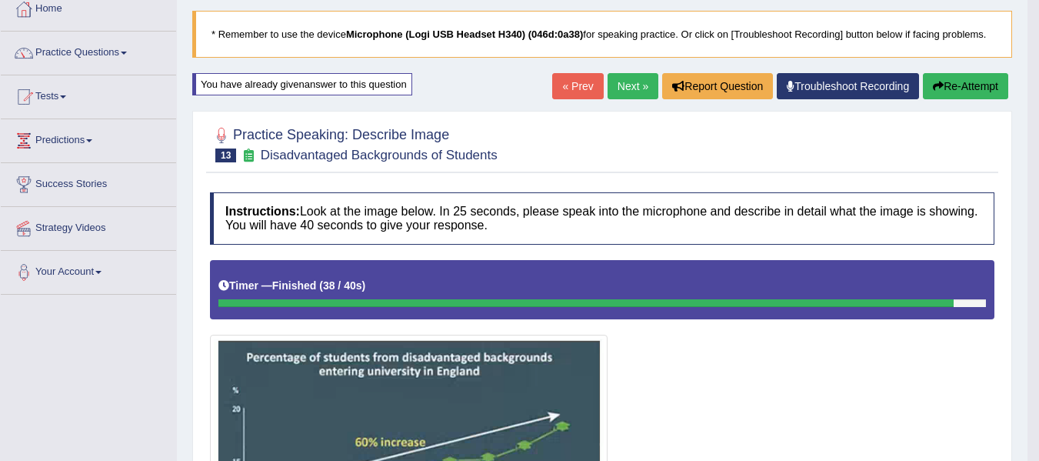
scroll to position [39, 0]
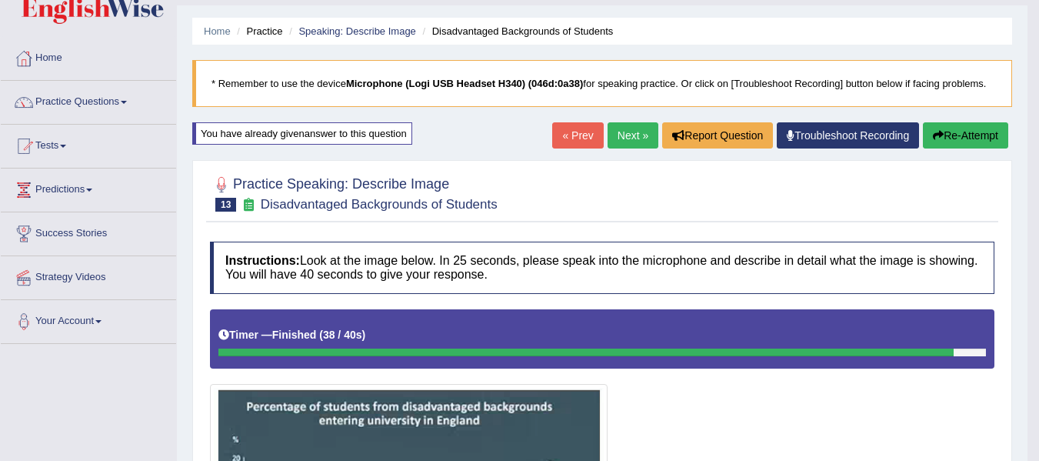
click at [926, 134] on button "Re-Attempt" at bounding box center [965, 135] width 85 height 26
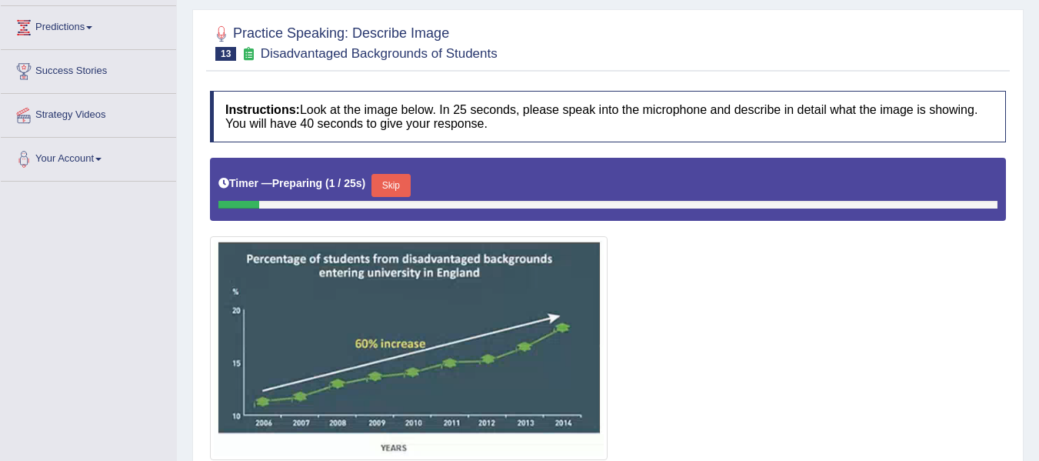
click at [396, 184] on button "Skip" at bounding box center [391, 185] width 38 height 23
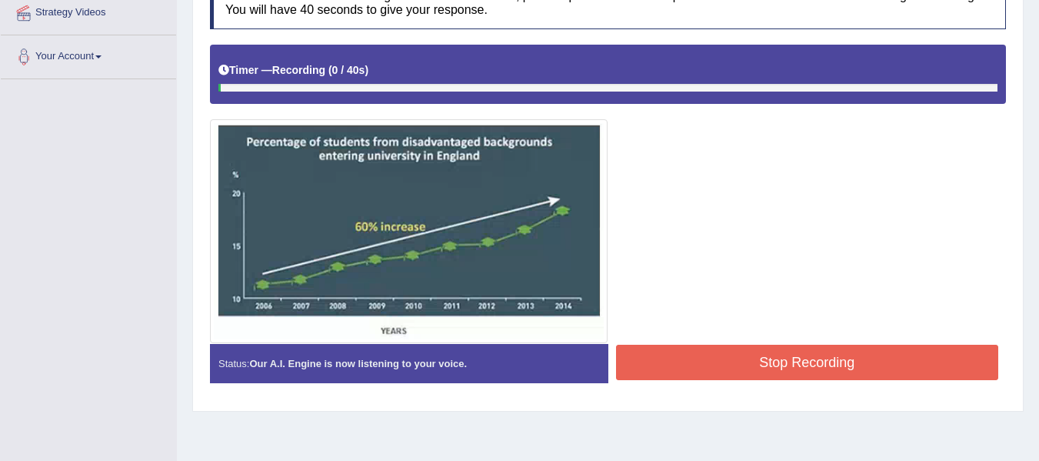
scroll to position [347, 0]
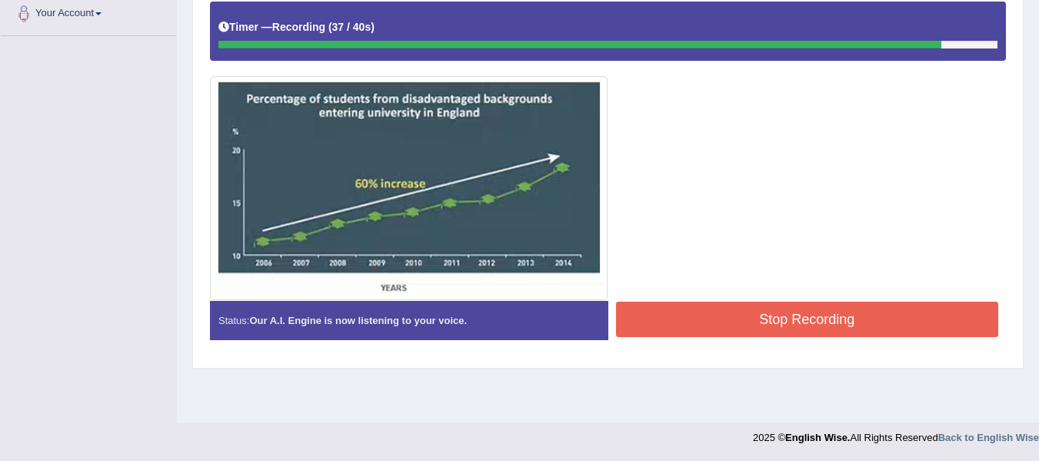
click at [692, 329] on button "Stop Recording" at bounding box center [807, 319] width 383 height 35
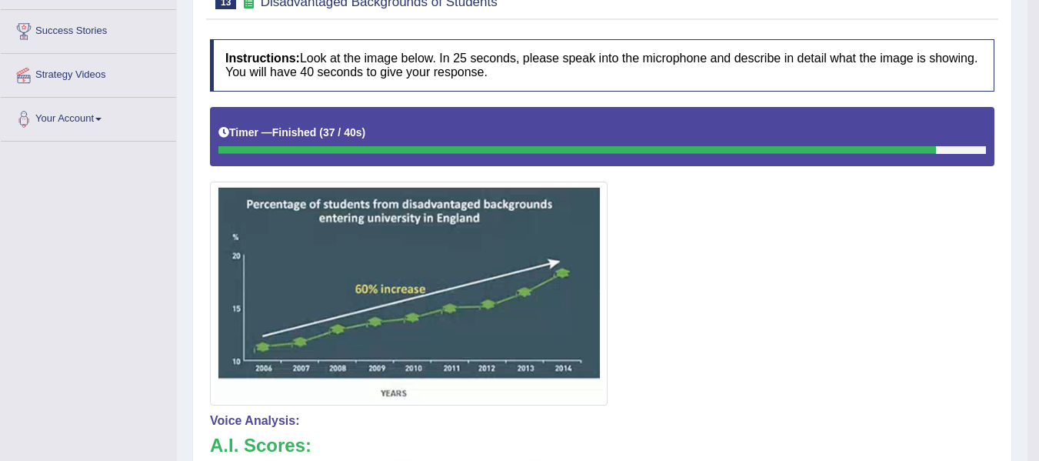
scroll to position [116, 0]
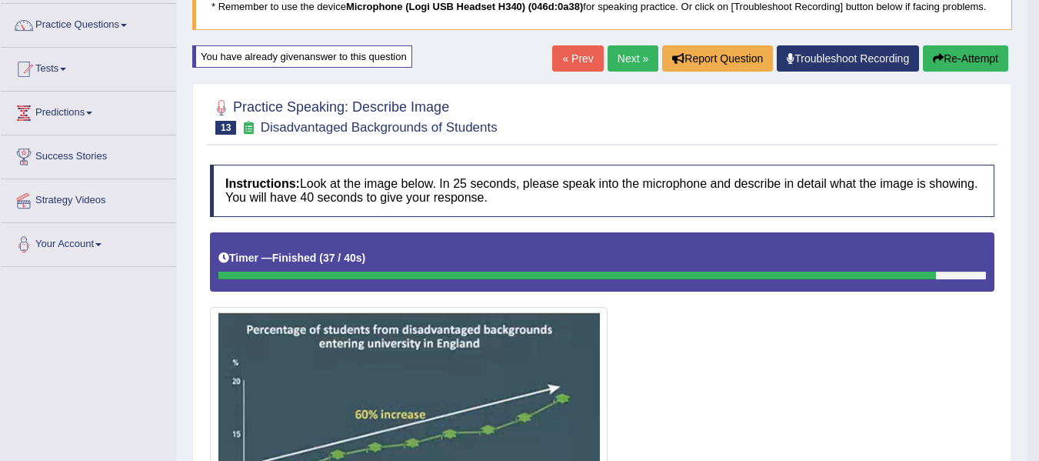
click at [945, 52] on button "Re-Attempt" at bounding box center [965, 58] width 85 height 26
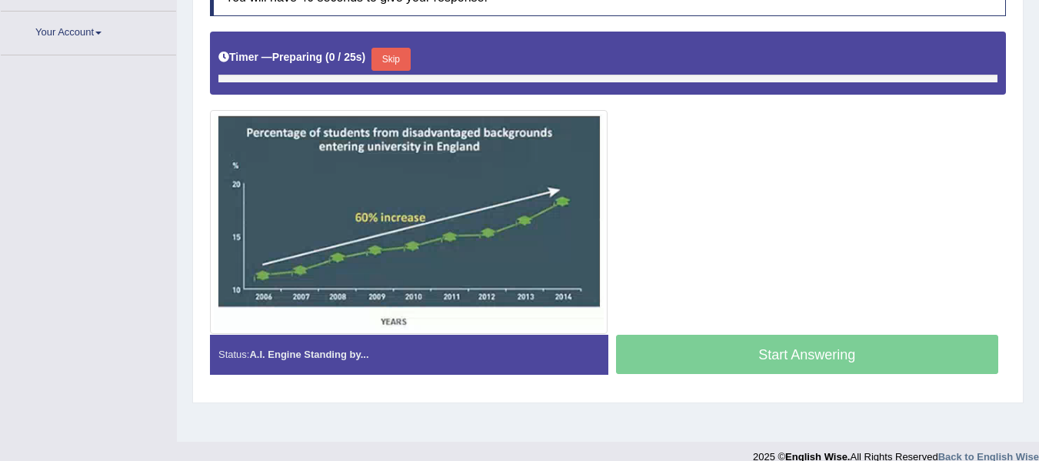
scroll to position [347, 0]
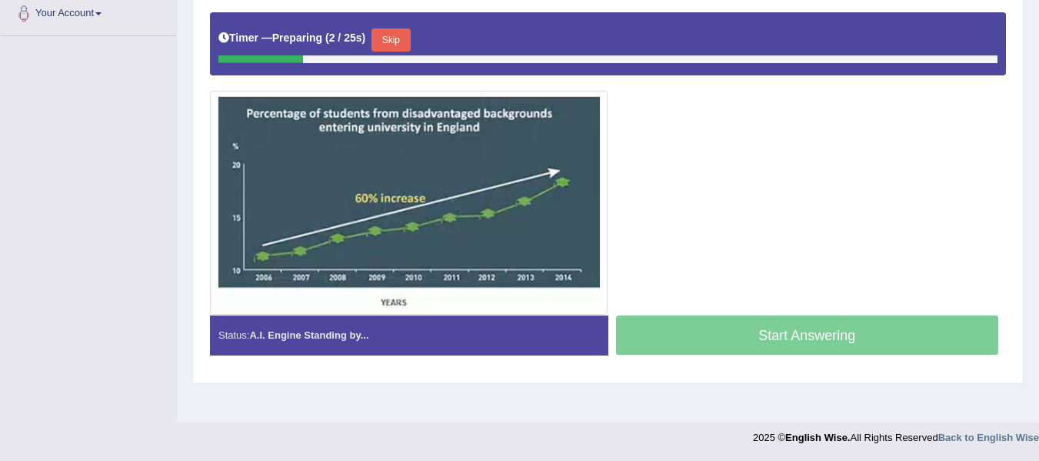
click at [395, 45] on button "Skip" at bounding box center [391, 39] width 38 height 23
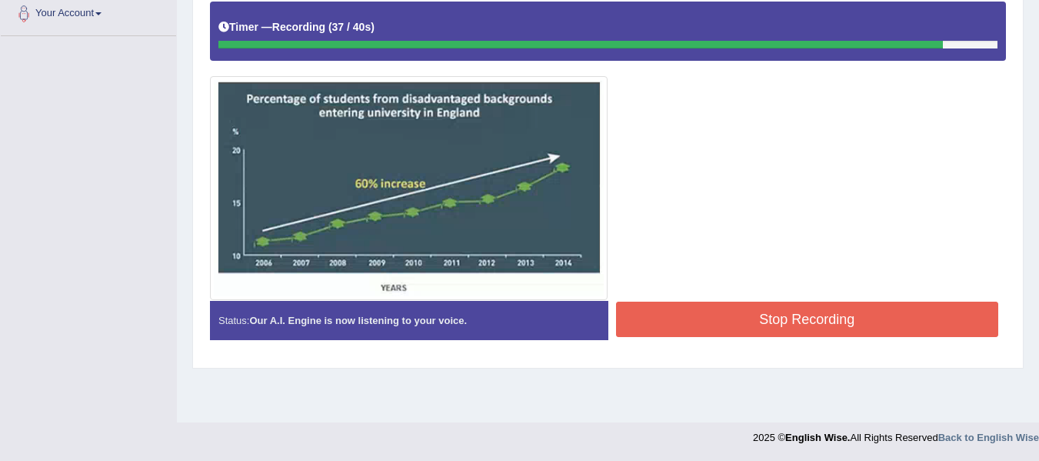
click at [683, 326] on button "Stop Recording" at bounding box center [807, 319] width 383 height 35
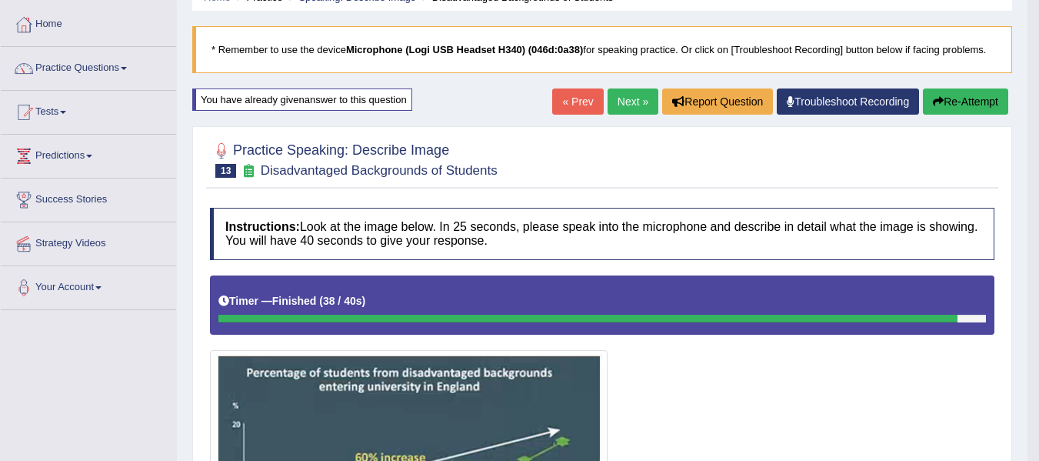
scroll to position [39, 0]
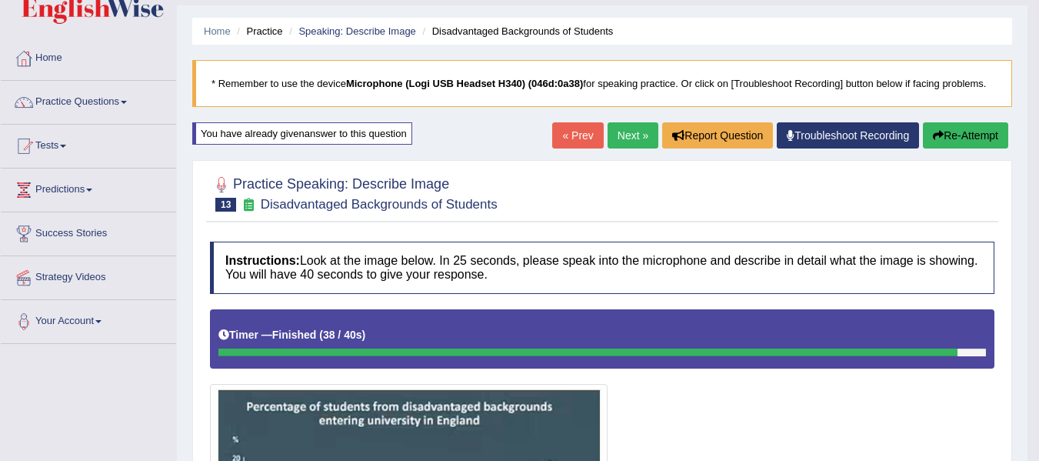
click at [621, 132] on link "Next »" at bounding box center [633, 135] width 51 height 26
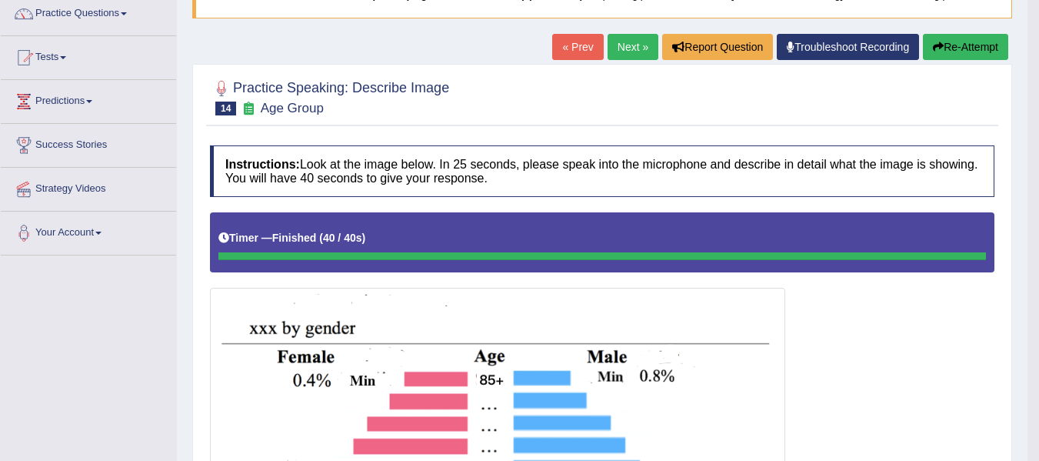
scroll to position [77, 0]
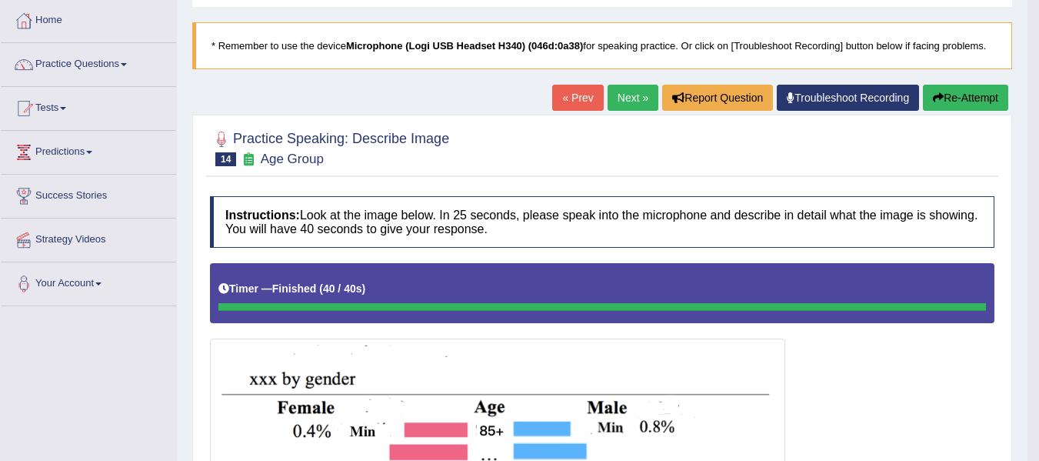
click at [966, 98] on button "Re-Attempt" at bounding box center [965, 98] width 85 height 26
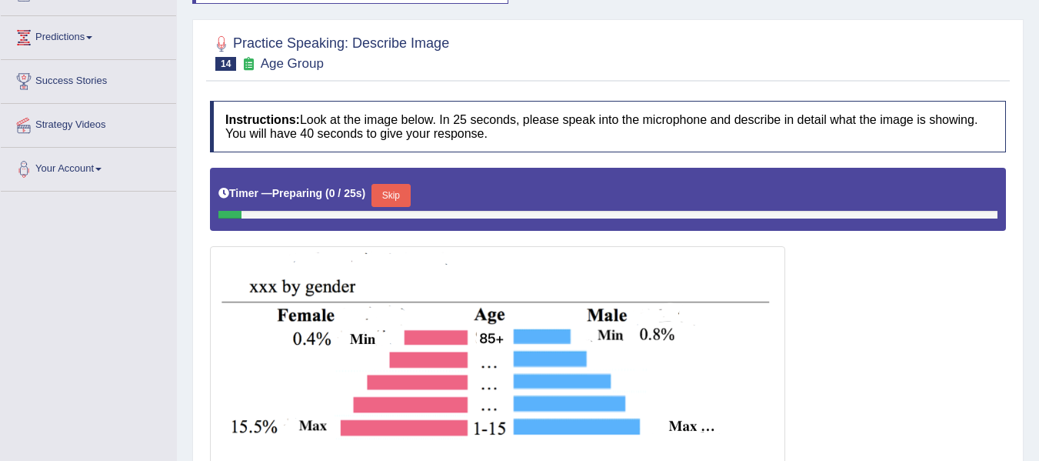
scroll to position [308, 0]
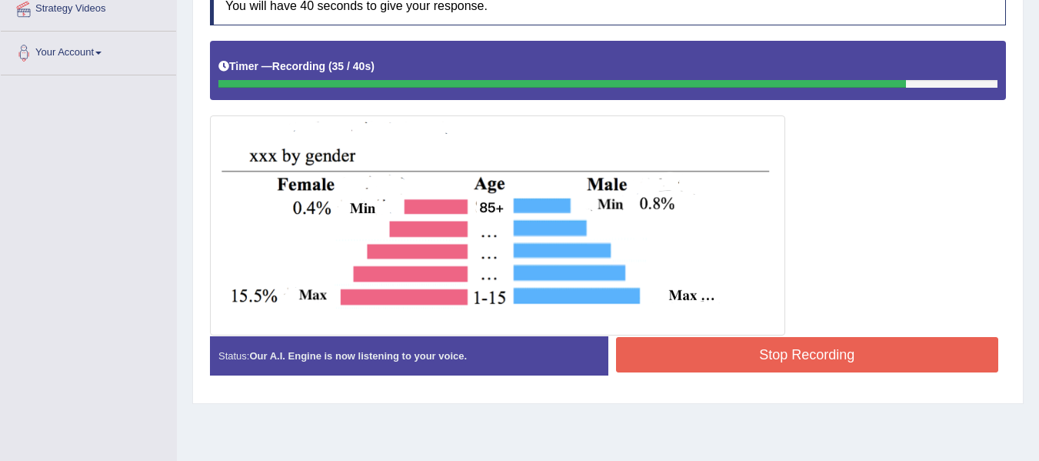
click at [741, 368] on button "Stop Recording" at bounding box center [807, 354] width 383 height 35
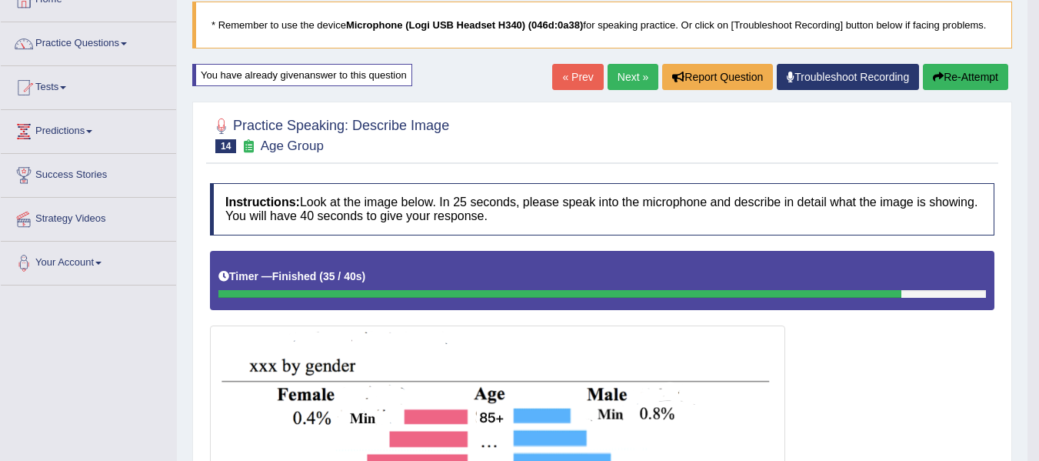
scroll to position [77, 0]
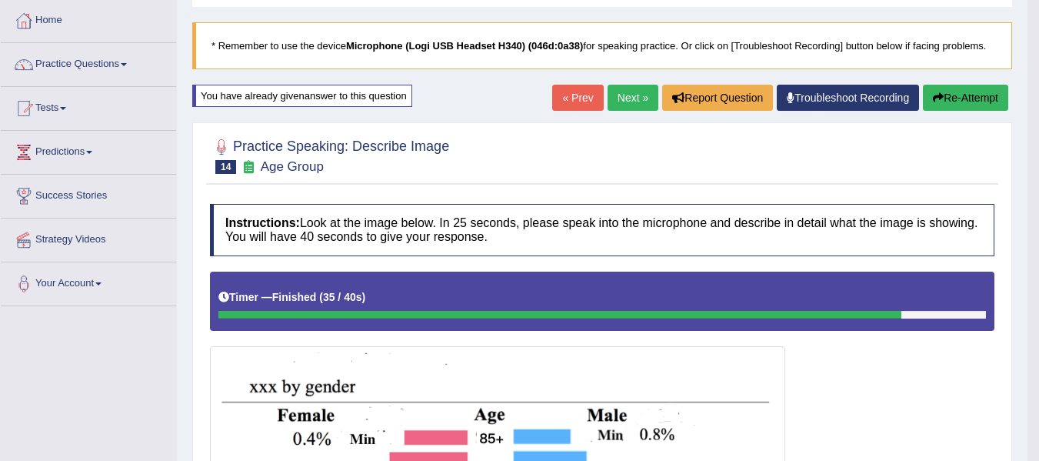
click at [949, 104] on button "Re-Attempt" at bounding box center [965, 98] width 85 height 26
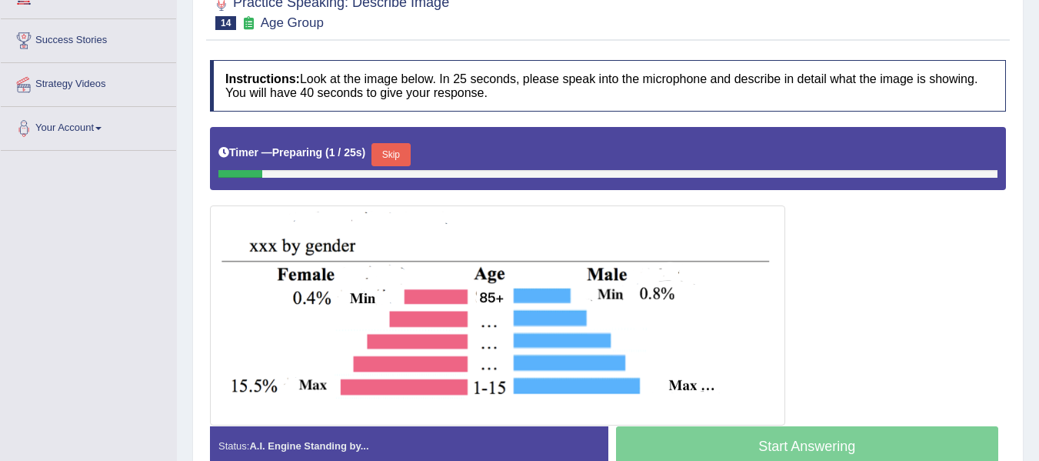
scroll to position [308, 0]
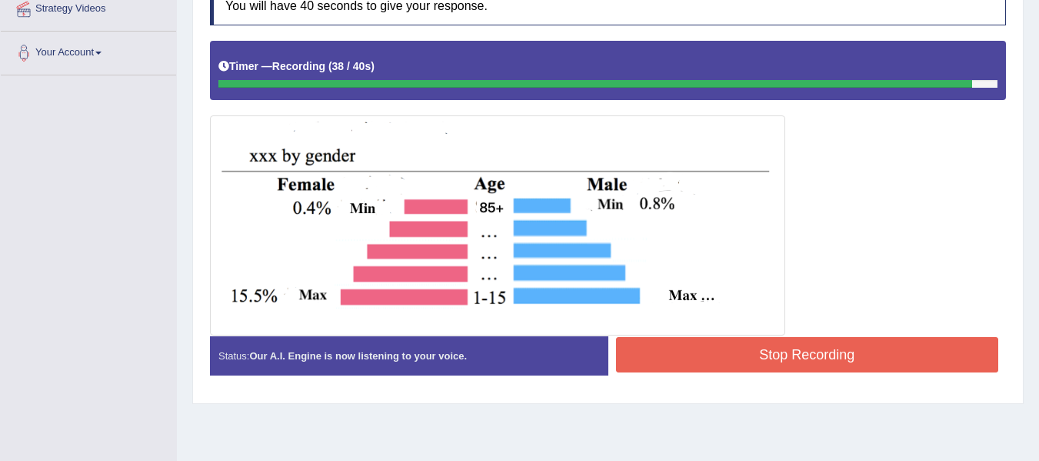
click at [705, 352] on button "Stop Recording" at bounding box center [807, 354] width 383 height 35
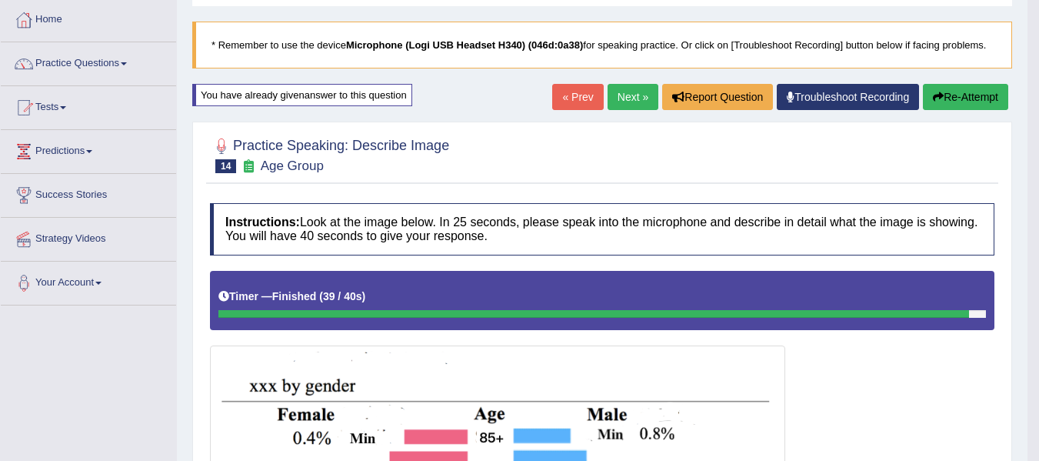
scroll to position [77, 0]
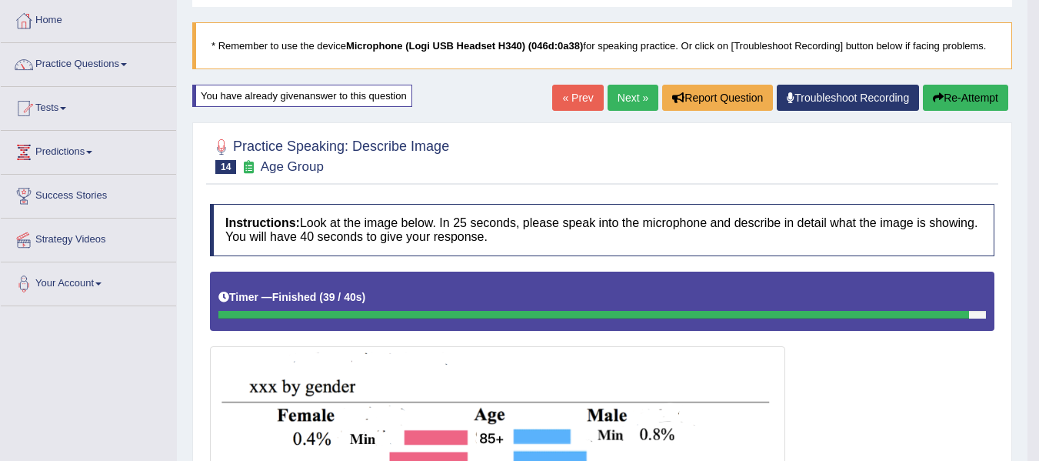
click at [956, 97] on button "Re-Attempt" at bounding box center [965, 98] width 85 height 26
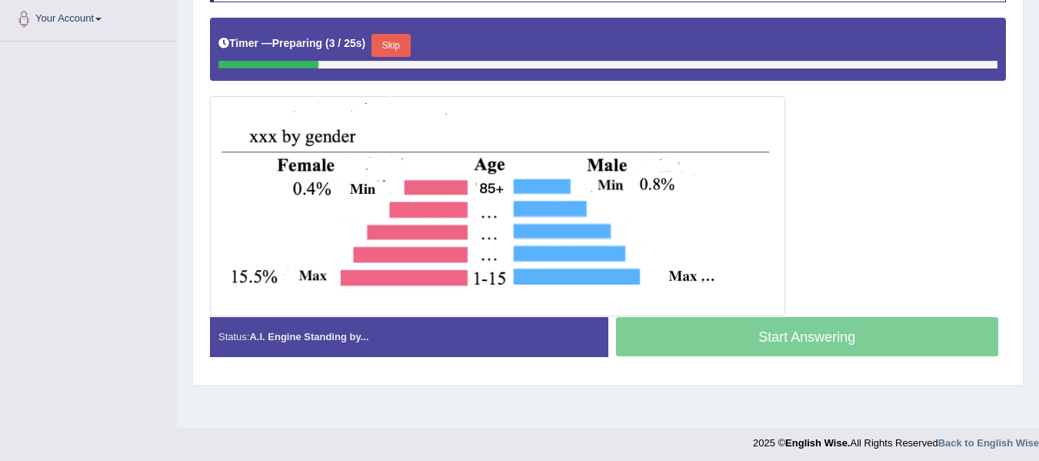
click at [389, 47] on button "Skip" at bounding box center [391, 45] width 38 height 23
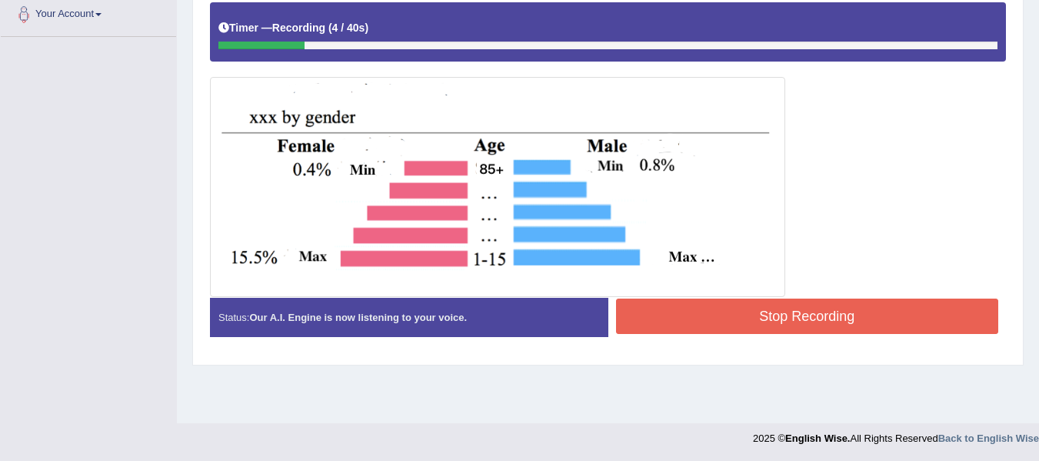
scroll to position [347, 0]
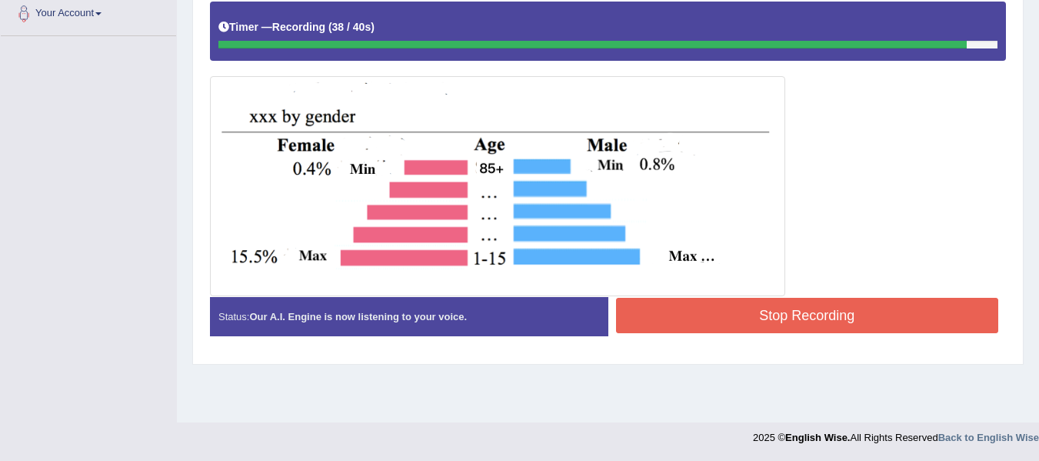
click at [654, 318] on button "Stop Recording" at bounding box center [807, 315] width 383 height 35
